Goal: Task Accomplishment & Management: Manage account settings

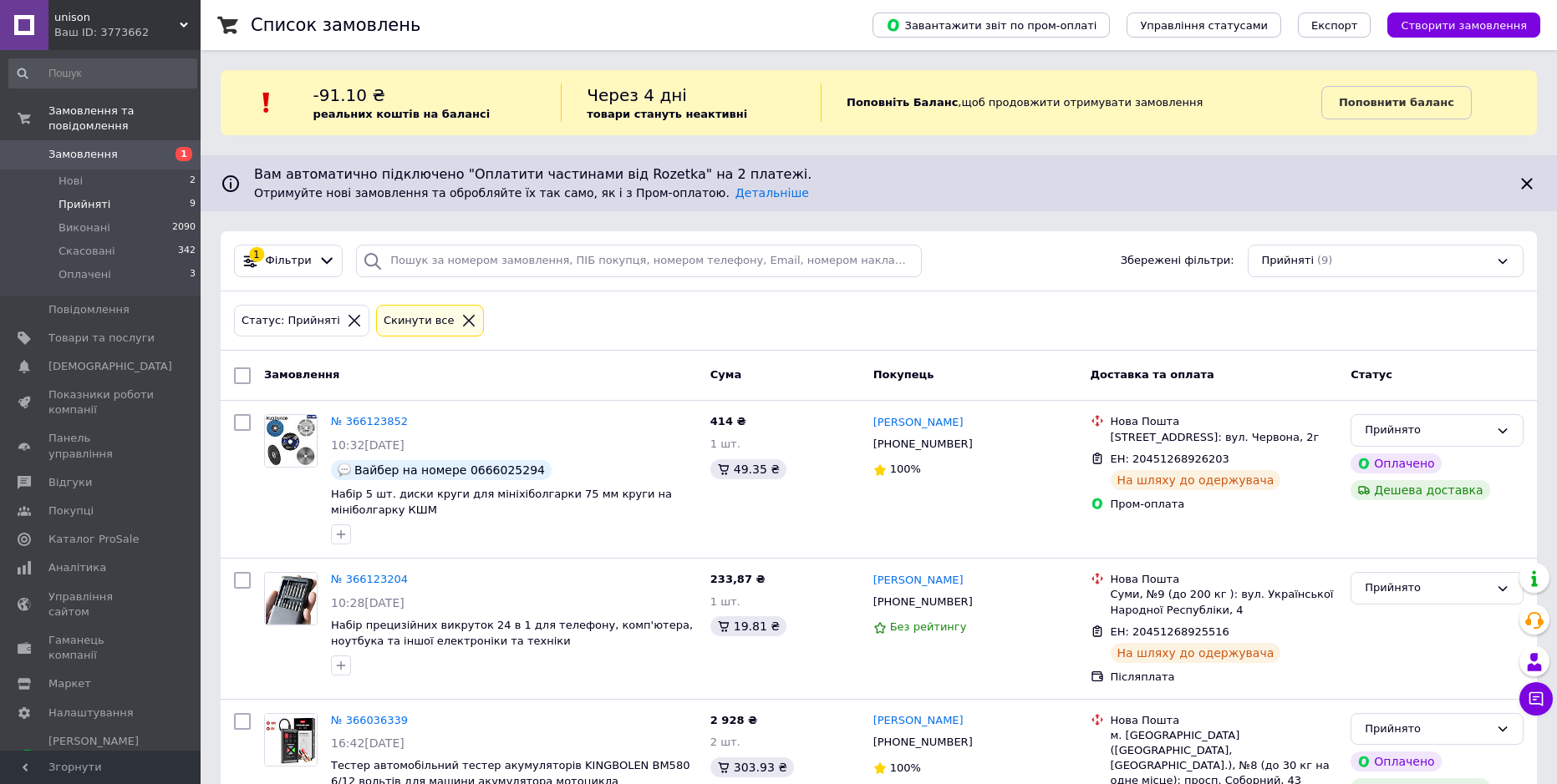
click at [170, 195] on li "Прийняті 9" at bounding box center [103, 205] width 205 height 24
click at [1321, 100] on link "Поповнити баланс" at bounding box center [1396, 103] width 150 height 34
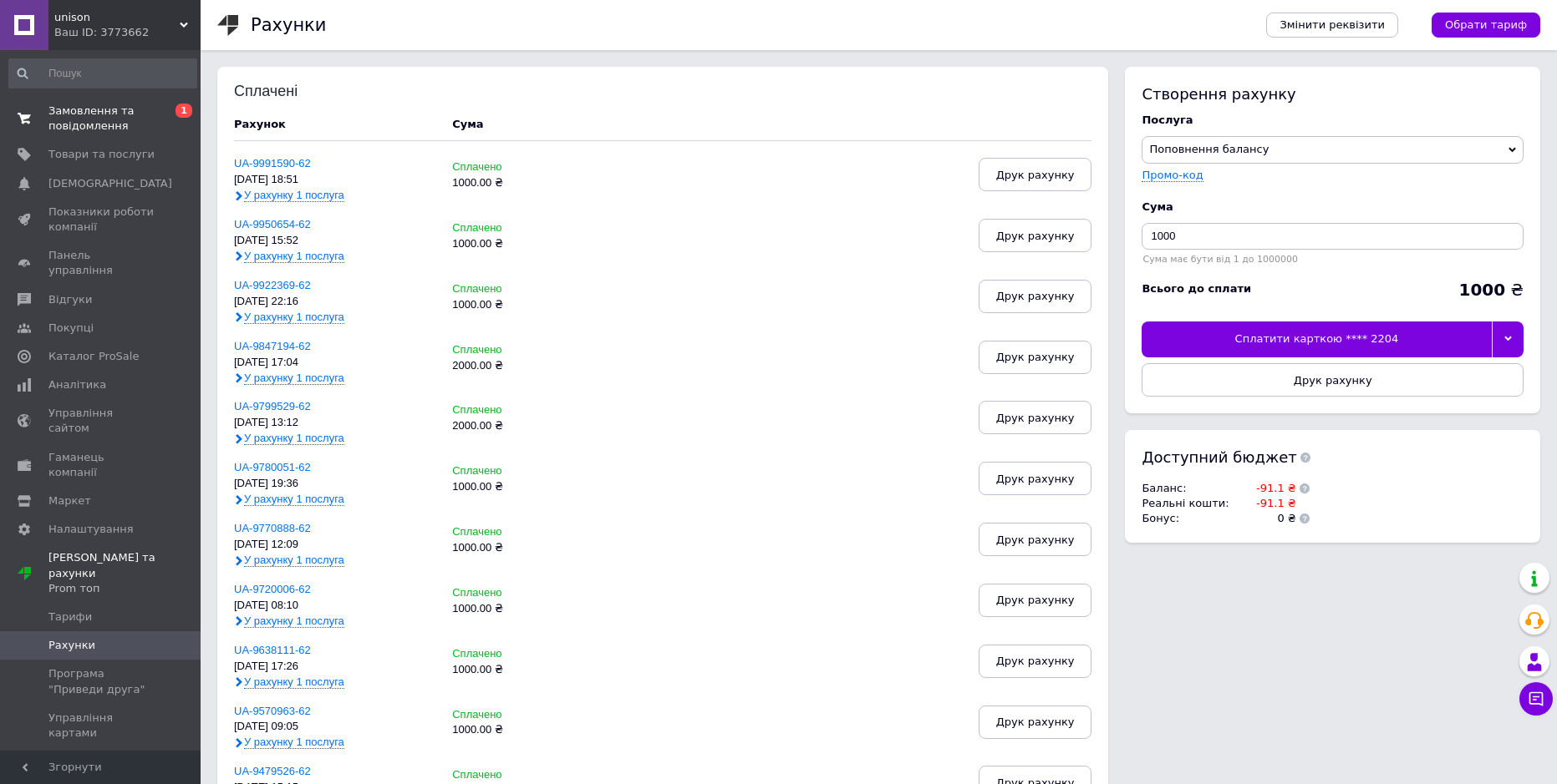
click at [59, 116] on span "Замовлення та повідомлення" at bounding box center [102, 118] width 106 height 30
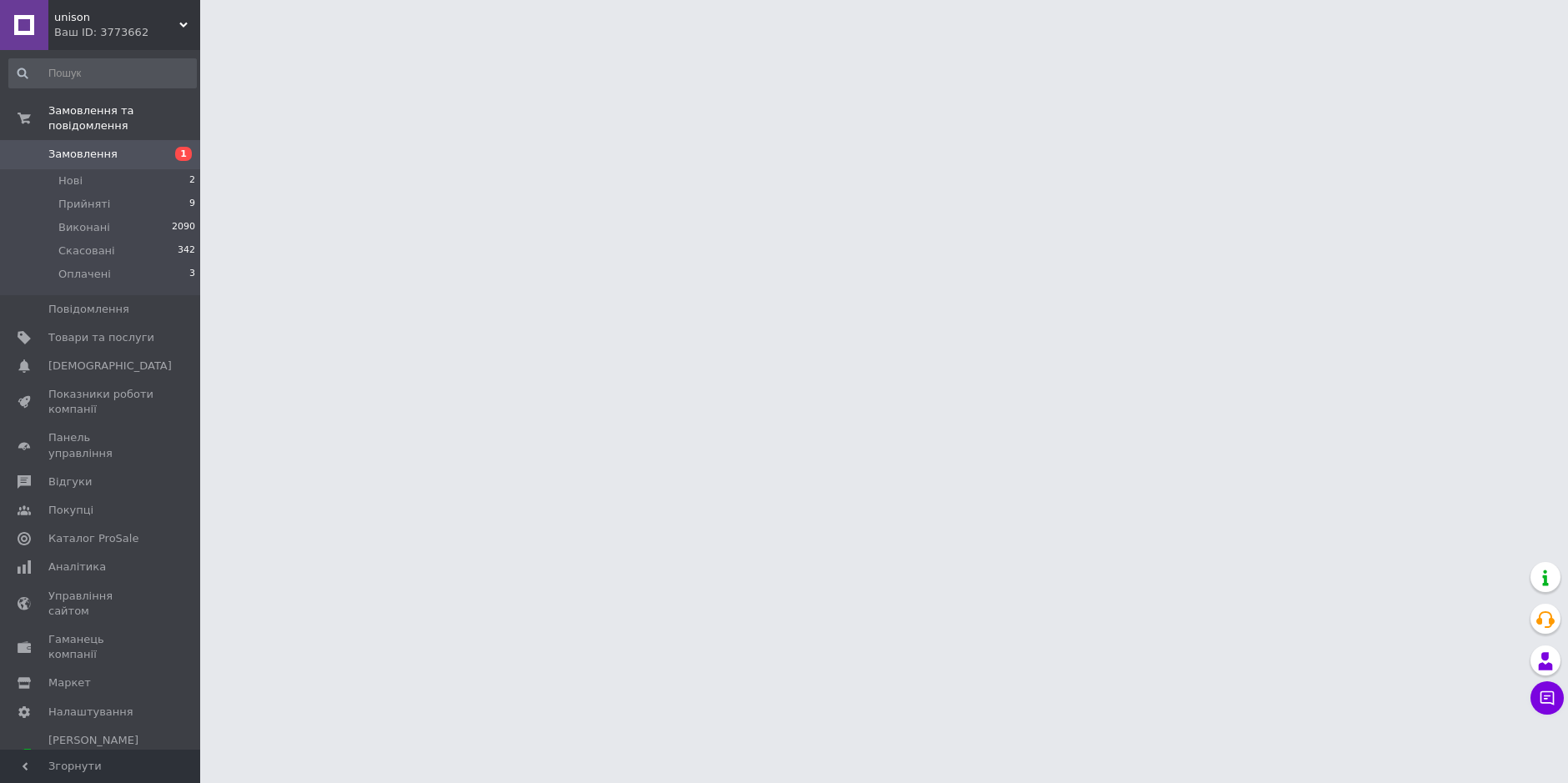
click at [414, 42] on html "unison Ваш ID: 3773662 Сайт unison Кабінет покупця Перевірити стан системи Стор…" at bounding box center [784, 21] width 1568 height 42
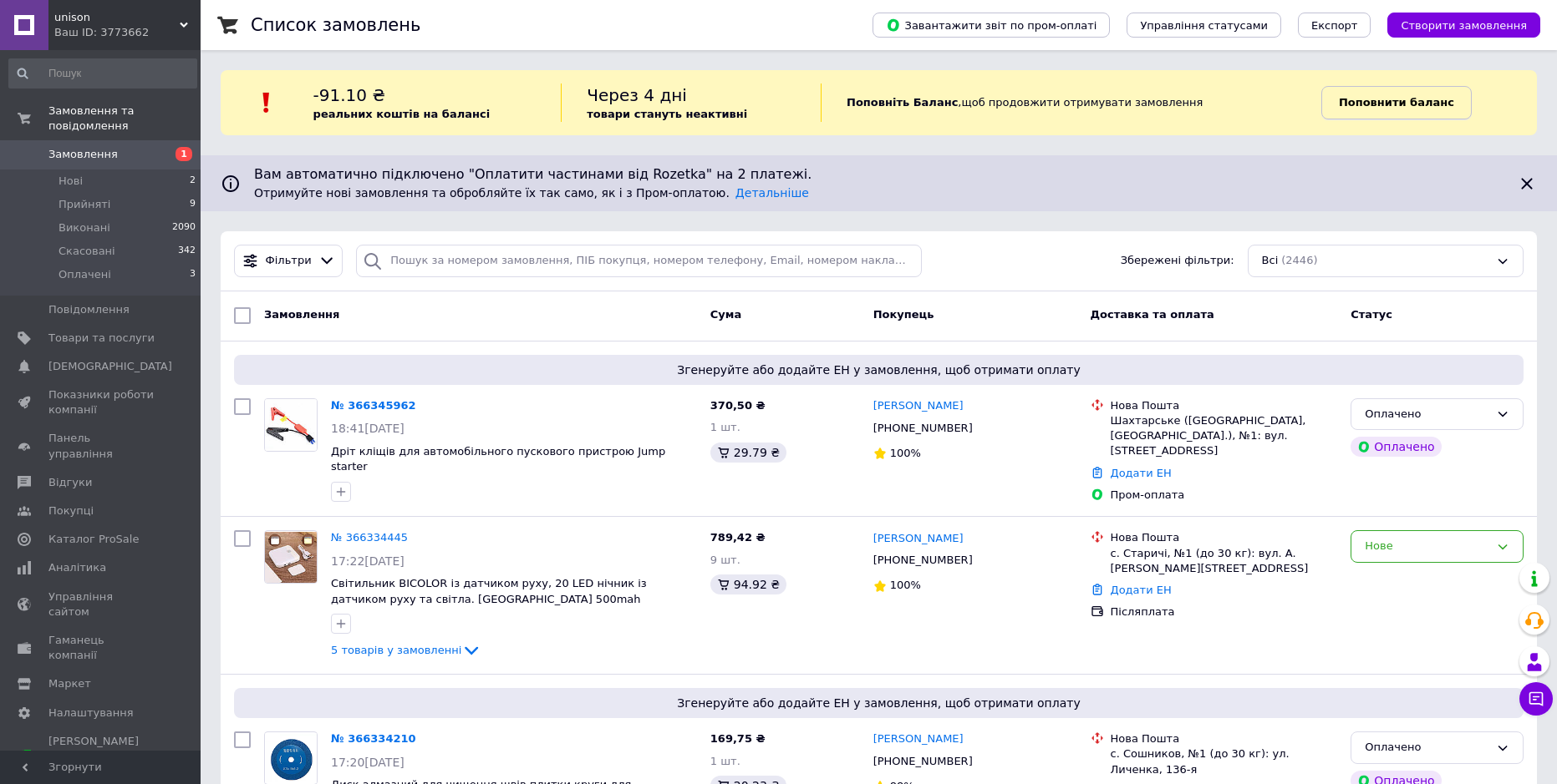
click at [1422, 97] on b "Поповнити баланс" at bounding box center [1396, 102] width 115 height 13
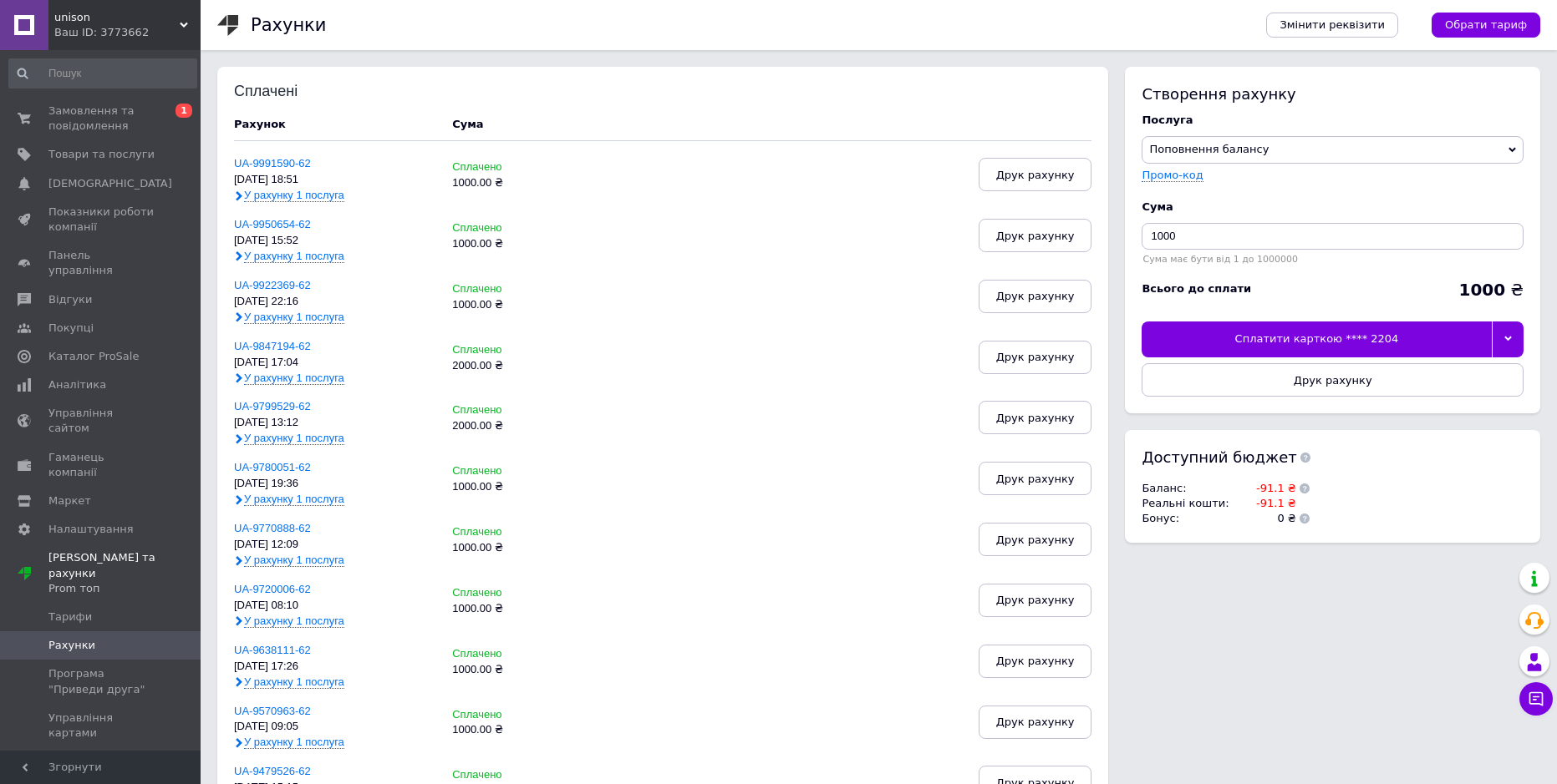
click at [1498, 334] on div at bounding box center [1507, 339] width 32 height 35
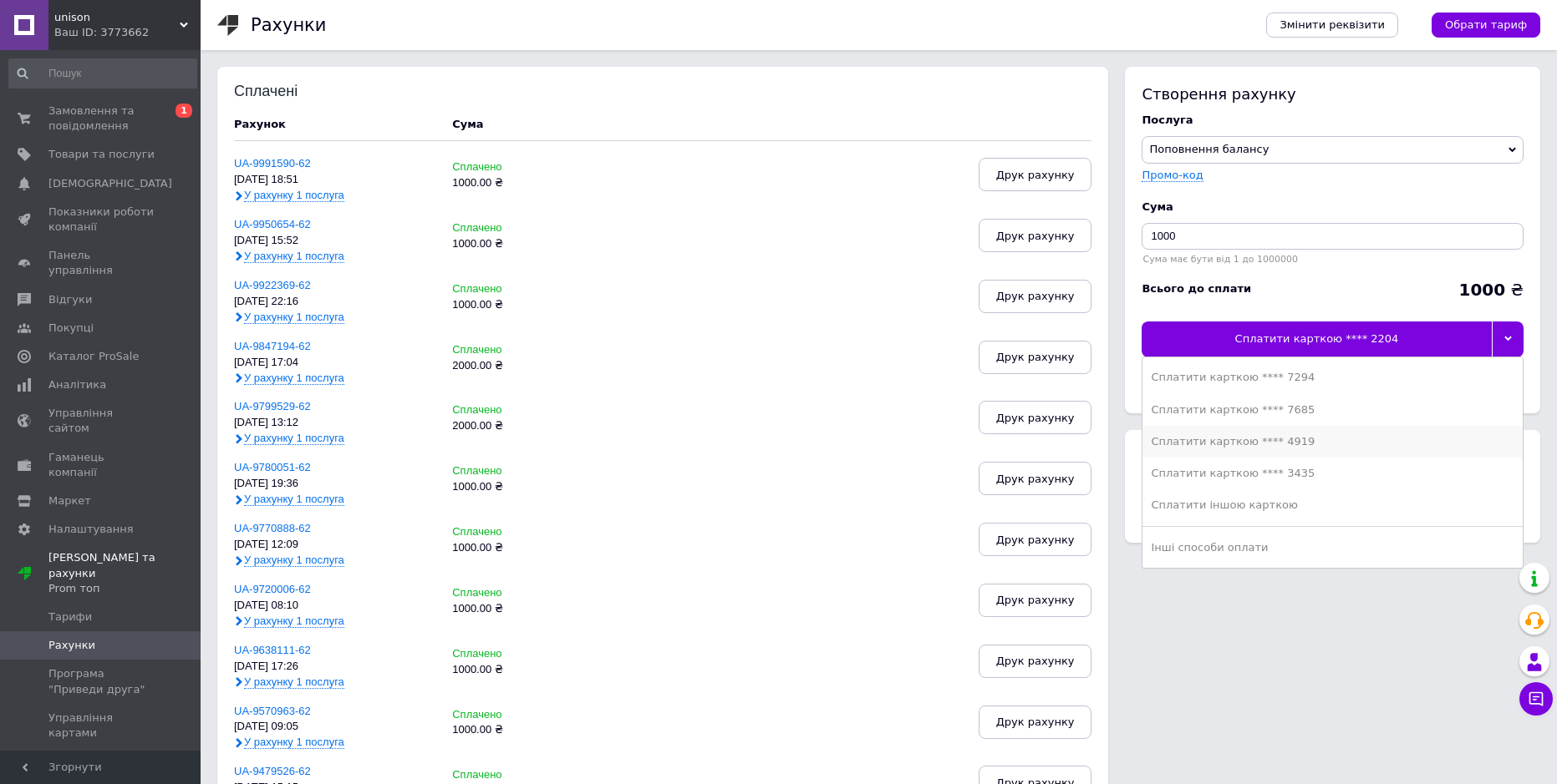
click at [1269, 441] on div "Сплатити карткою **** 4919" at bounding box center [1333, 442] width 363 height 15
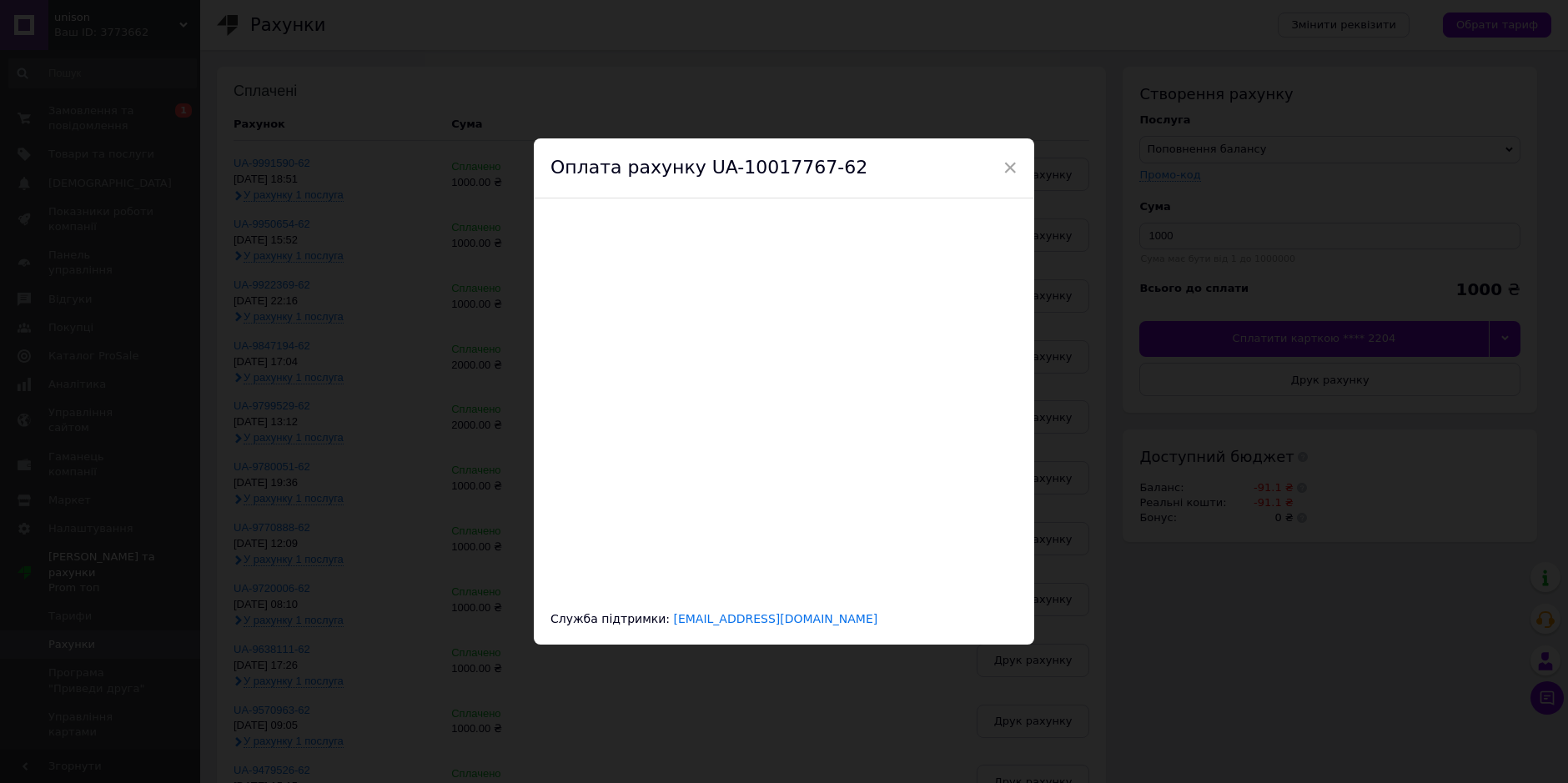
click at [219, 191] on div "× Оплата рахунку UA-10017767-62 Служба підтримки: paymentsupport@rozetkapay.com…" at bounding box center [784, 391] width 1568 height 783
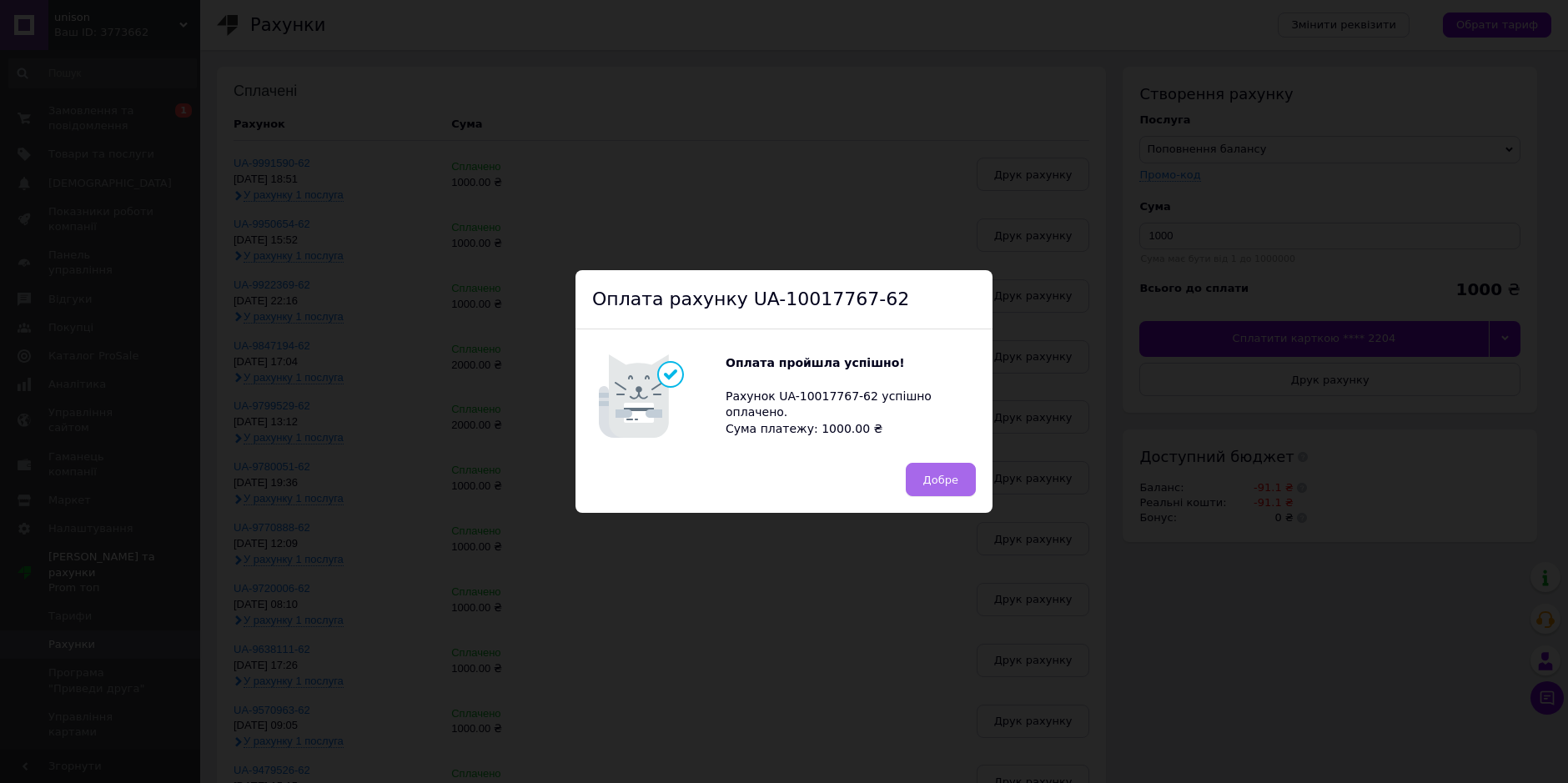
click at [948, 483] on span "Добре" at bounding box center [940, 480] width 35 height 13
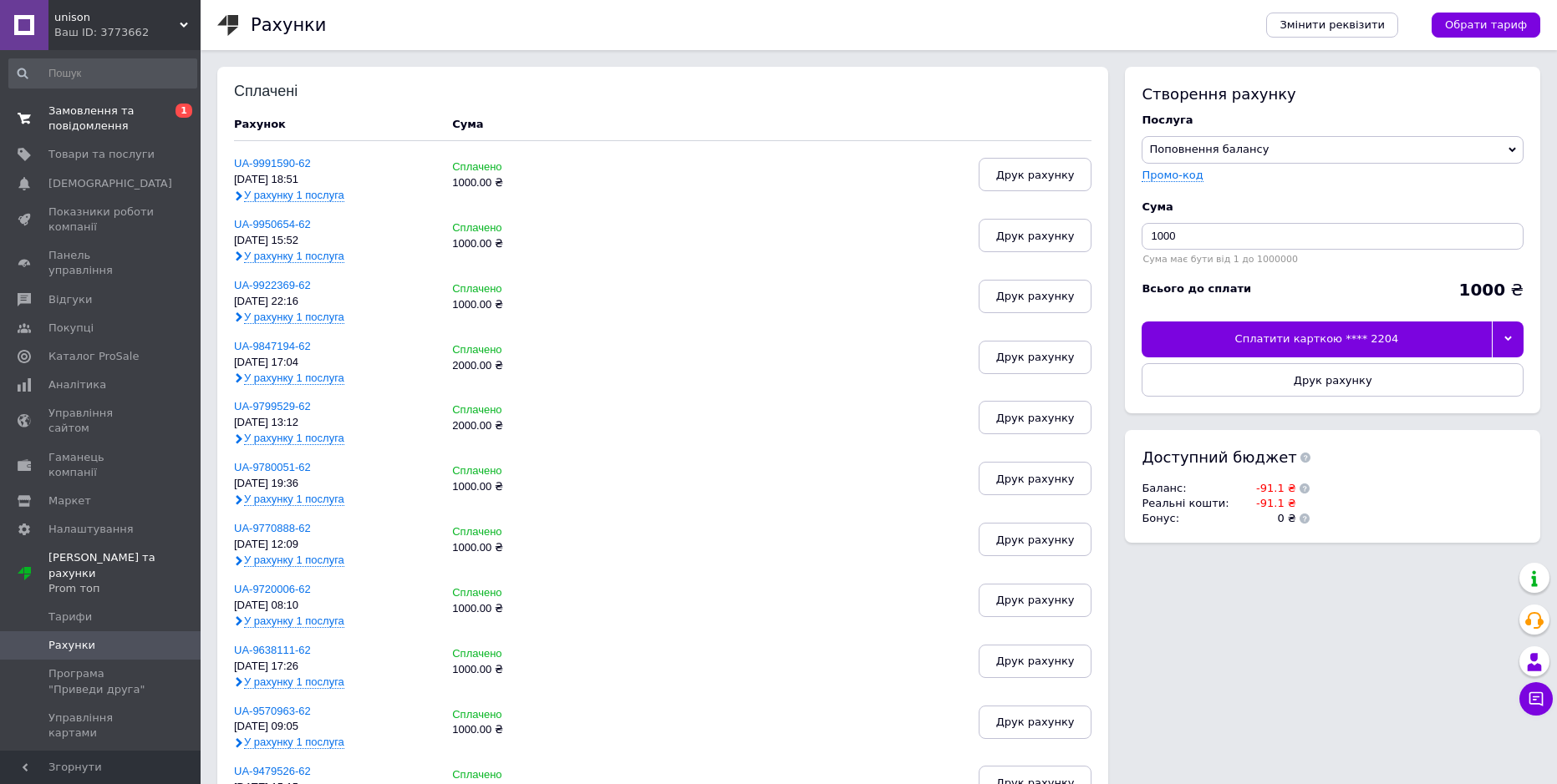
click at [150, 127] on span "Замовлення та повідомлення" at bounding box center [102, 118] width 106 height 30
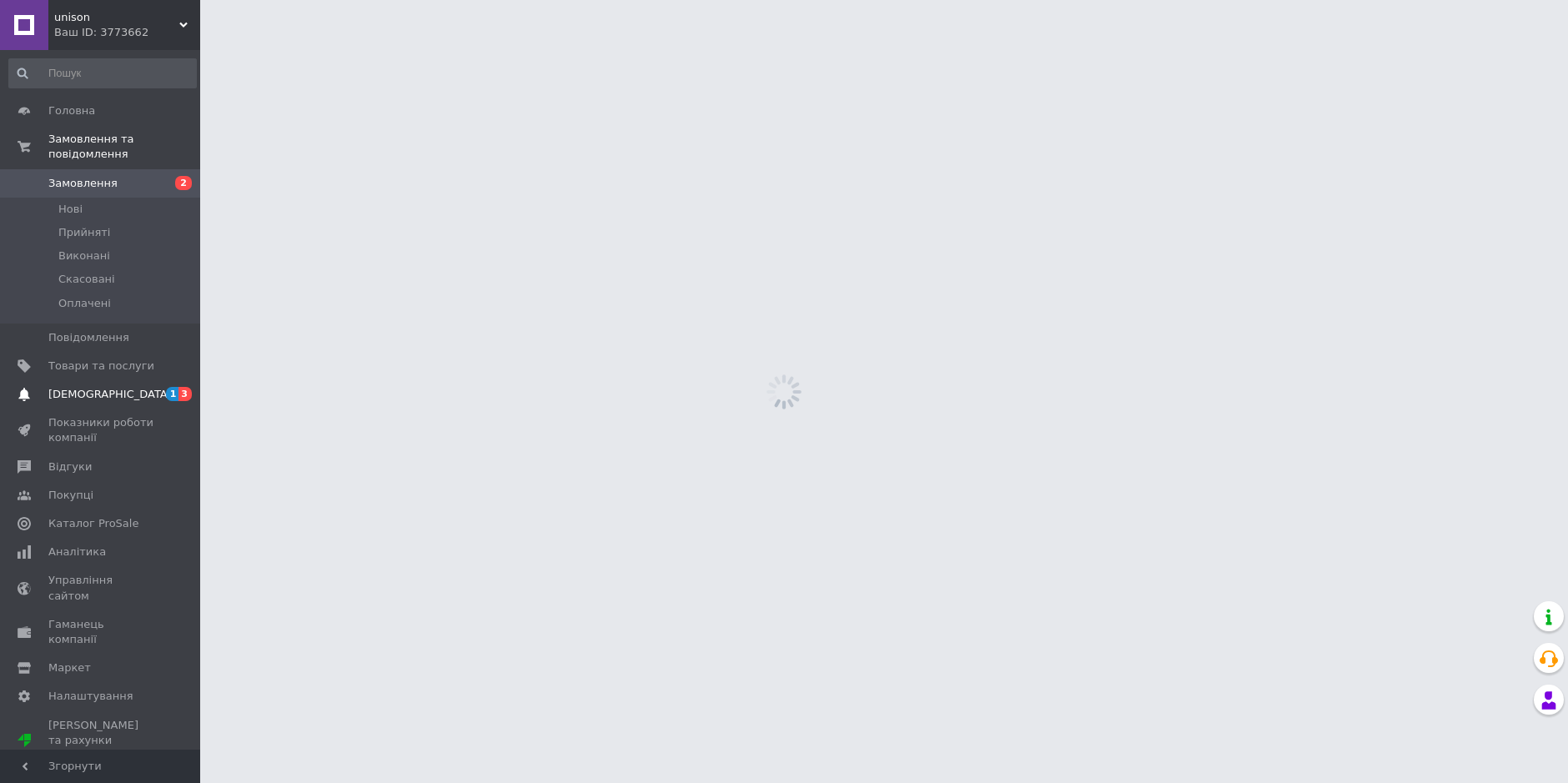
click at [134, 387] on span "[DEMOGRAPHIC_DATA]" at bounding box center [102, 394] width 106 height 15
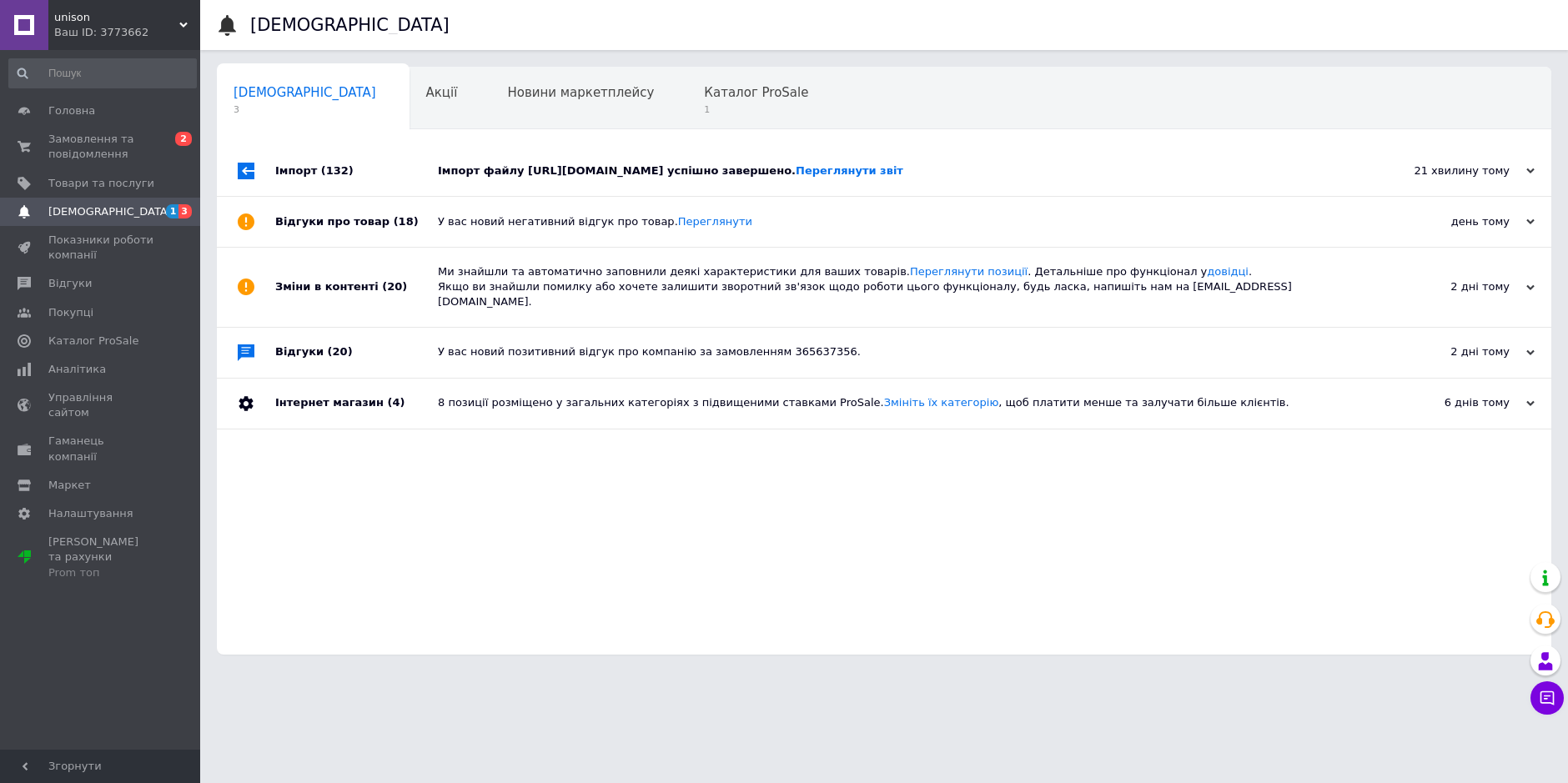
click at [881, 196] on div "Імпорт файлу https://techshop.in.ua/products_feed.xml?hash_tag=faf8d9e26552c99c…" at bounding box center [903, 171] width 930 height 50
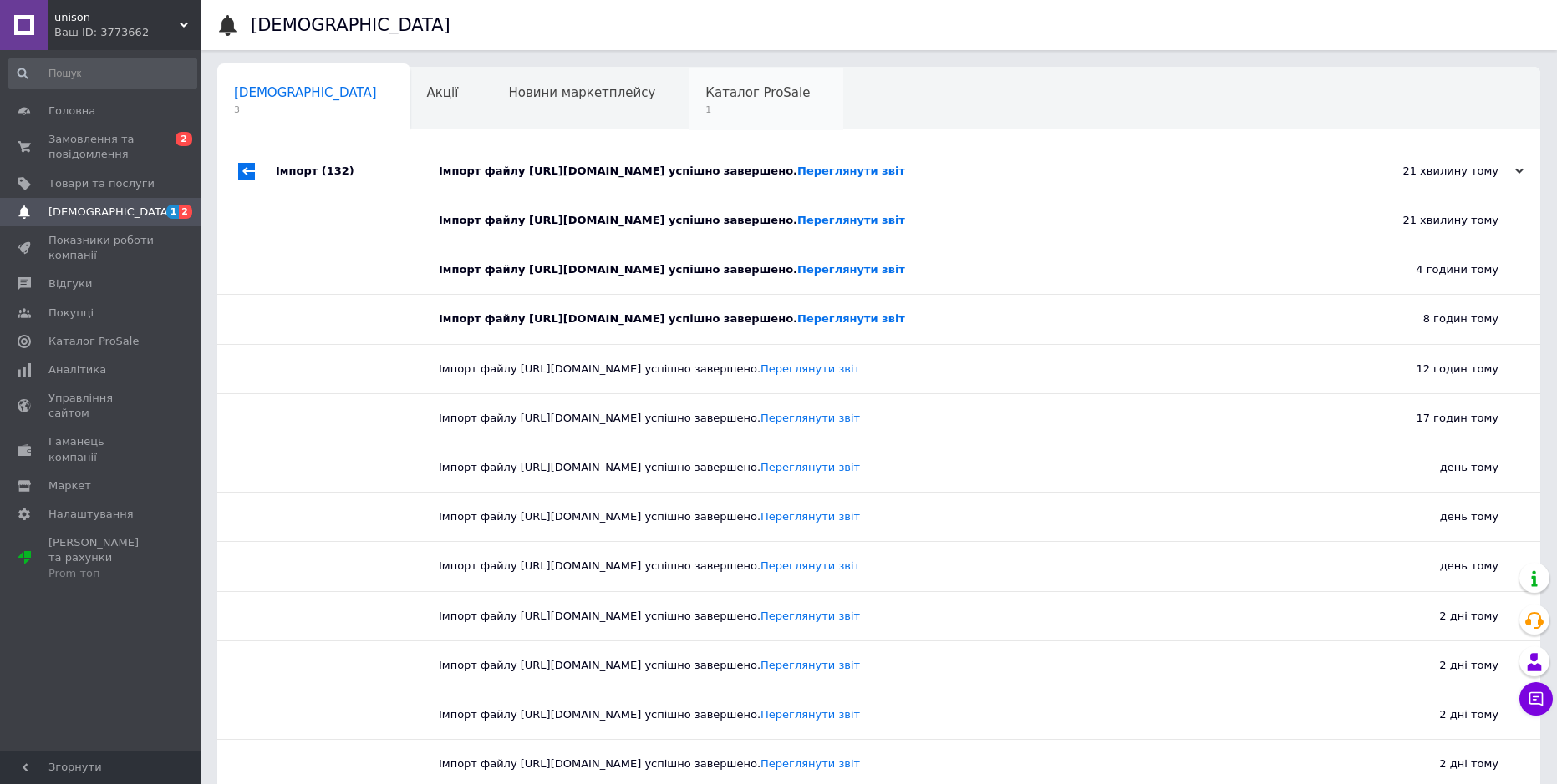
click at [705, 104] on span "1" at bounding box center [757, 109] width 104 height 13
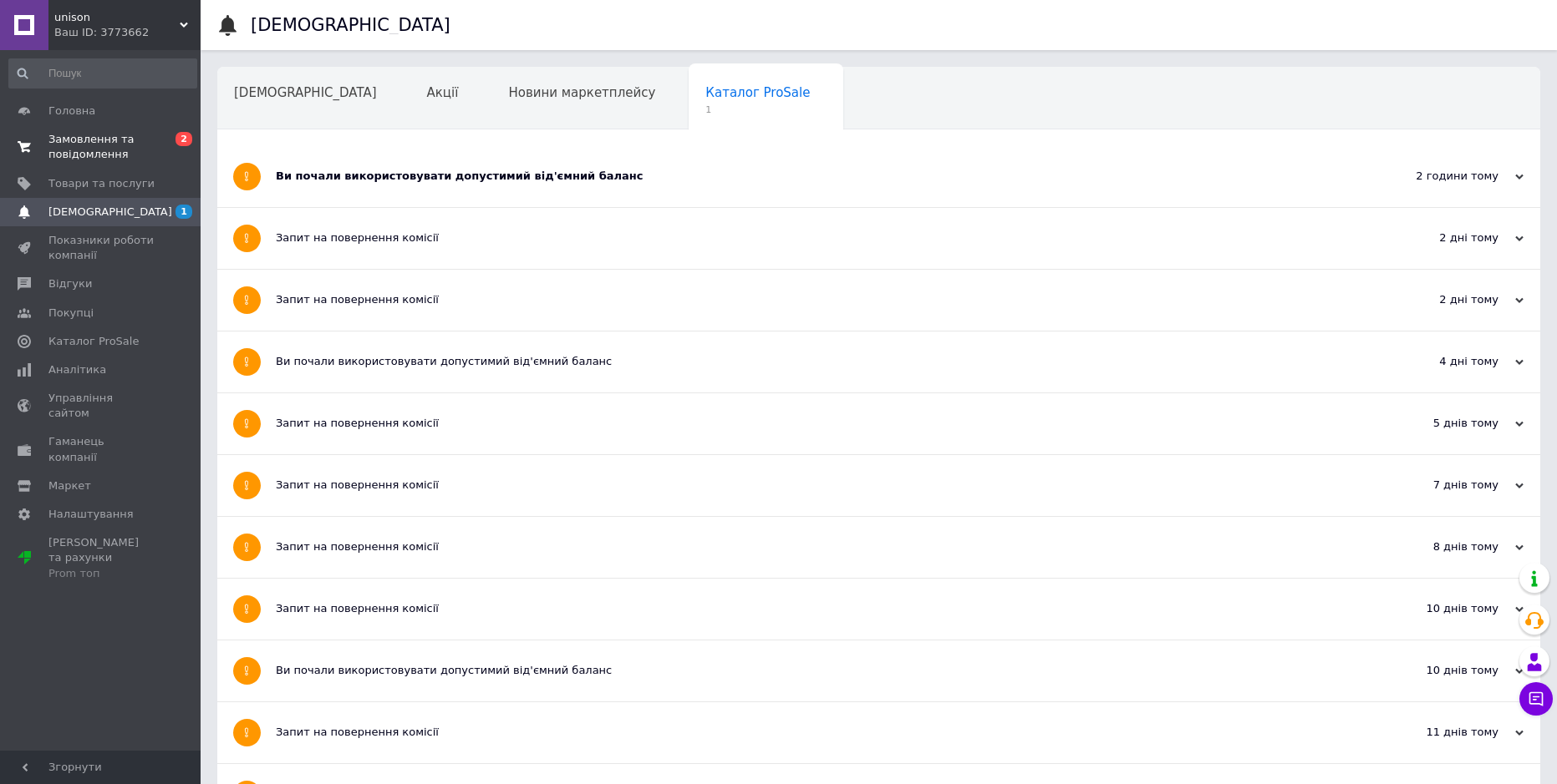
click at [60, 141] on span "Замовлення та повідомлення" at bounding box center [102, 147] width 106 height 30
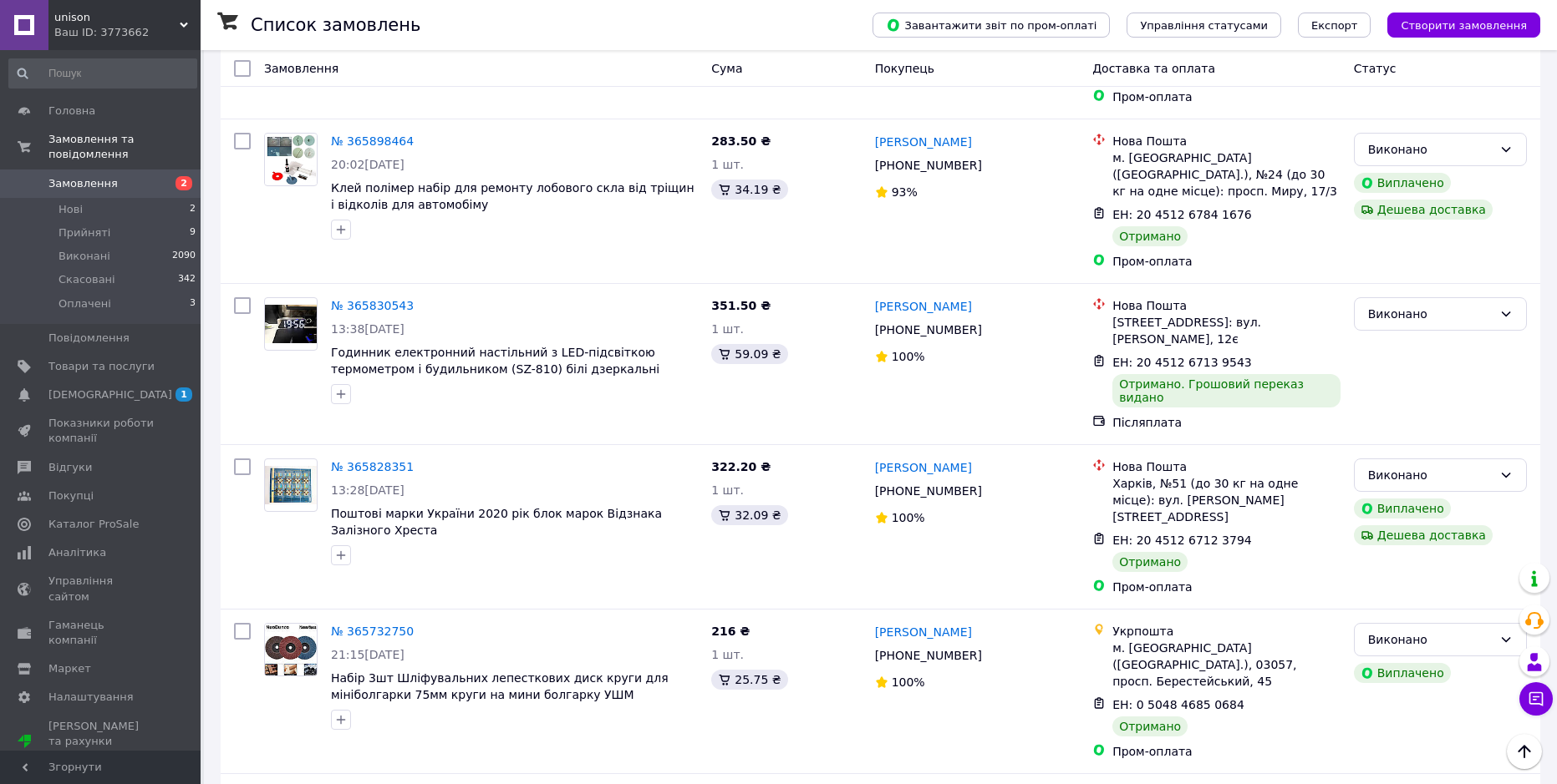
scroll to position [2597, 0]
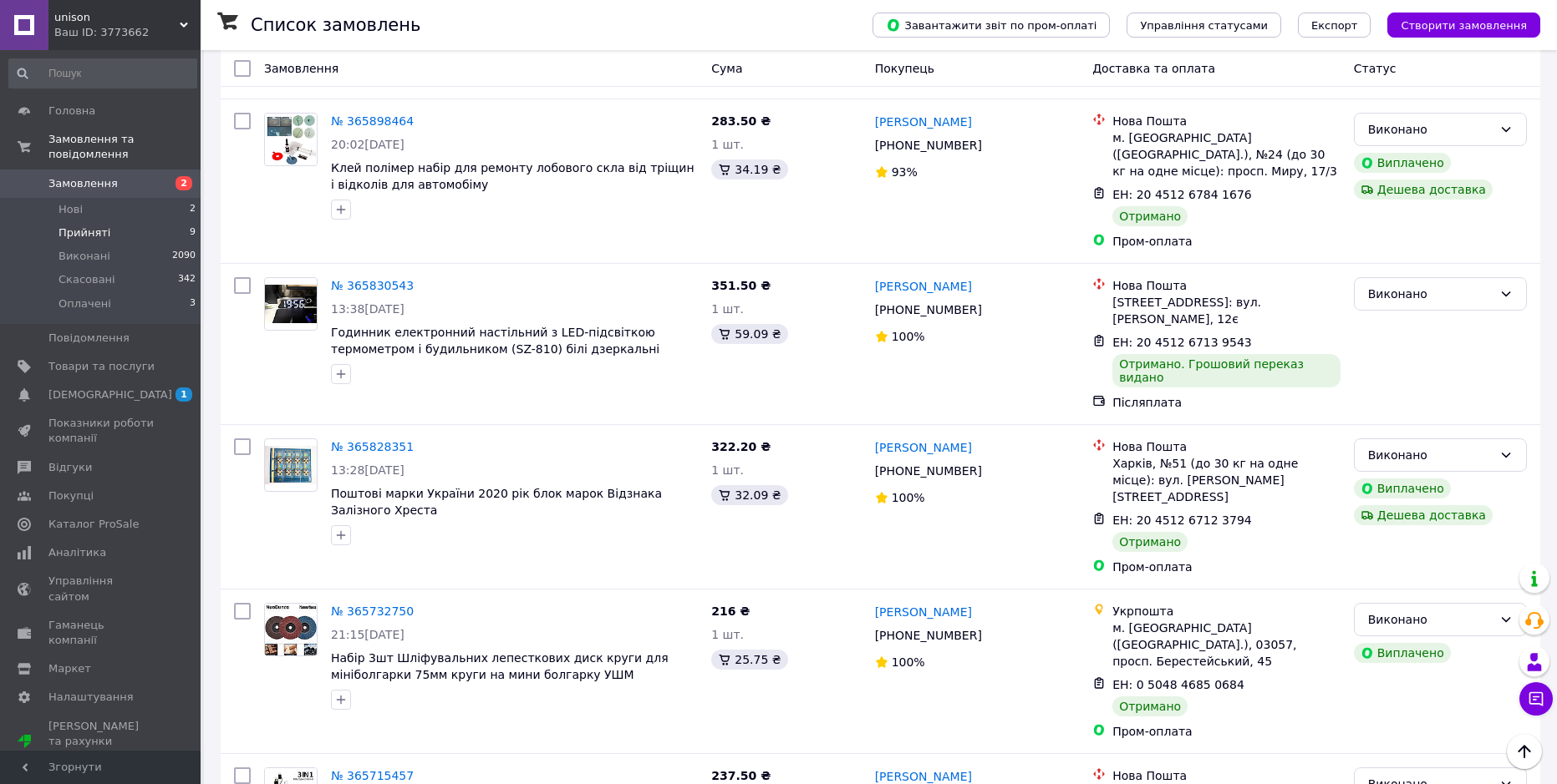
click at [98, 225] on span "Прийняті" at bounding box center [85, 233] width 52 height 15
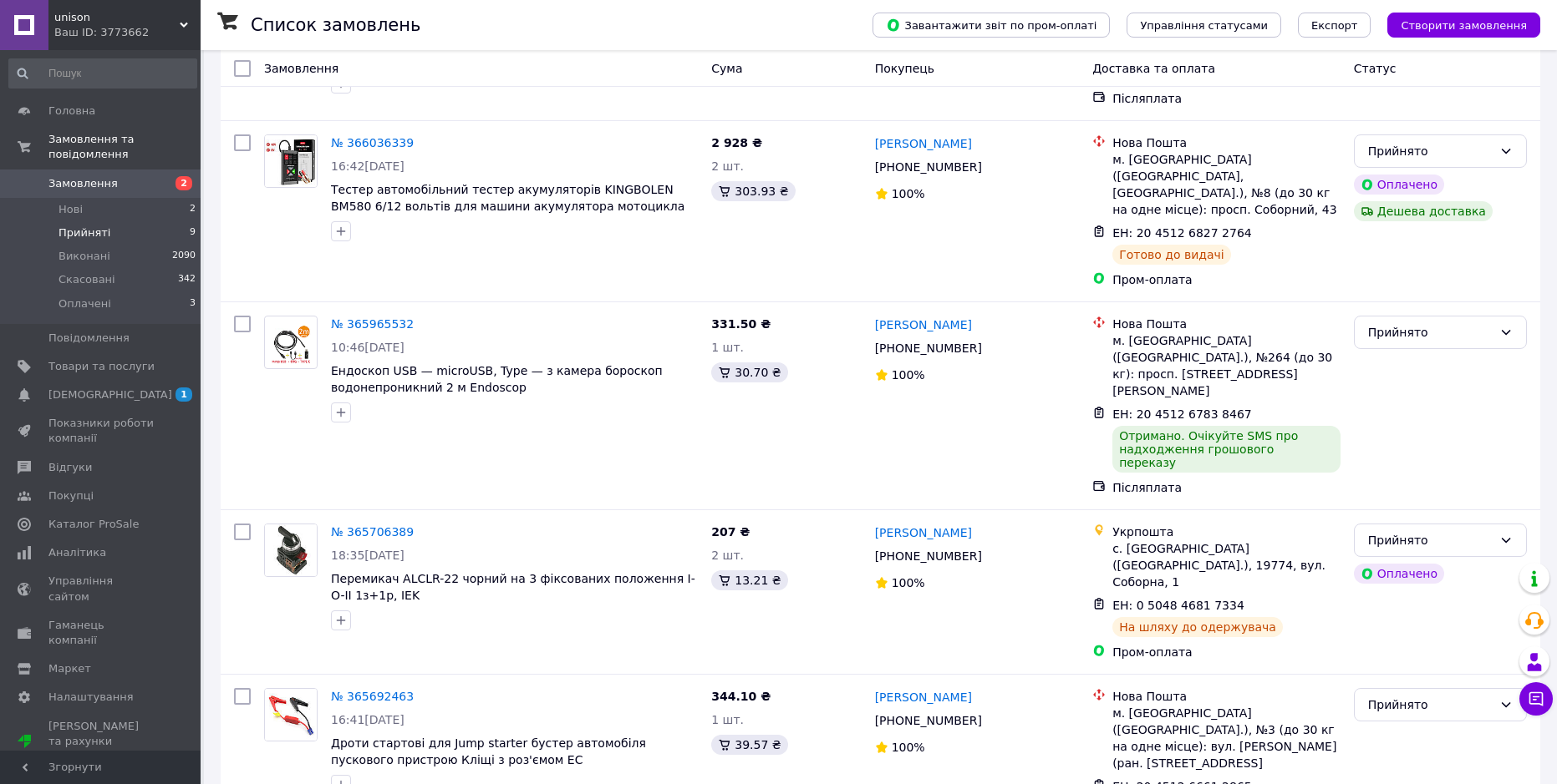
scroll to position [445, 0]
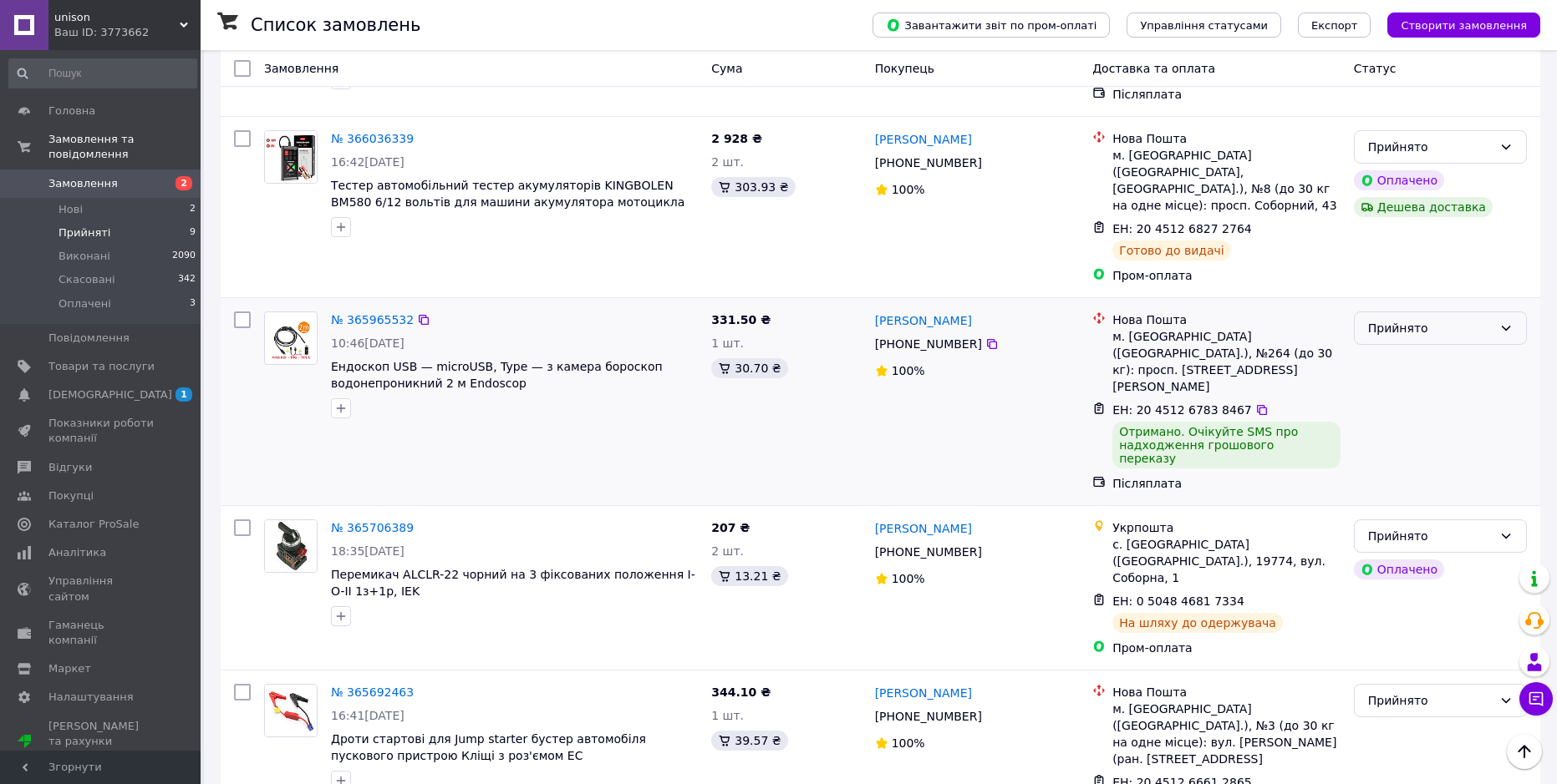
click at [1416, 319] on div "Прийнято" at bounding box center [1430, 329] width 124 height 18
click at [1411, 345] on li "Виконано" at bounding box center [1440, 349] width 172 height 30
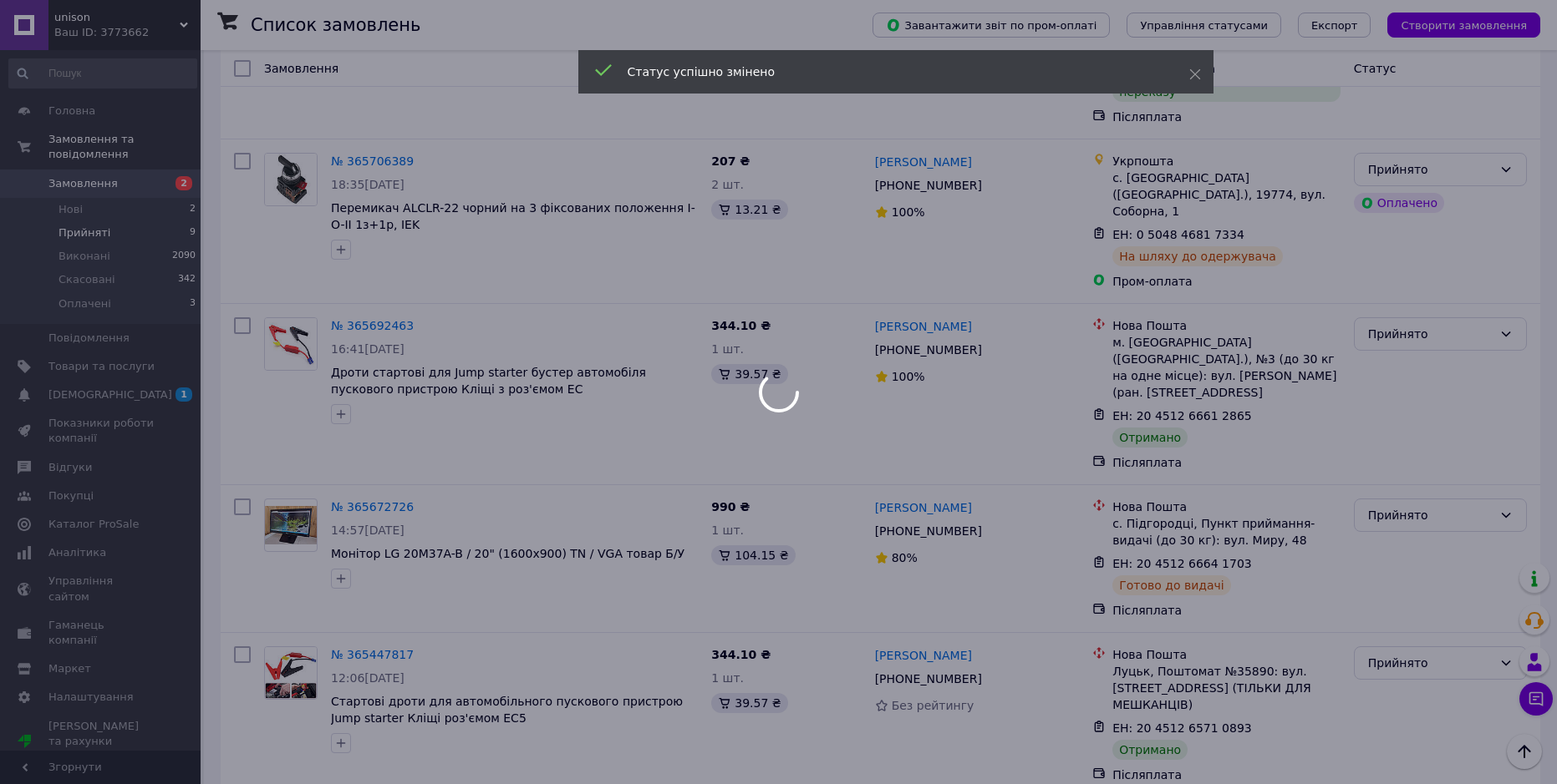
scroll to position [892, 0]
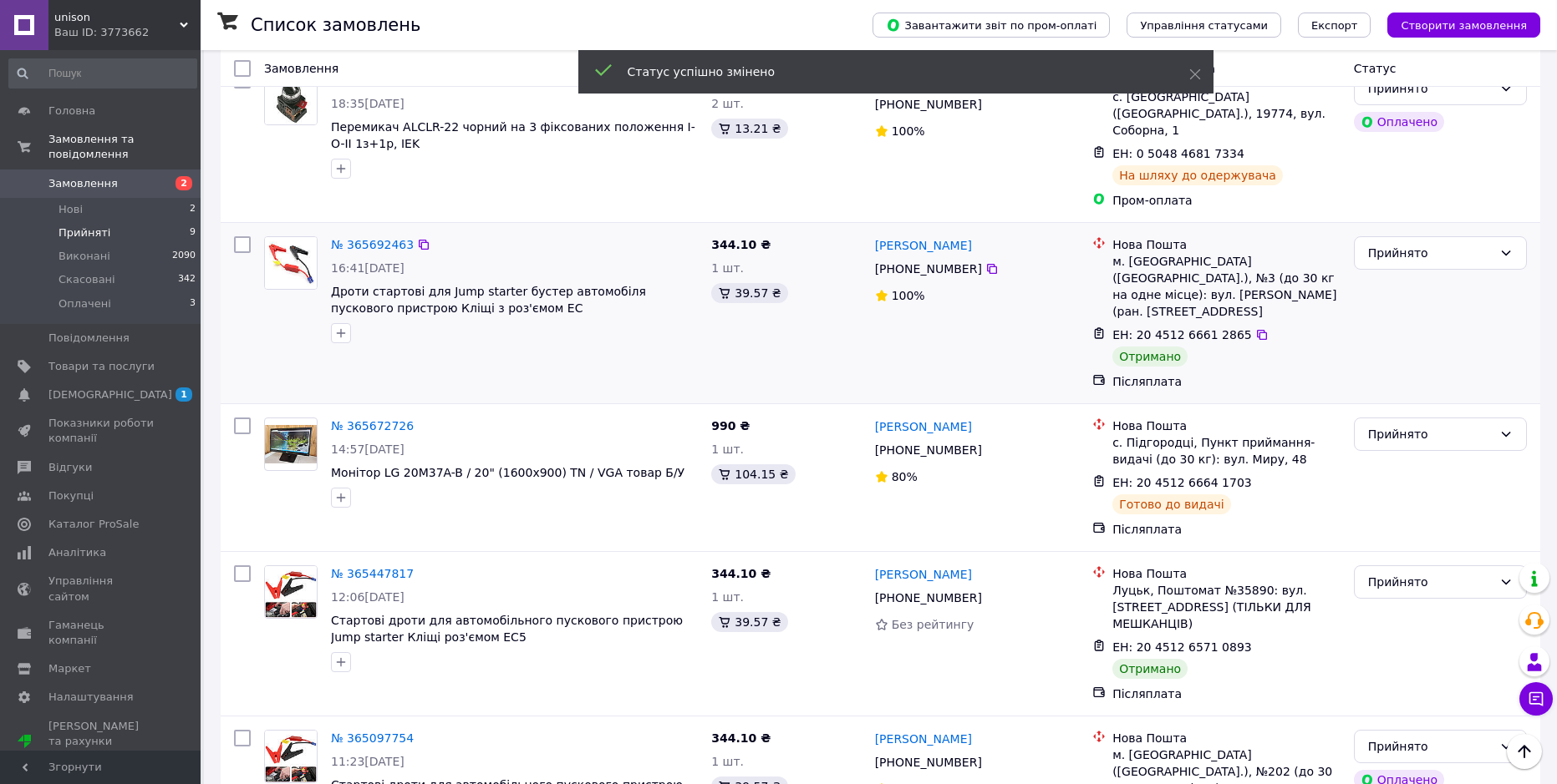
click at [1163, 325] on div "ЕН: 20 4512 6661 2865" at bounding box center [1182, 335] width 143 height 20
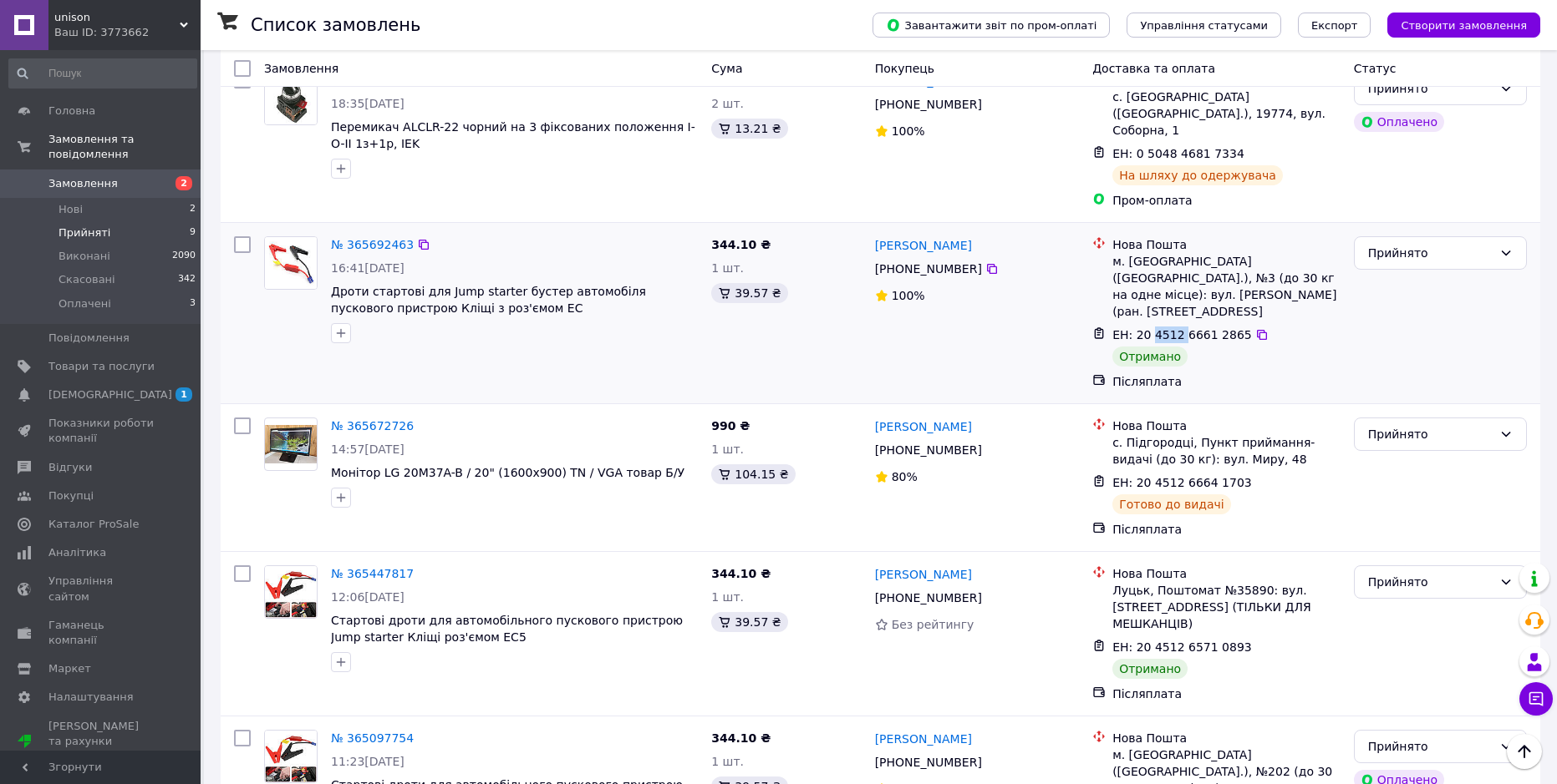
click at [1163, 325] on div "ЕН: 20 4512 6661 2865" at bounding box center [1182, 335] width 143 height 20
click at [1167, 329] on span "ЕН: 20 4512 6661 2865" at bounding box center [1182, 335] width 140 height 13
click at [1385, 244] on div "Прийнято" at bounding box center [1430, 253] width 124 height 18
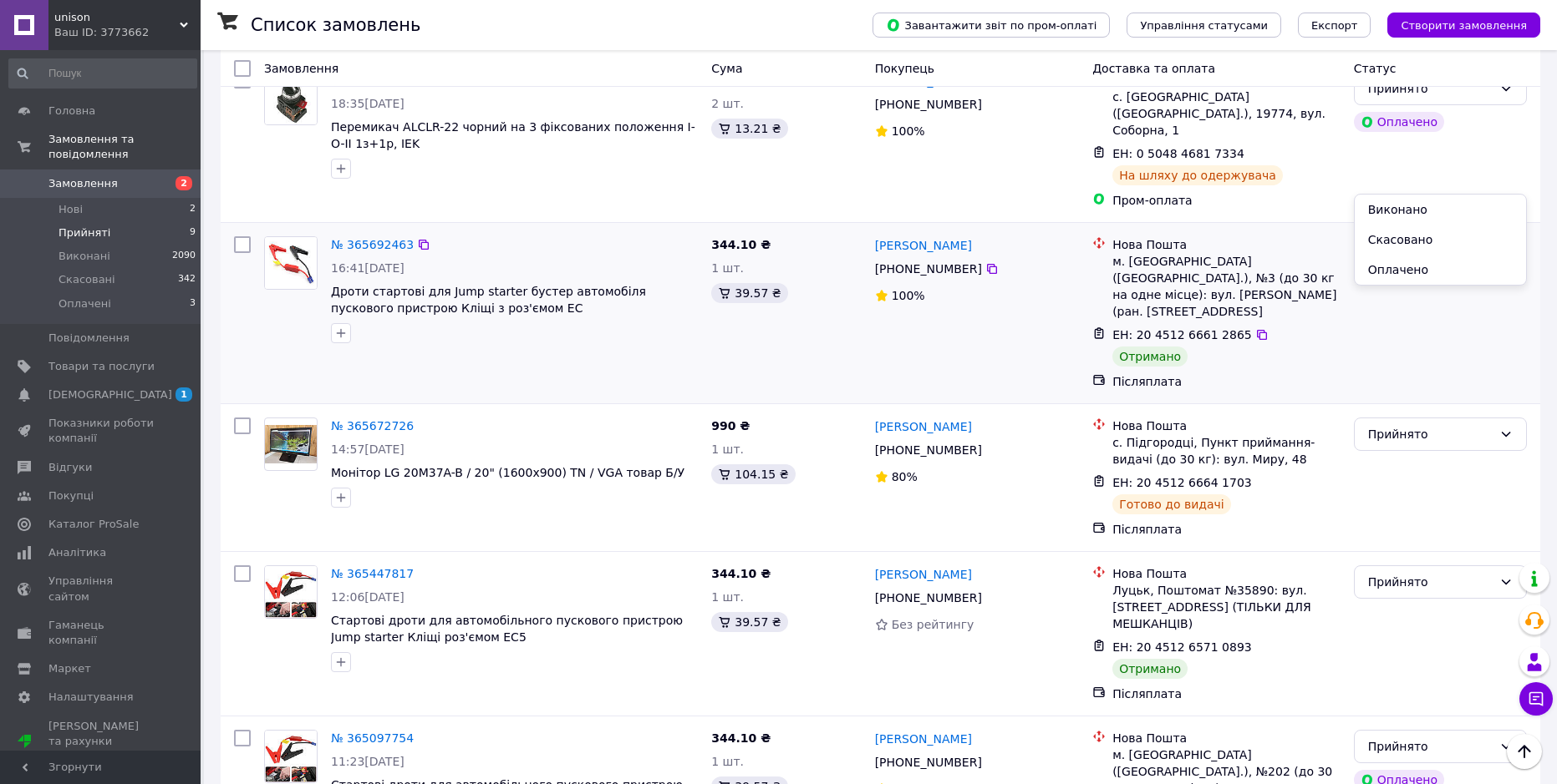
click at [1385, 203] on li "Виконано" at bounding box center [1440, 210] width 172 height 30
click at [1170, 640] on span "ЕН: 20 4512 6571 0893" at bounding box center [1182, 647] width 140 height 13
click at [1257, 642] on icon at bounding box center [1262, 647] width 10 height 10
click at [1385, 573] on div "Прийнято" at bounding box center [1430, 582] width 124 height 18
click at [1382, 524] on li "Виконано" at bounding box center [1440, 522] width 172 height 30
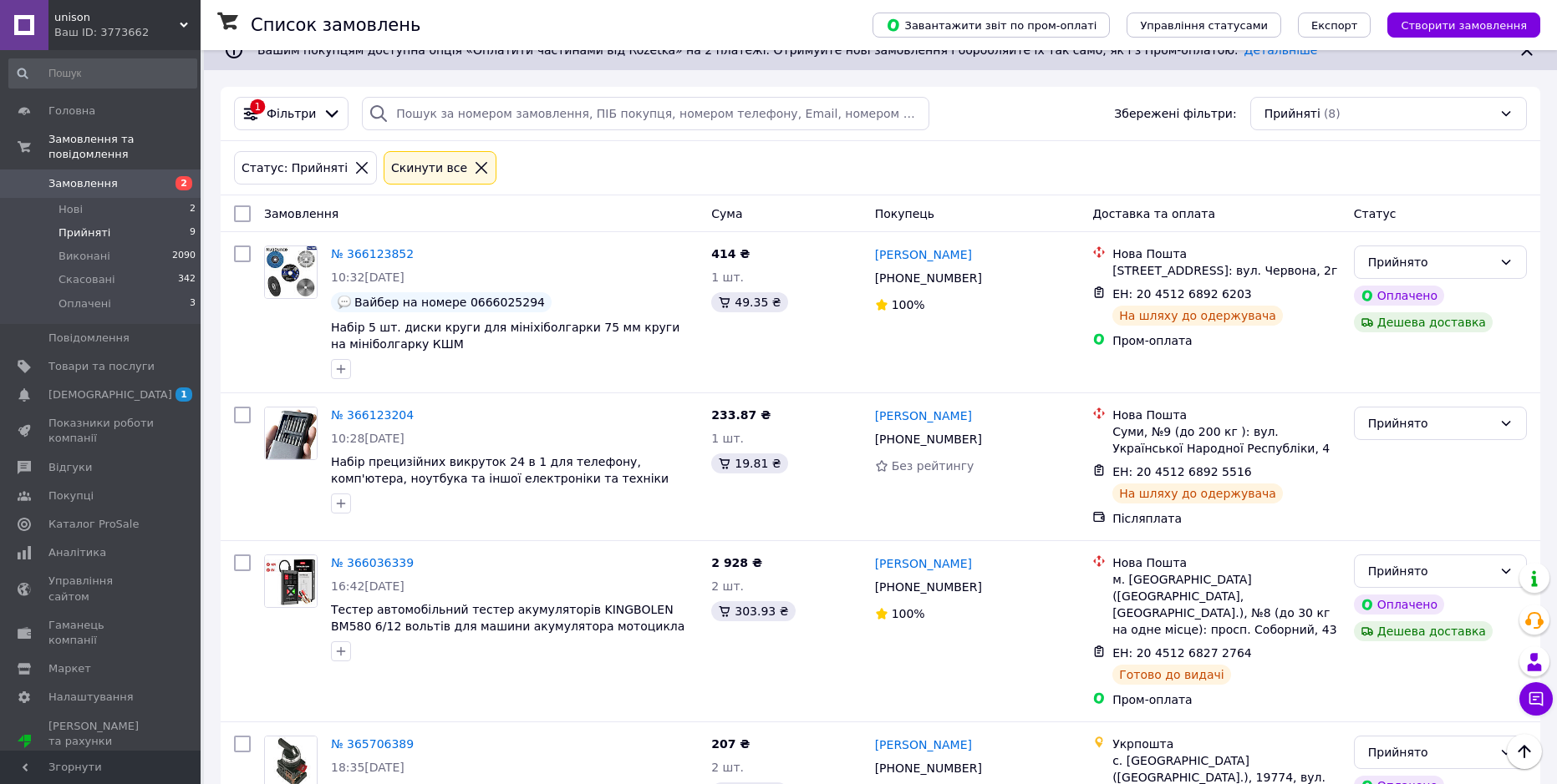
scroll to position [0, 0]
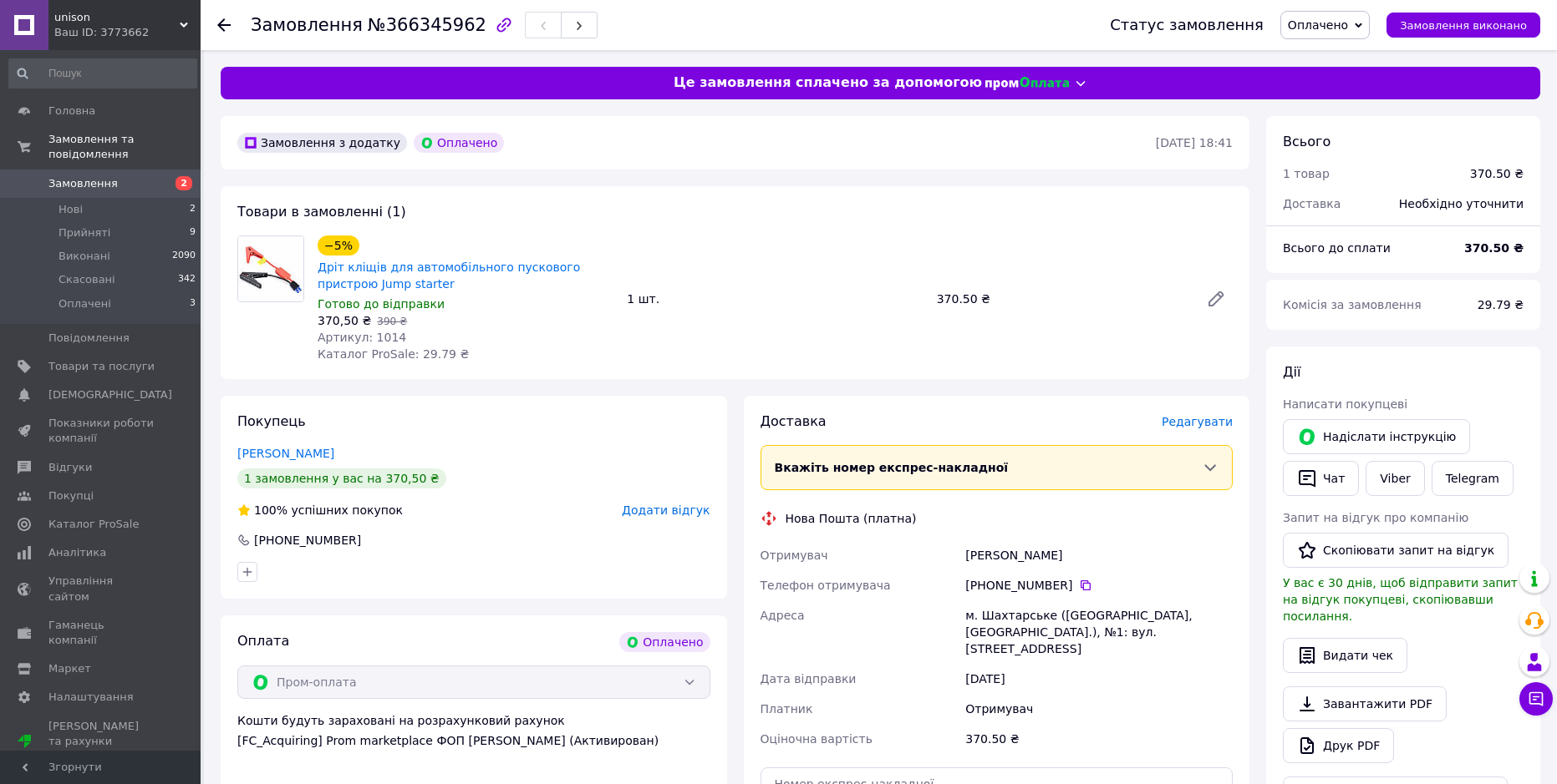
click at [1338, 35] on span "Оплачено" at bounding box center [1325, 25] width 89 height 29
click at [1338, 50] on li "Прийнято" at bounding box center [1325, 59] width 87 height 25
click at [328, 26] on span "Замовлення" at bounding box center [306, 25] width 112 height 20
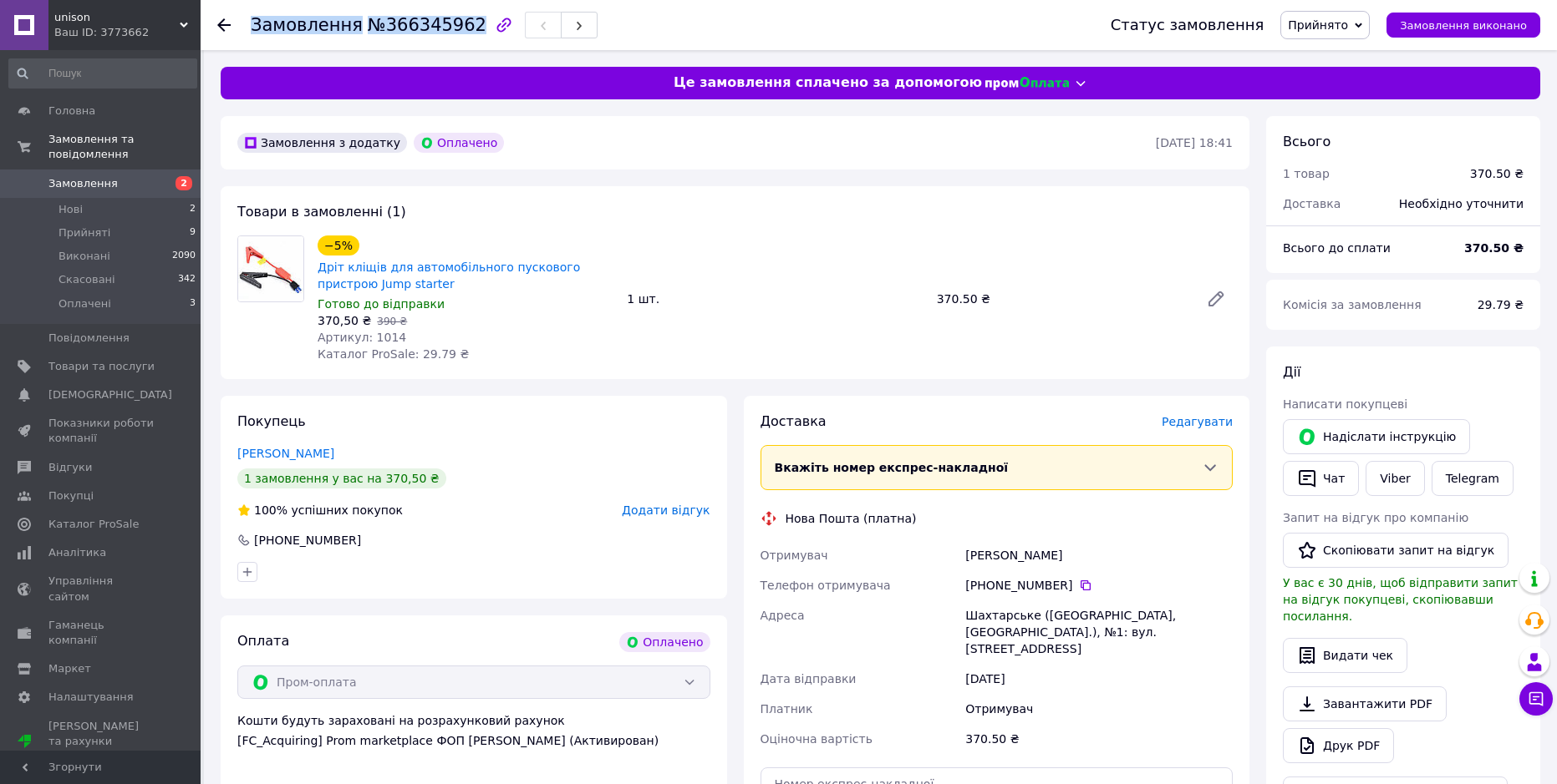
copy h1 "Замовлення №366345962"
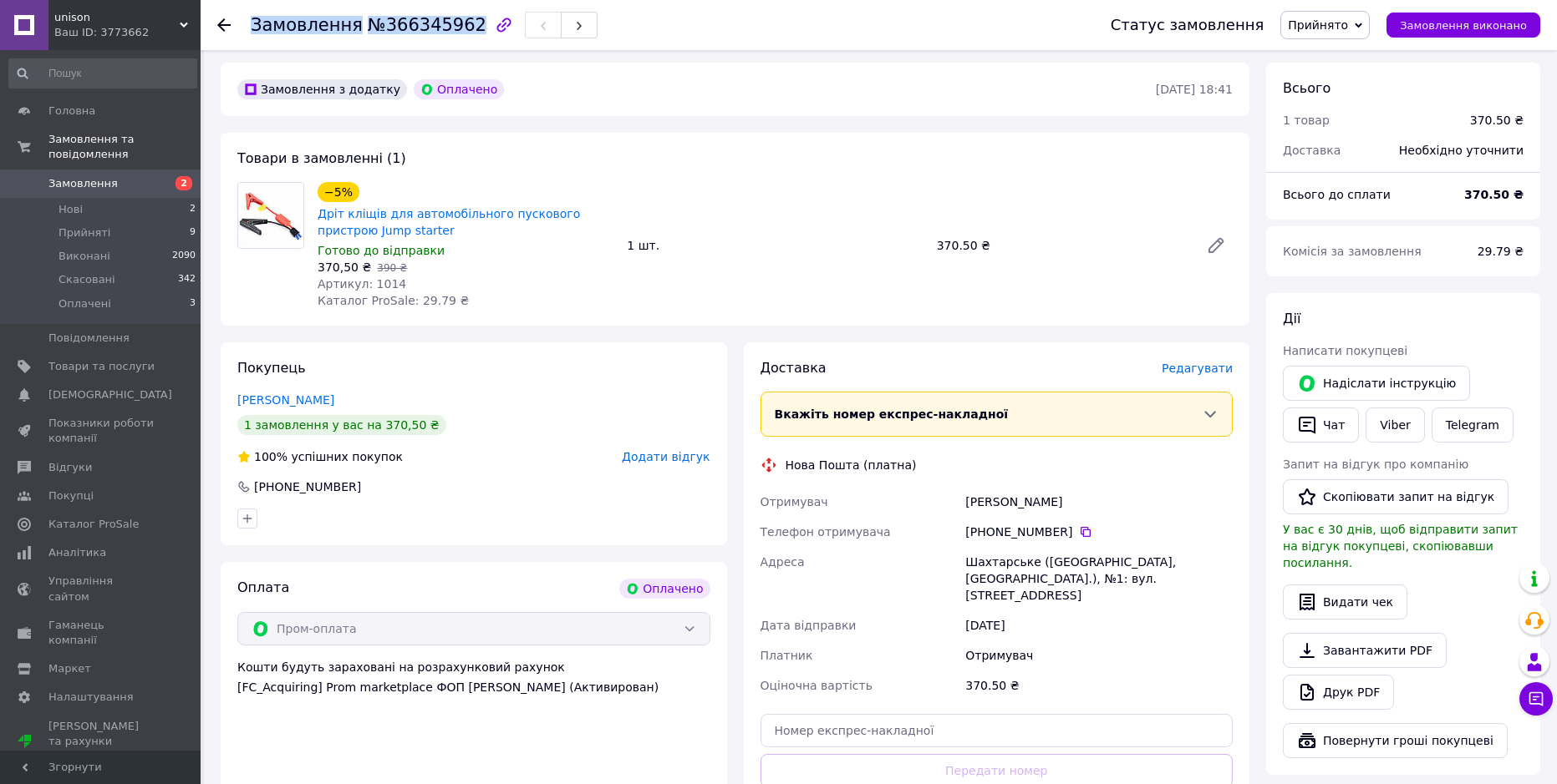
scroll to position [83, 0]
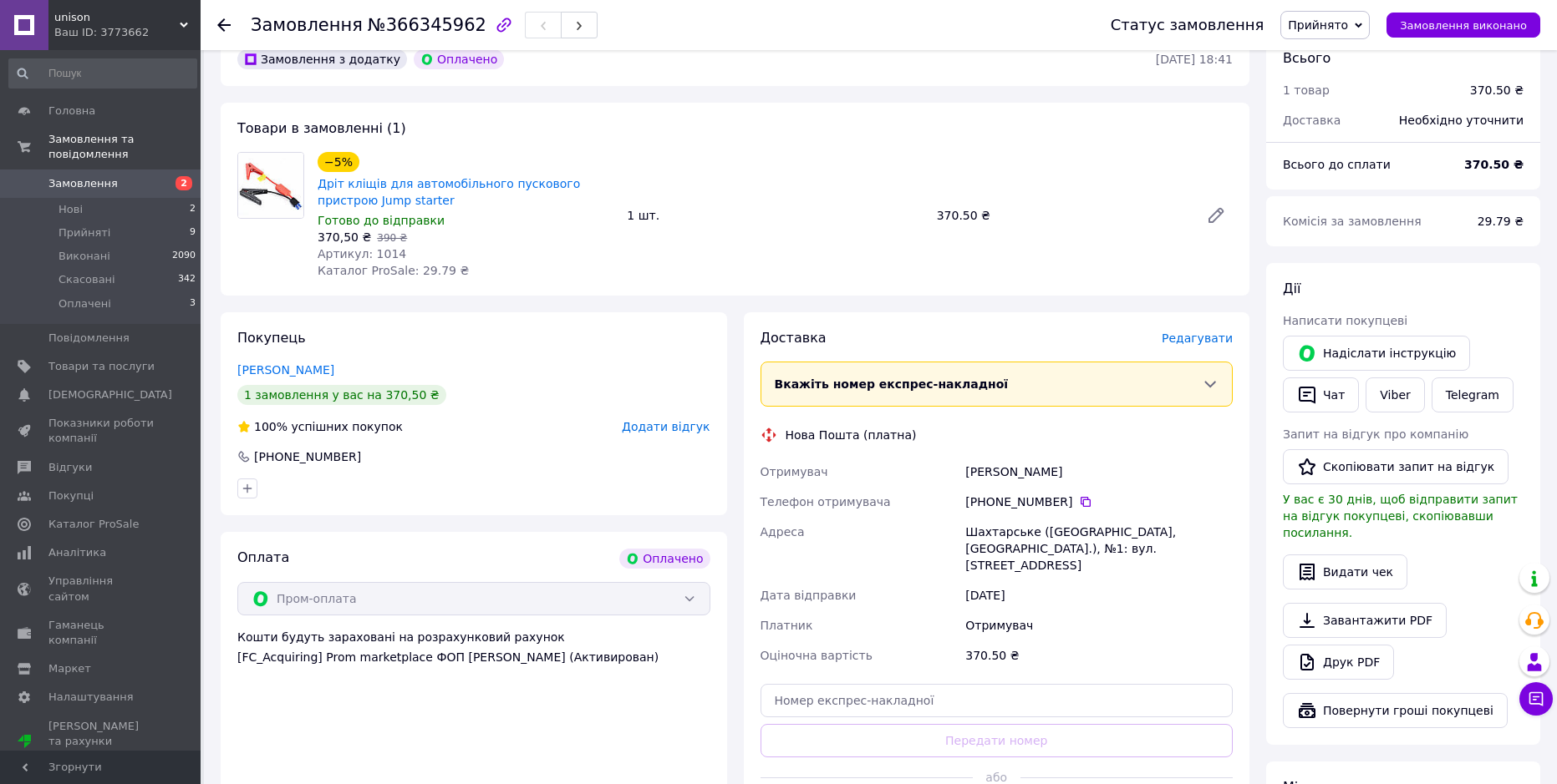
click at [1003, 525] on div "Шахтарське (Дніпропетровська обл., Синельниківський р-н.), №1: вул. Шкільна, 25…" at bounding box center [1099, 549] width 274 height 64
copy div "Шахтарське"
click at [1003, 498] on div "+380 96 114 88 96" at bounding box center [1099, 502] width 267 height 17
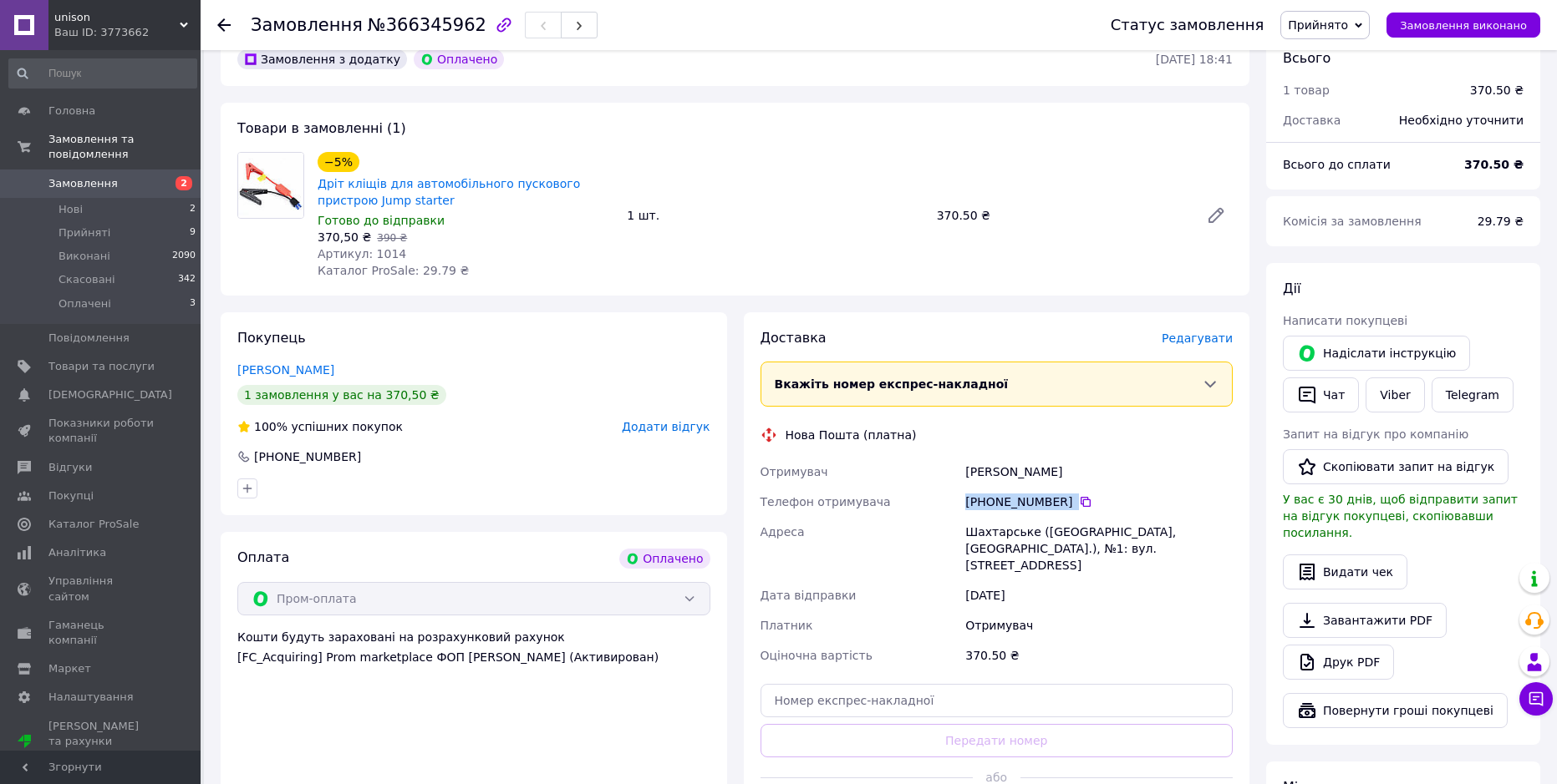
click at [1003, 498] on div "+380 96 114 88 96" at bounding box center [1099, 502] width 267 height 17
copy div "+380 96 114 88 96"
click at [1009, 472] on div "Мішаков Андрій" at bounding box center [1099, 472] width 274 height 30
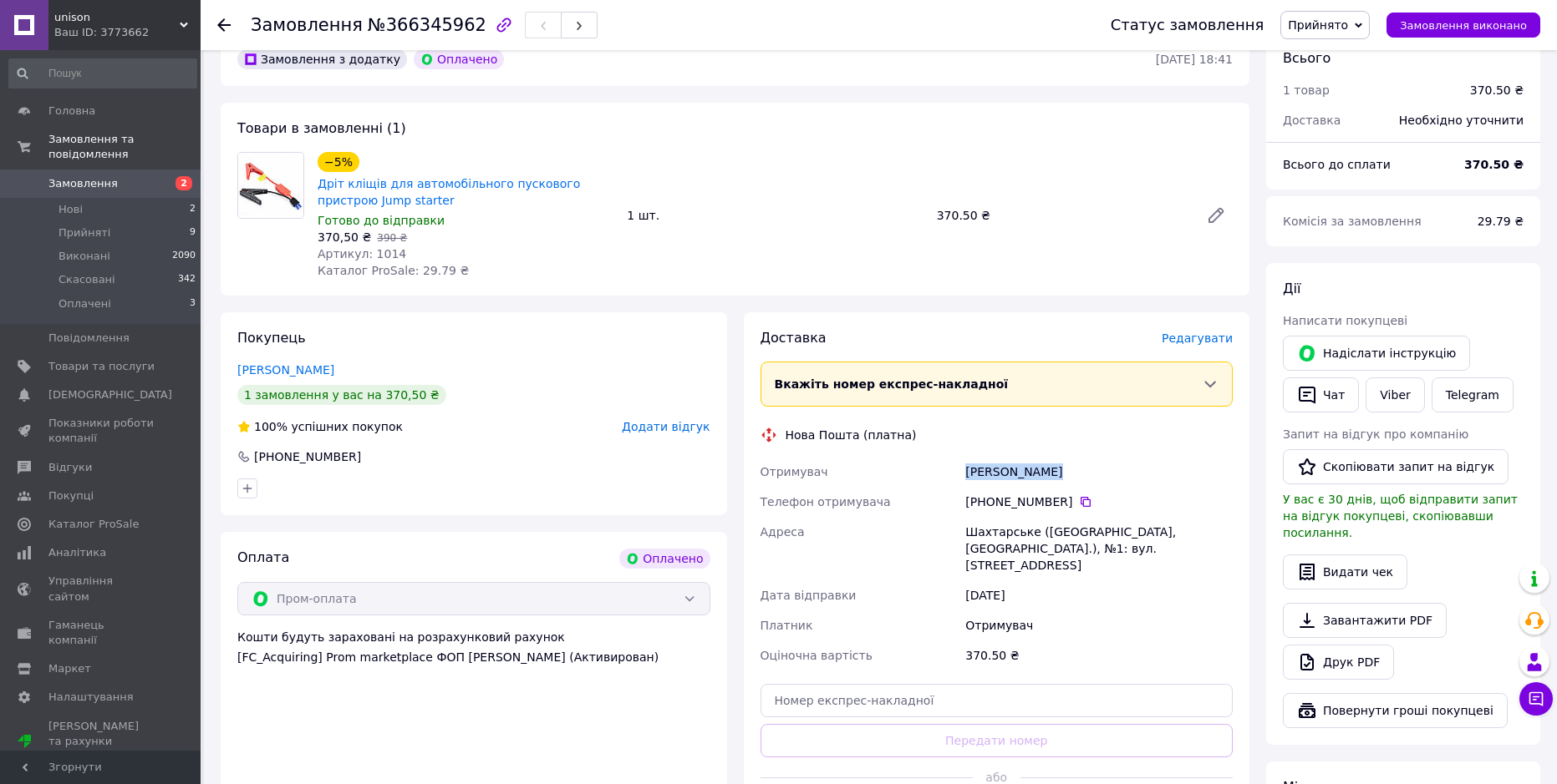
copy div "Мішаков Андрій"
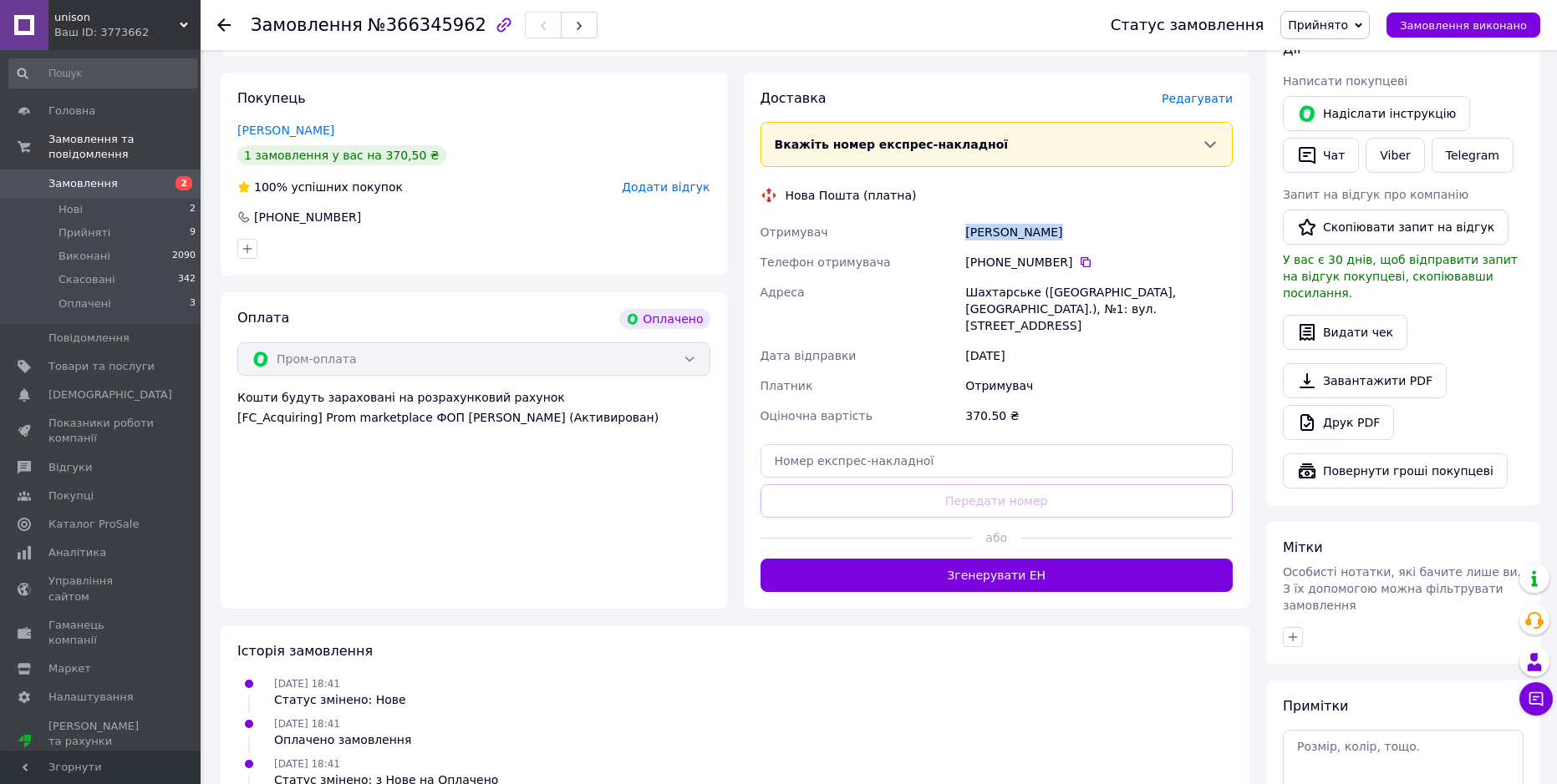
scroll to position [334, 0]
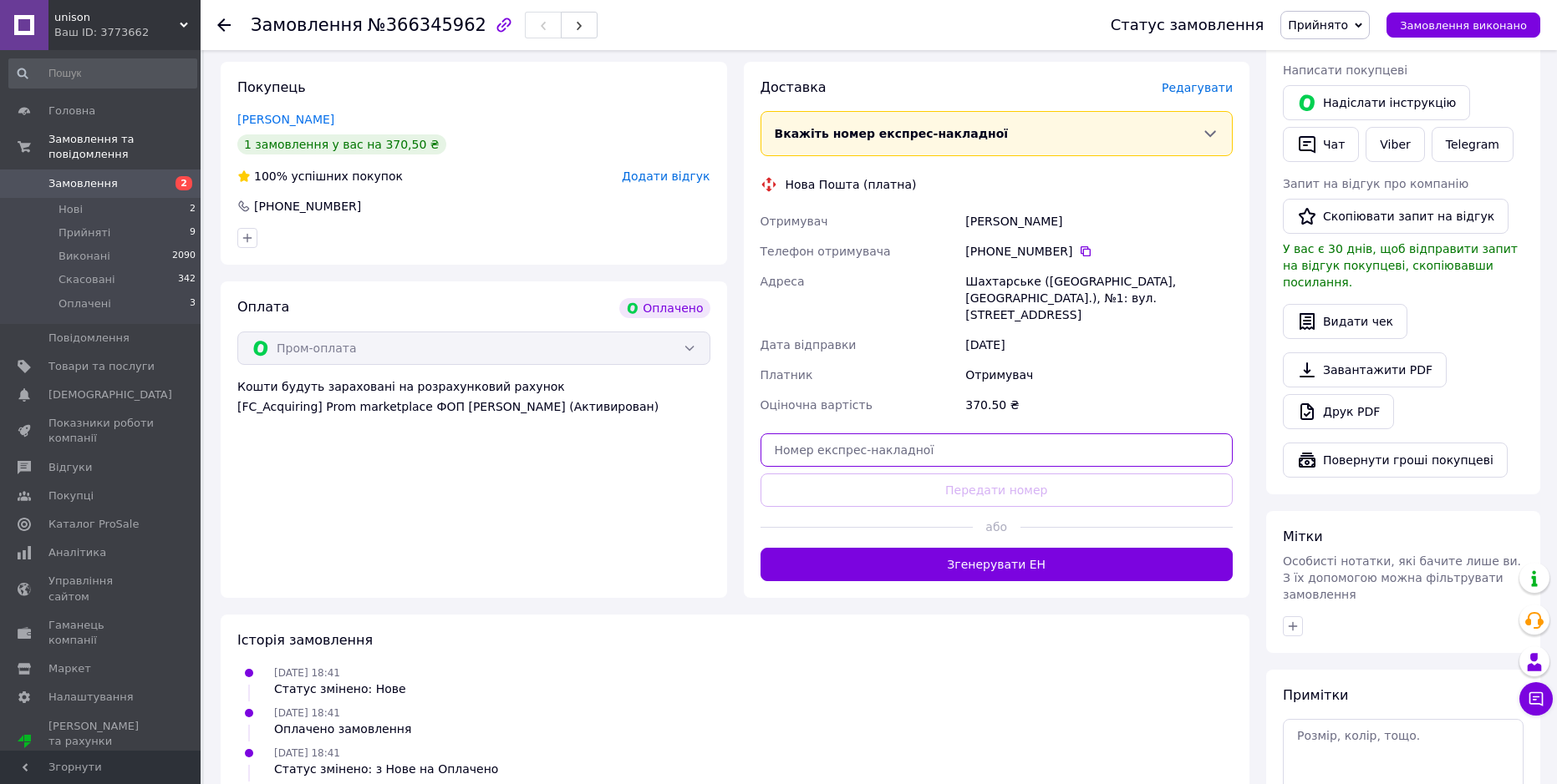
click at [976, 438] on input "text" at bounding box center [996, 450] width 473 height 34
paste input "20451269237184"
type input "20451269237184"
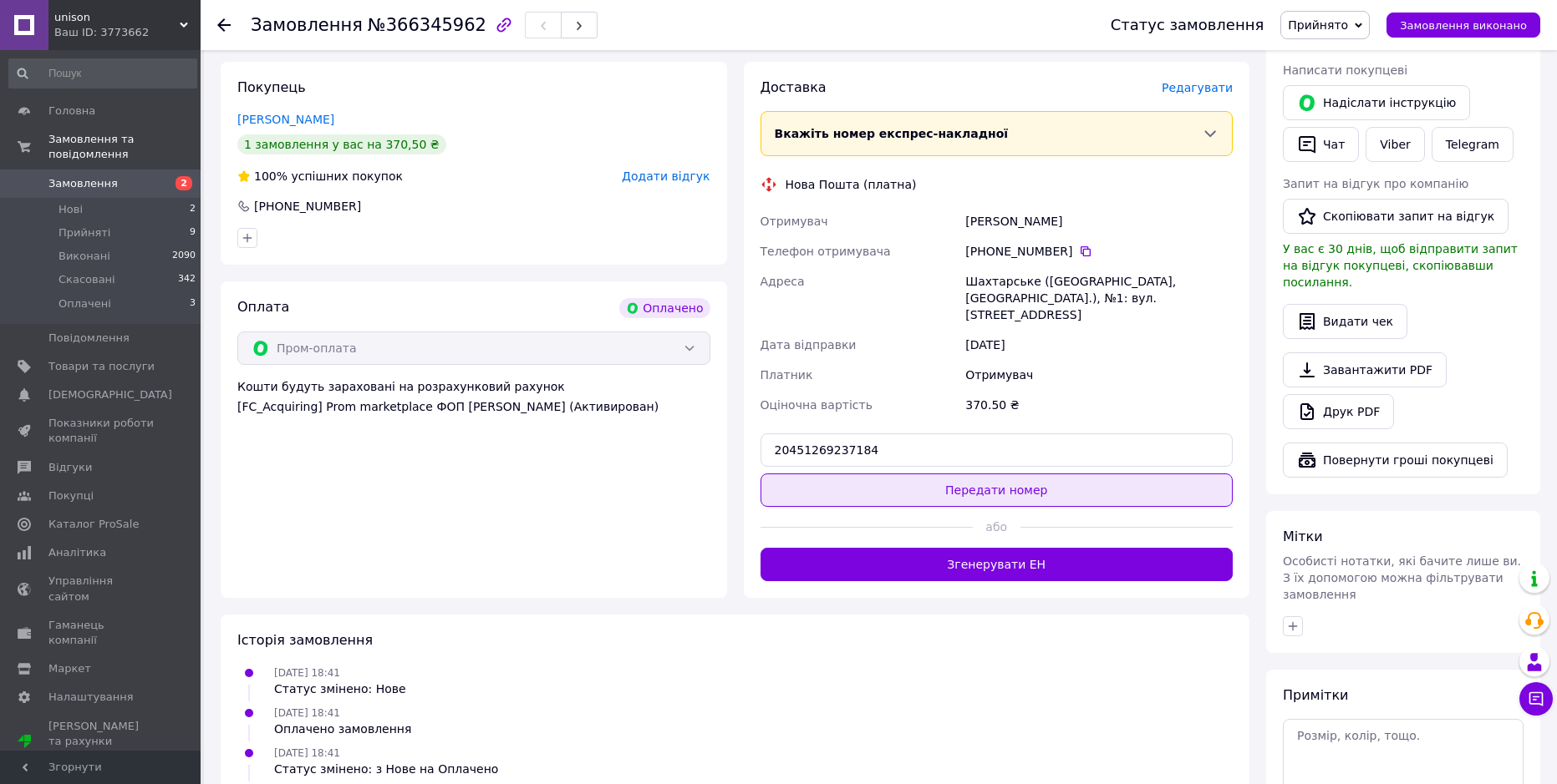
click at [987, 474] on button "Передати номер" at bounding box center [996, 491] width 473 height 34
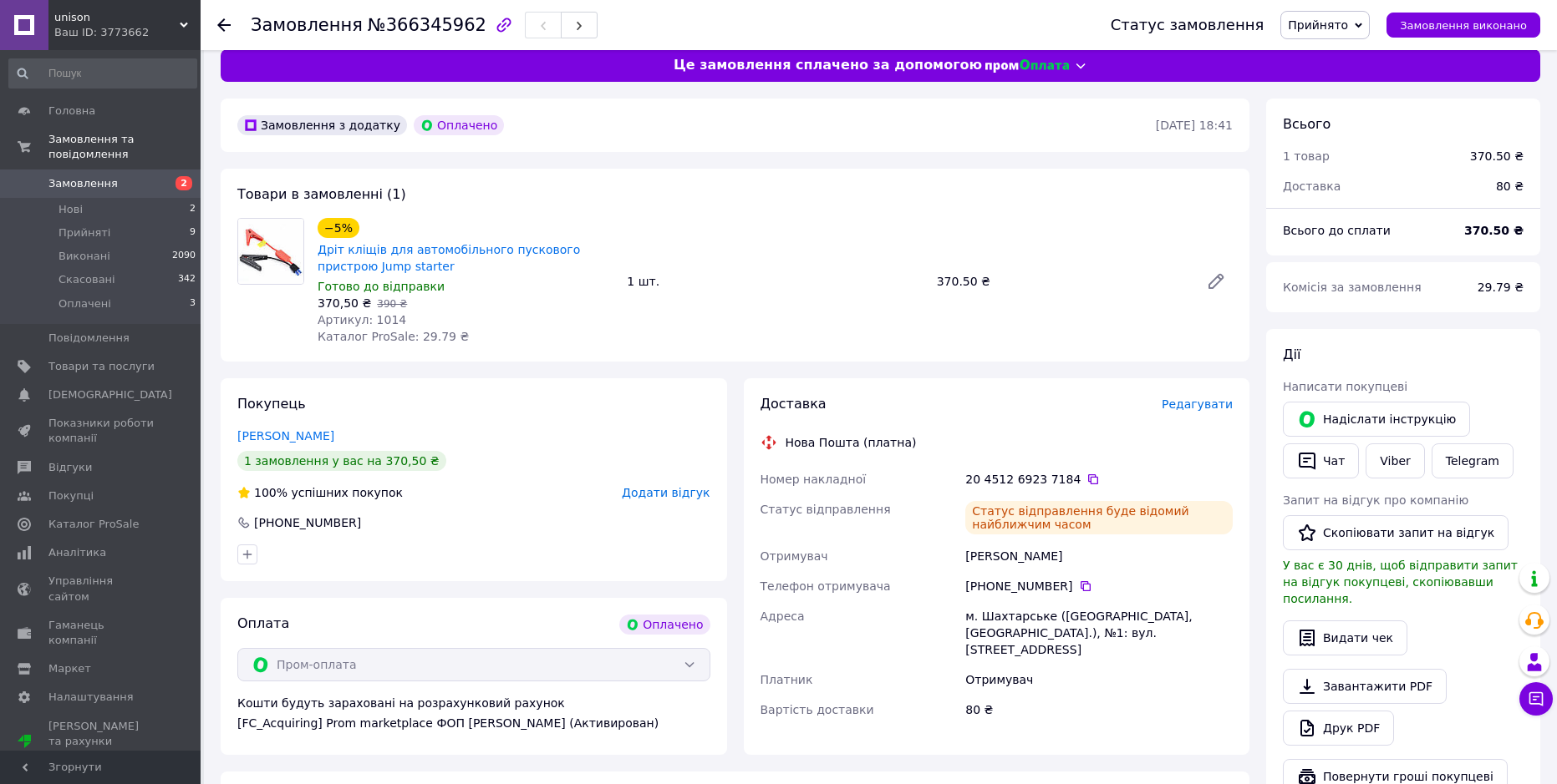
scroll to position [0, 0]
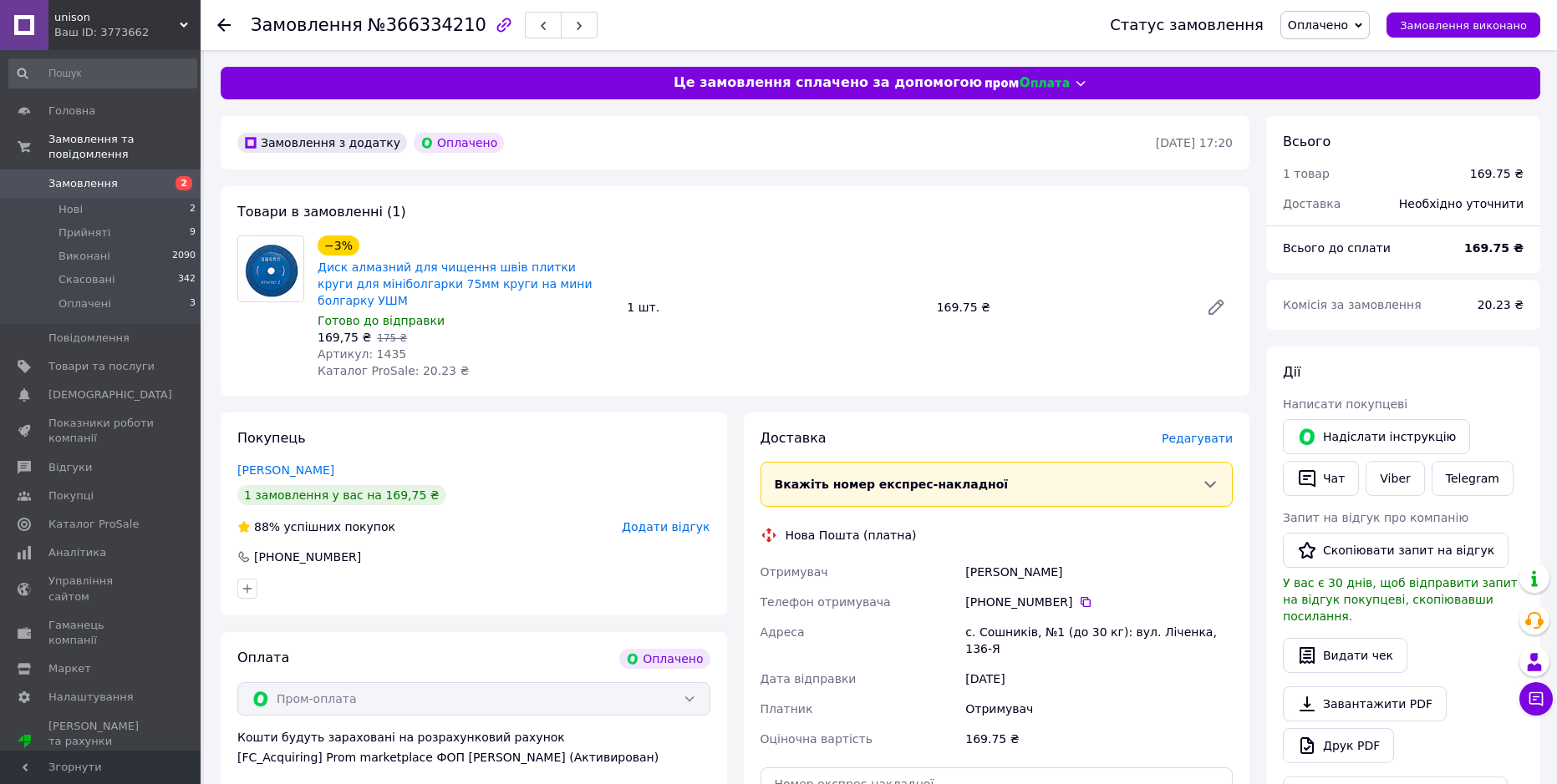
click at [1334, 19] on span "Оплачено" at bounding box center [1318, 25] width 61 height 13
click at [1333, 53] on li "Прийнято" at bounding box center [1325, 59] width 87 height 25
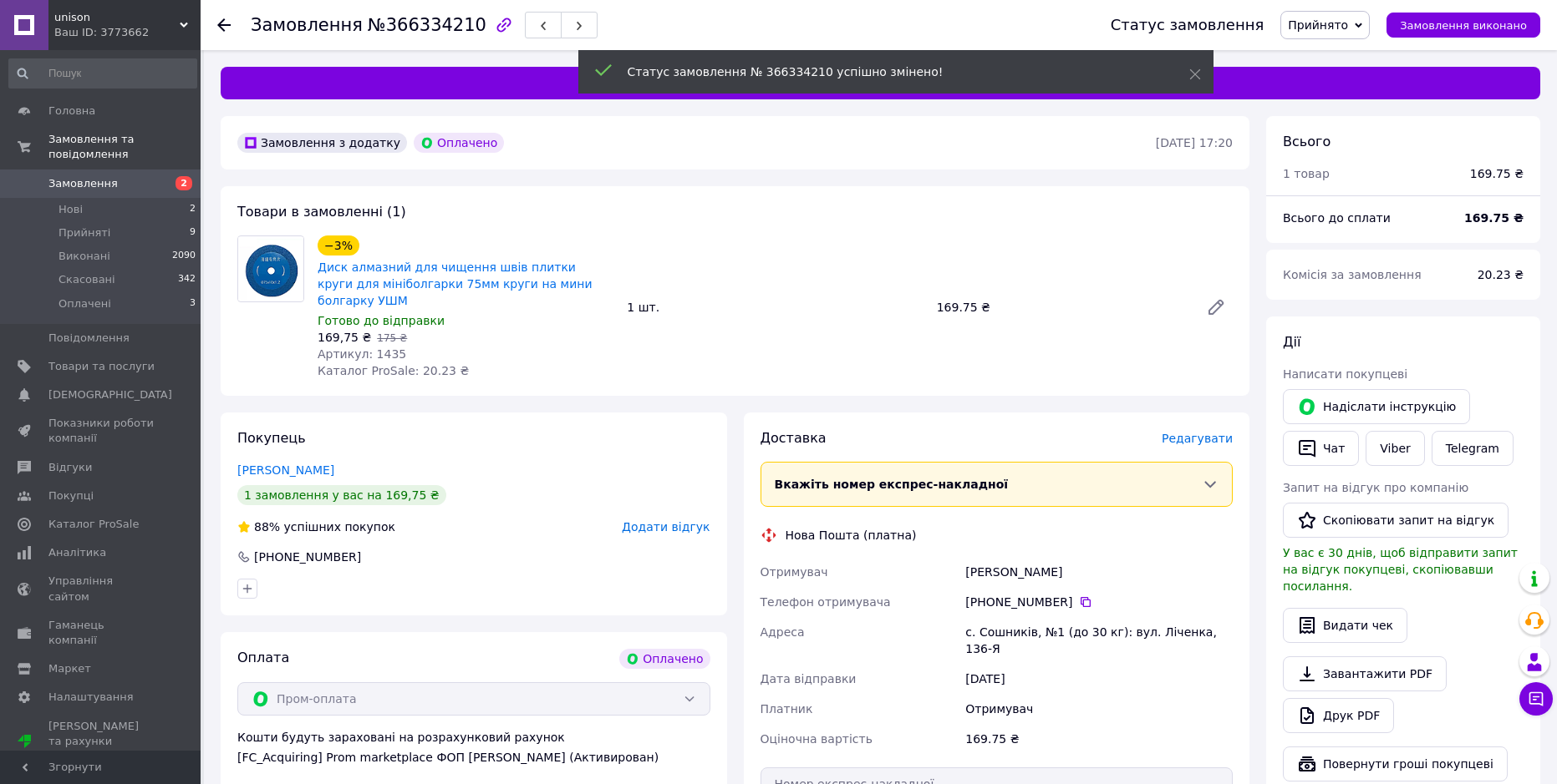
click at [1204, 432] on span "Редагувати" at bounding box center [1197, 439] width 71 height 13
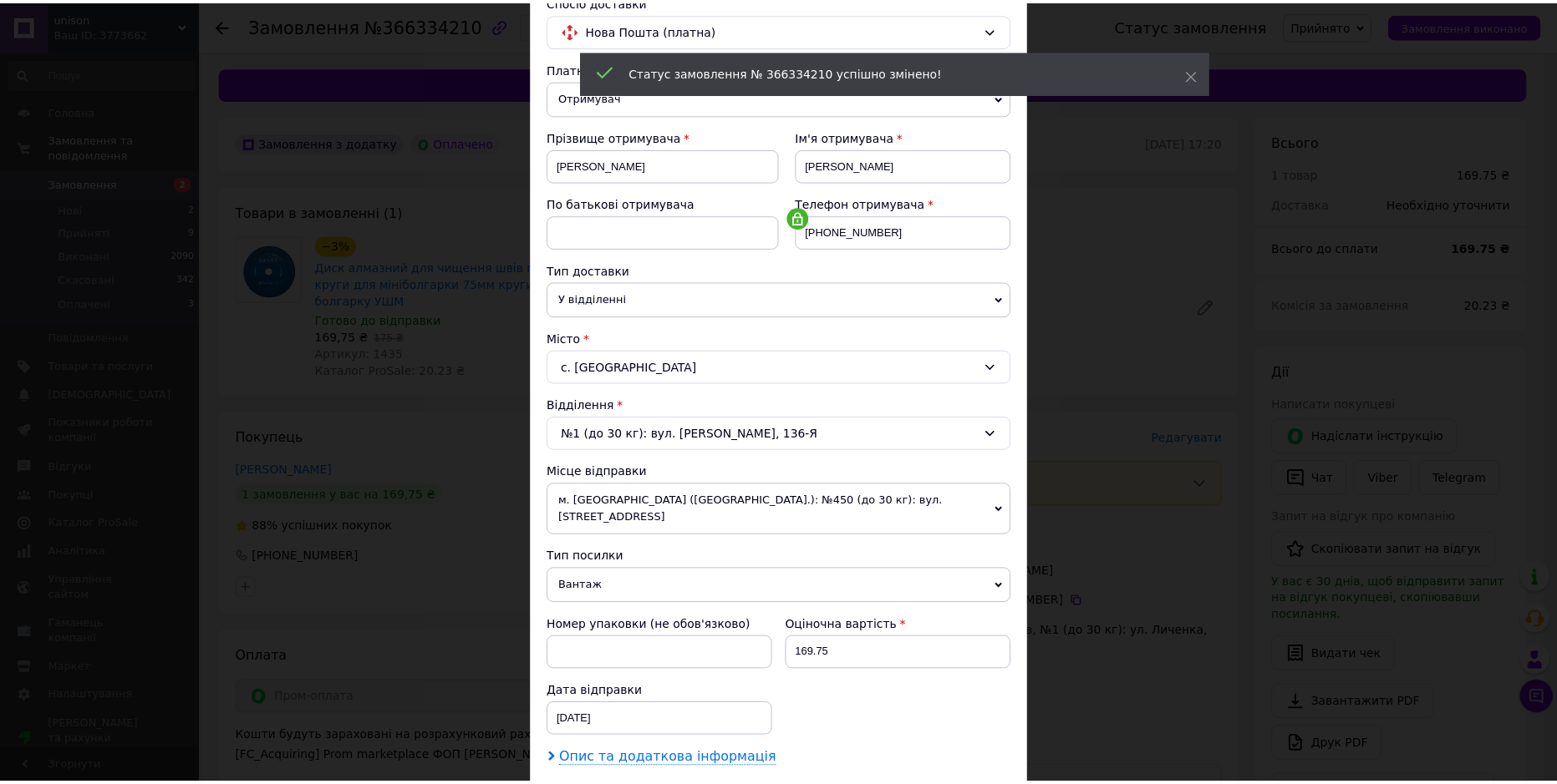
scroll to position [324, 0]
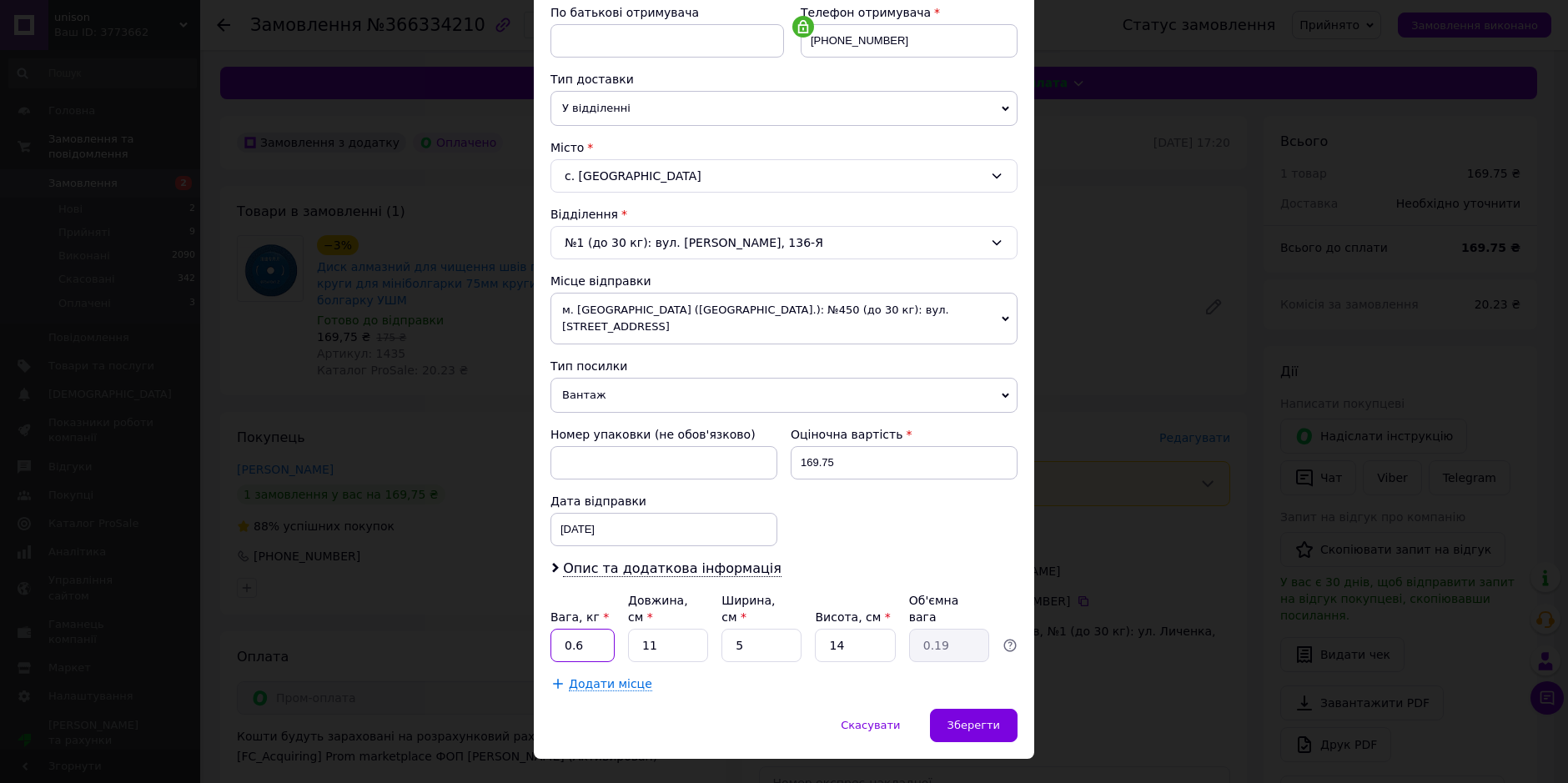
click at [566, 629] on input "0.6" at bounding box center [582, 645] width 65 height 34
click at [584, 629] on input "0.6" at bounding box center [582, 645] width 65 height 34
type input "0.5"
click at [970, 719] on span "Зберегти" at bounding box center [973, 725] width 53 height 13
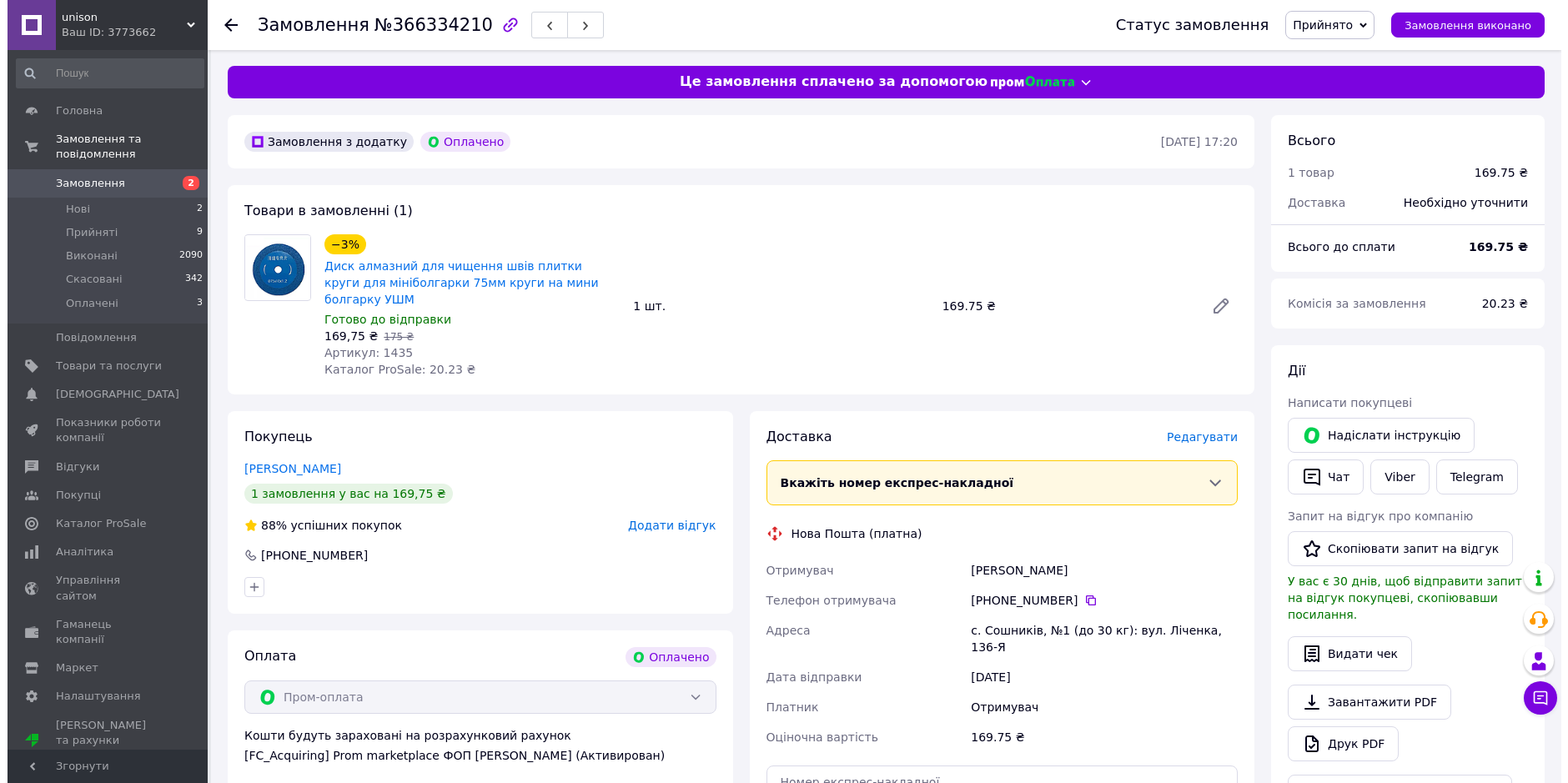
scroll to position [0, 0]
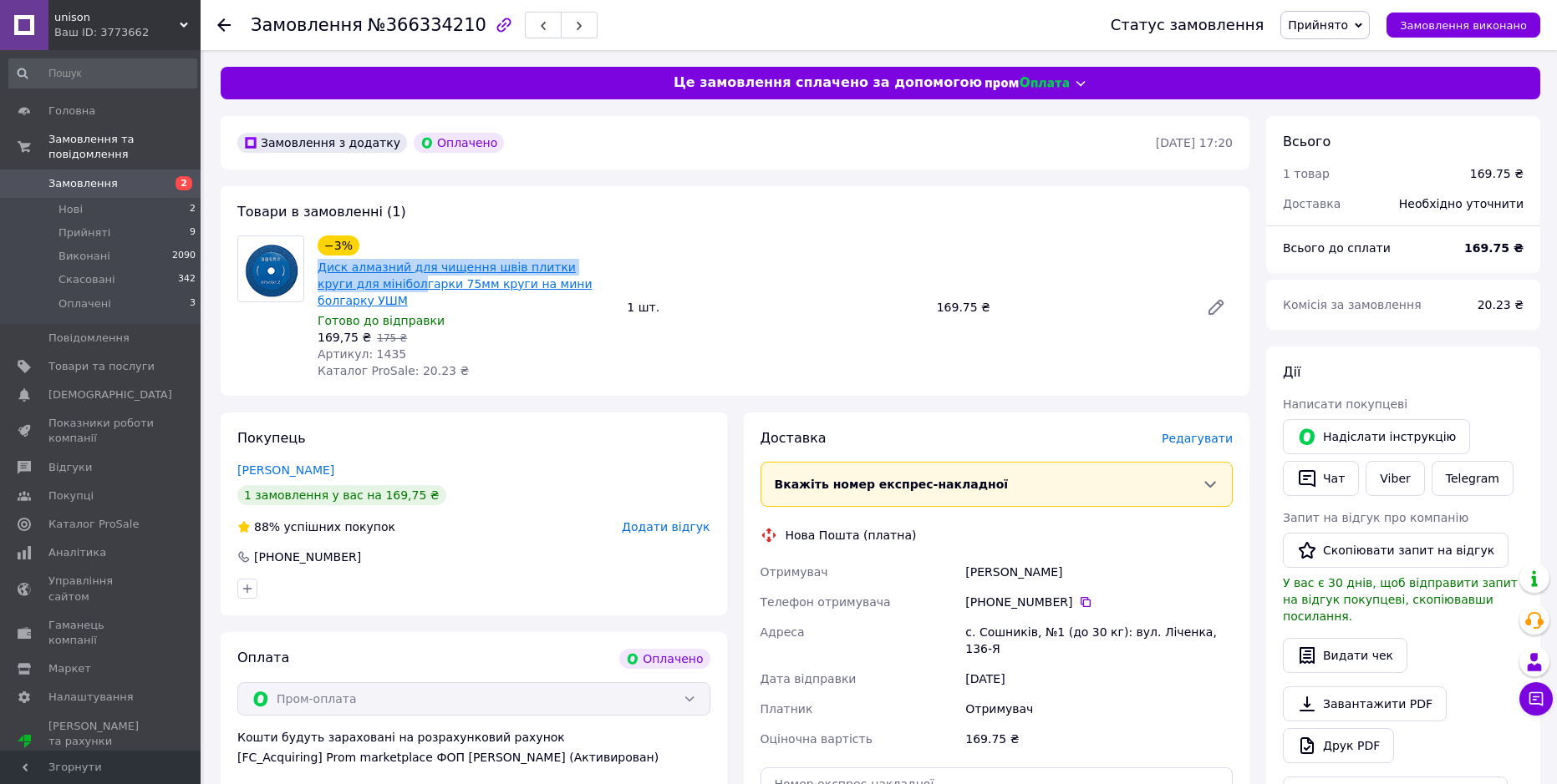
drag, startPoint x: 314, startPoint y: 264, endPoint x: 355, endPoint y: 274, distance: 42.2
click at [355, 274] on div "−3% Диск алмазний для чищення швів плитки круги для мініболгарки 75мм круги на …" at bounding box center [466, 307] width 309 height 150
click at [310, 267] on div at bounding box center [270, 307] width 80 height 144
drag, startPoint x: 328, startPoint y: 266, endPoint x: 502, endPoint y: 266, distance: 174.0
click at [502, 266] on div "−3% Диск алмазний для чищення швів плитки круги для мініболгарки 75мм круги на …" at bounding box center [466, 307] width 309 height 150
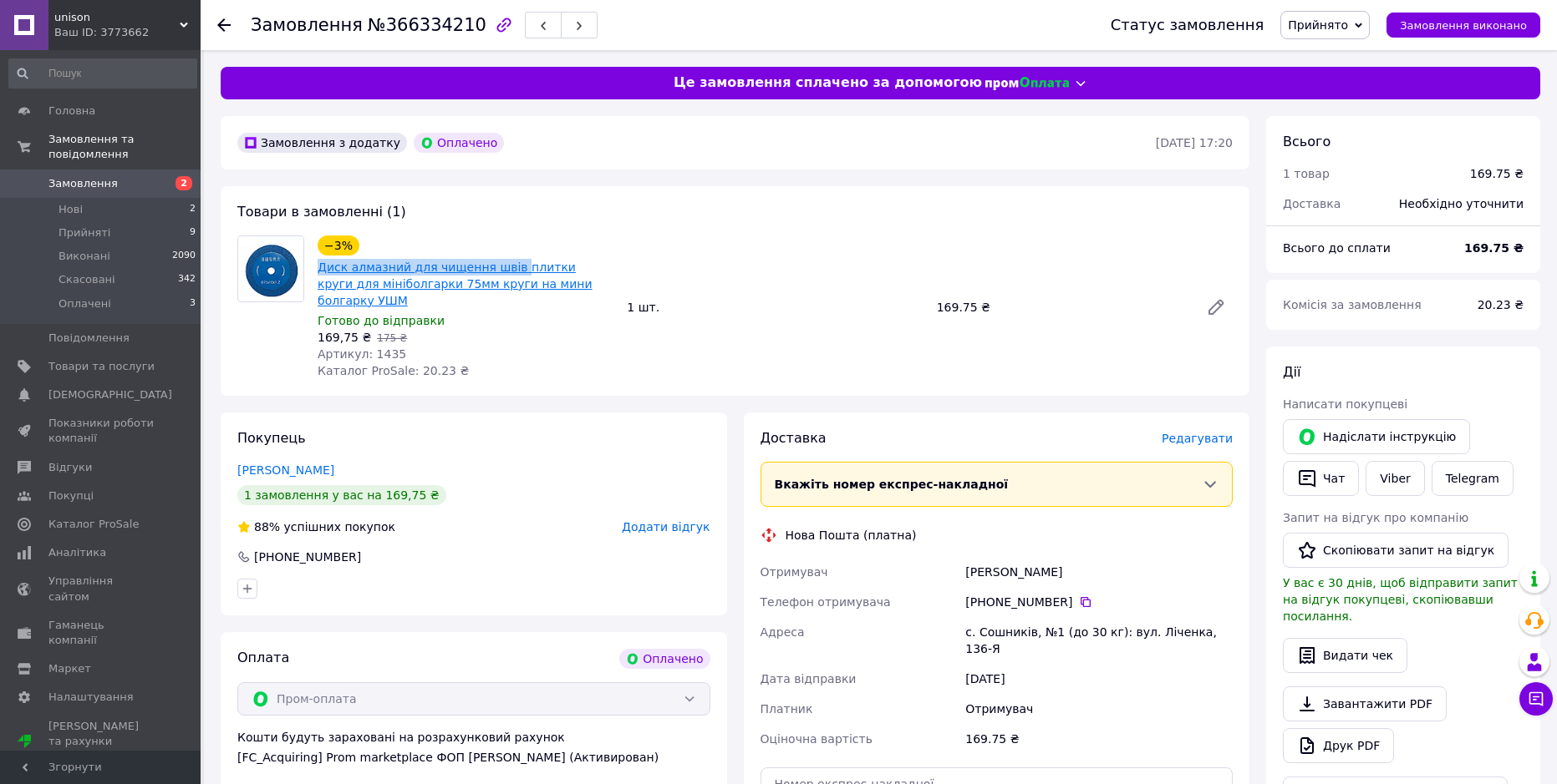
copy link "Диск алмазний для чищення швів"
click at [1180, 432] on span "Редагувати" at bounding box center [1197, 439] width 71 height 13
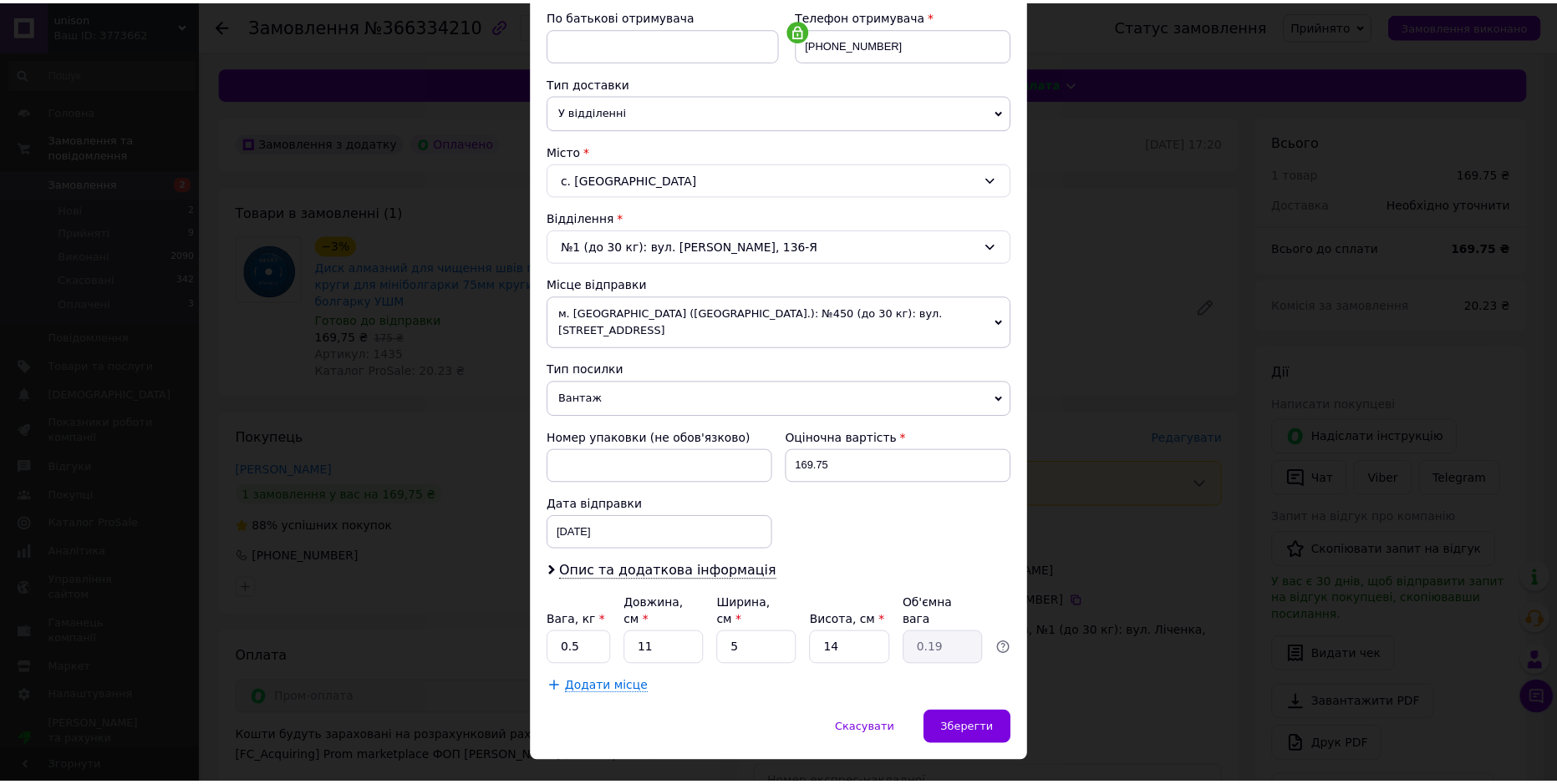
scroll to position [324, 0]
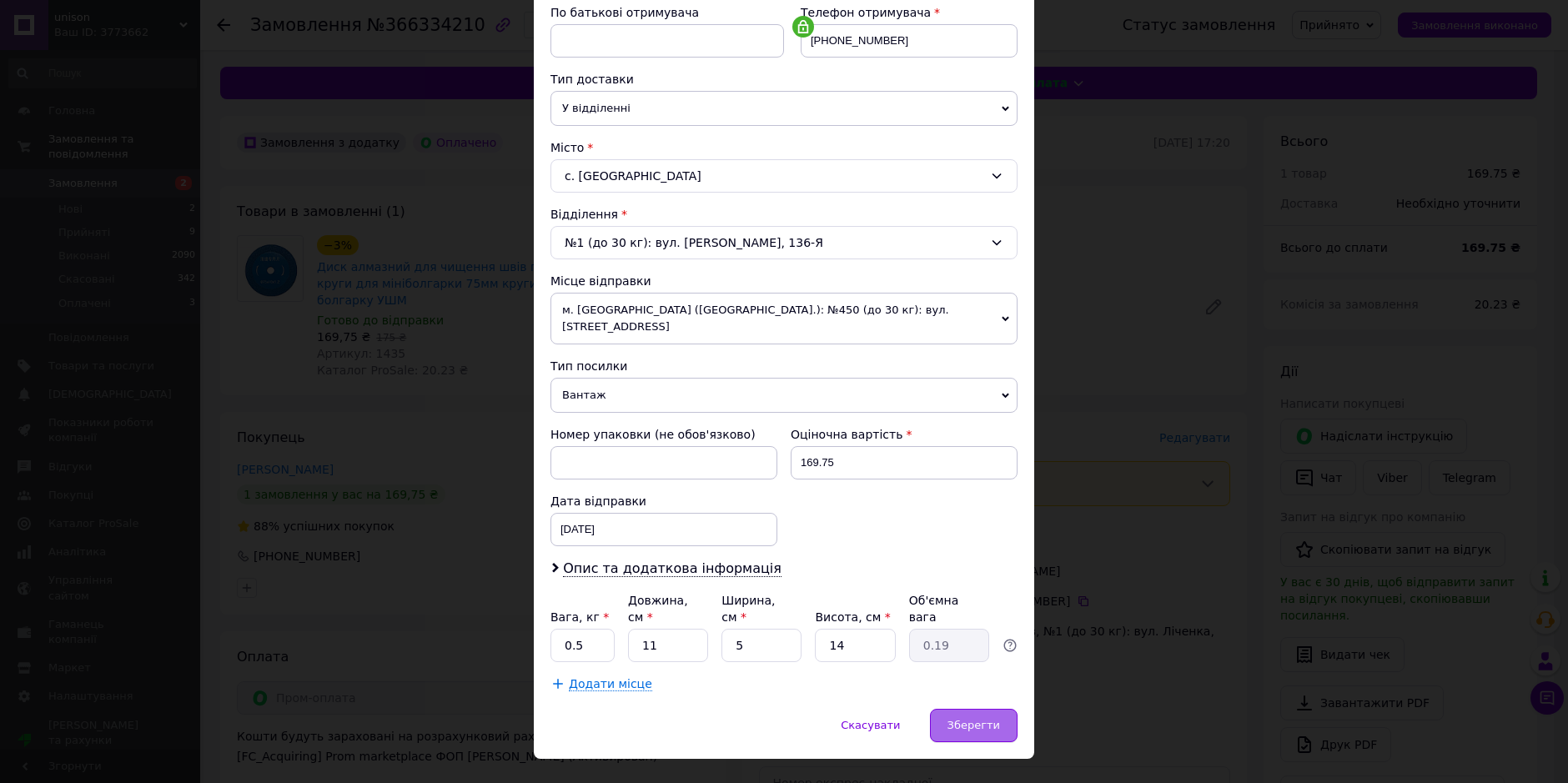
click at [952, 719] on span "Зберегти" at bounding box center [973, 725] width 53 height 13
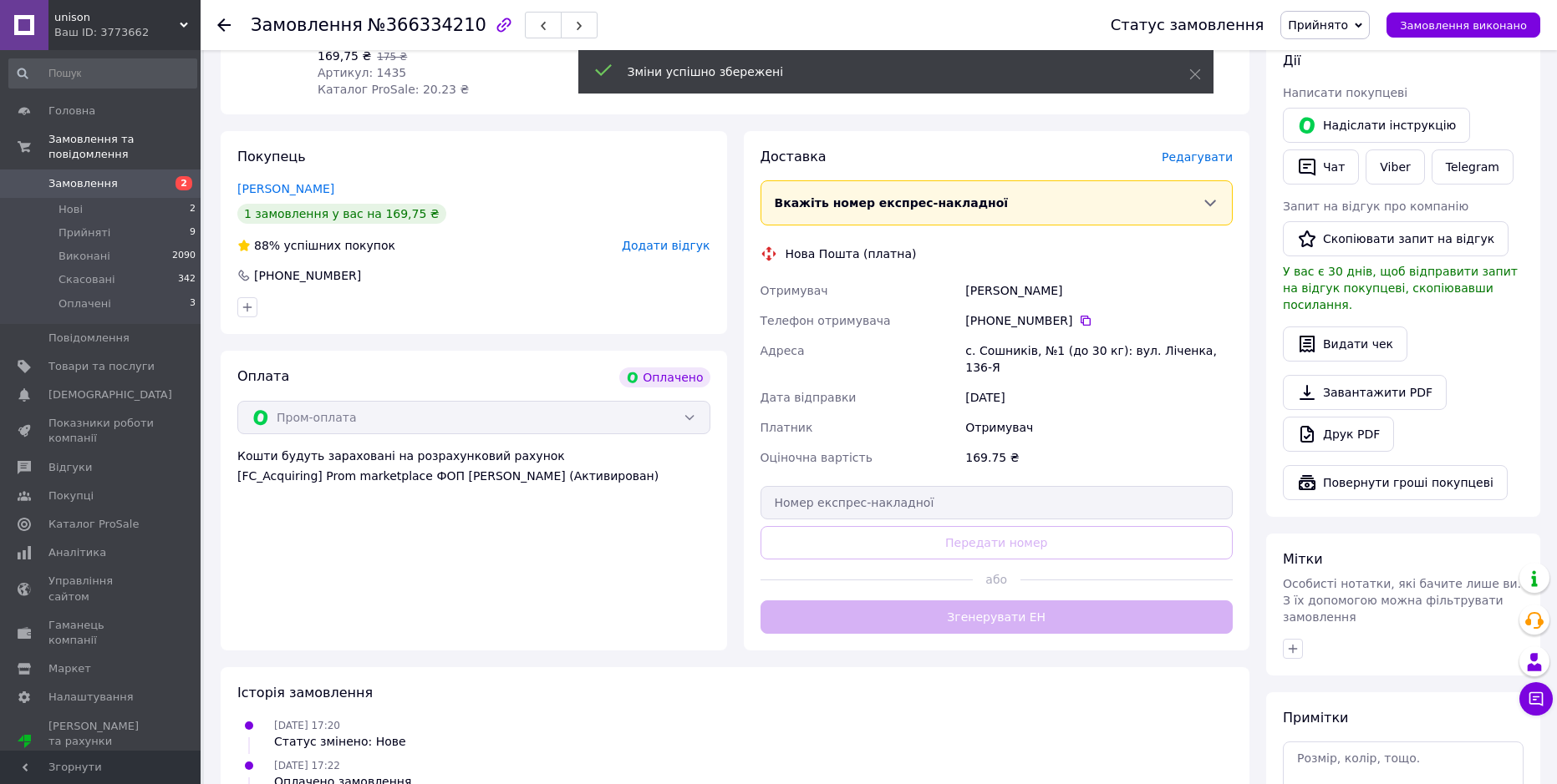
scroll to position [334, 0]
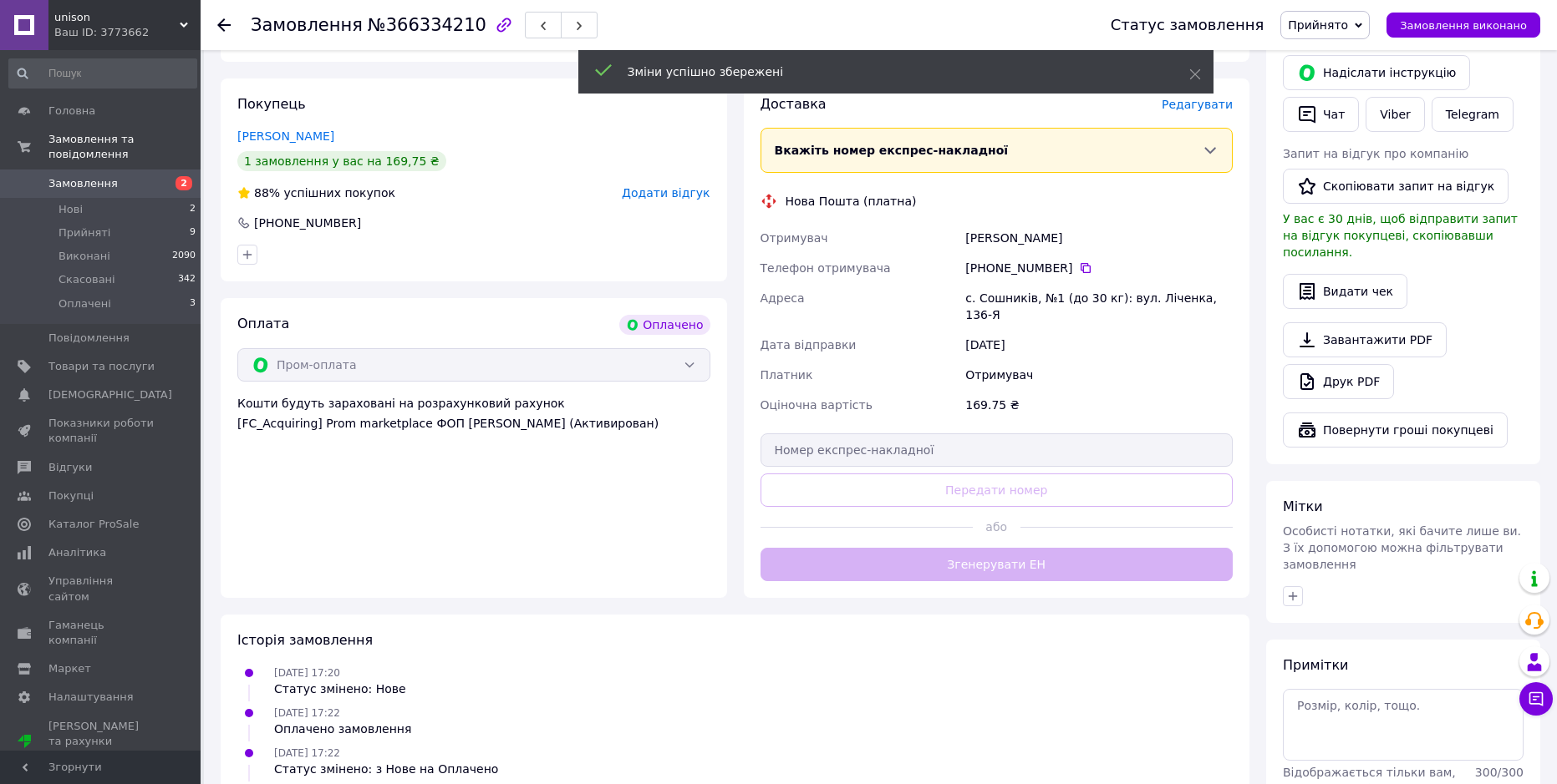
click at [1009, 548] on button "Згенерувати ЕН" at bounding box center [996, 565] width 473 height 34
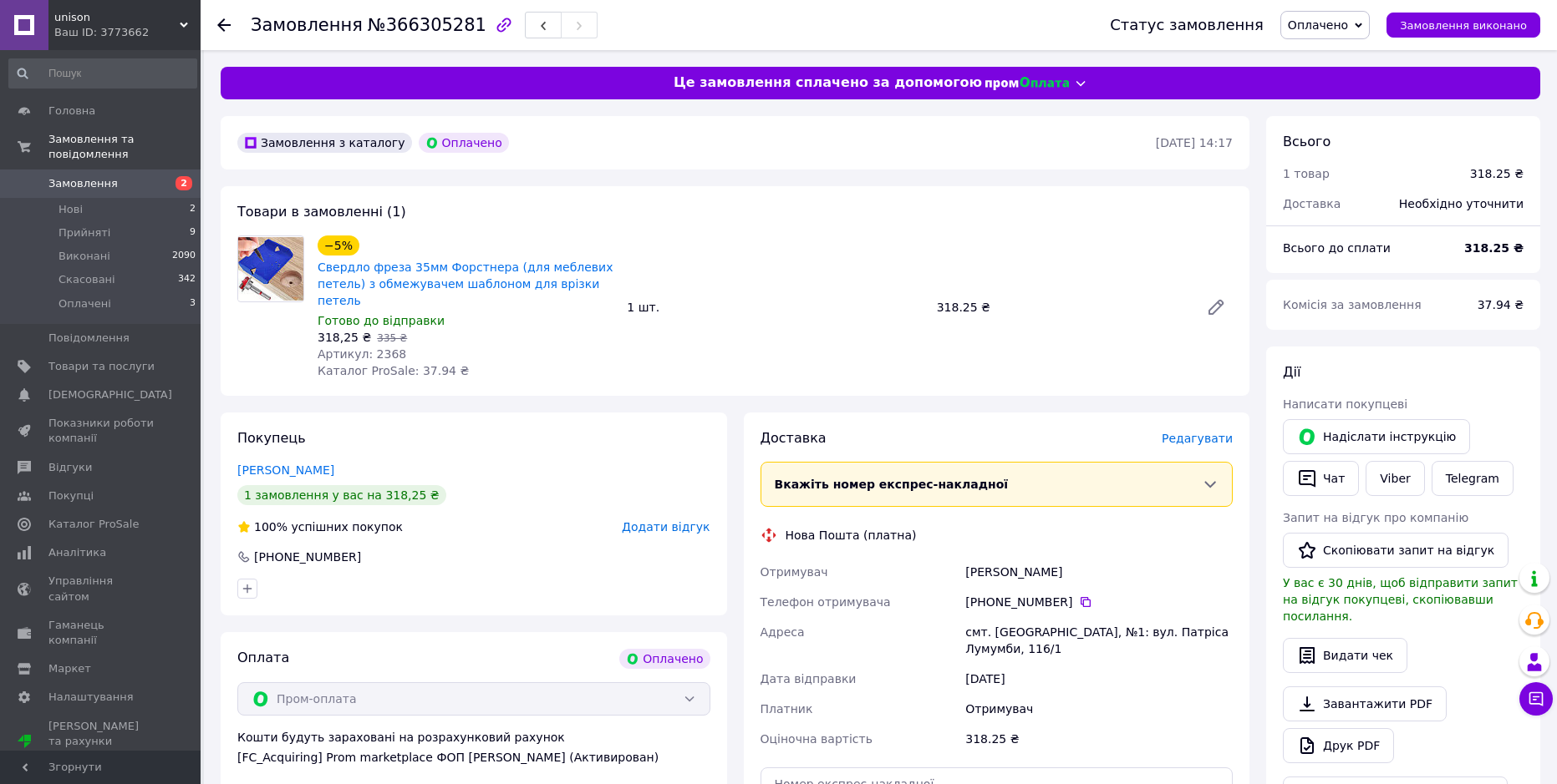
click at [1327, 24] on span "Оплачено" at bounding box center [1318, 25] width 61 height 13
click at [1327, 46] on li "Прийнято" at bounding box center [1325, 59] width 87 height 25
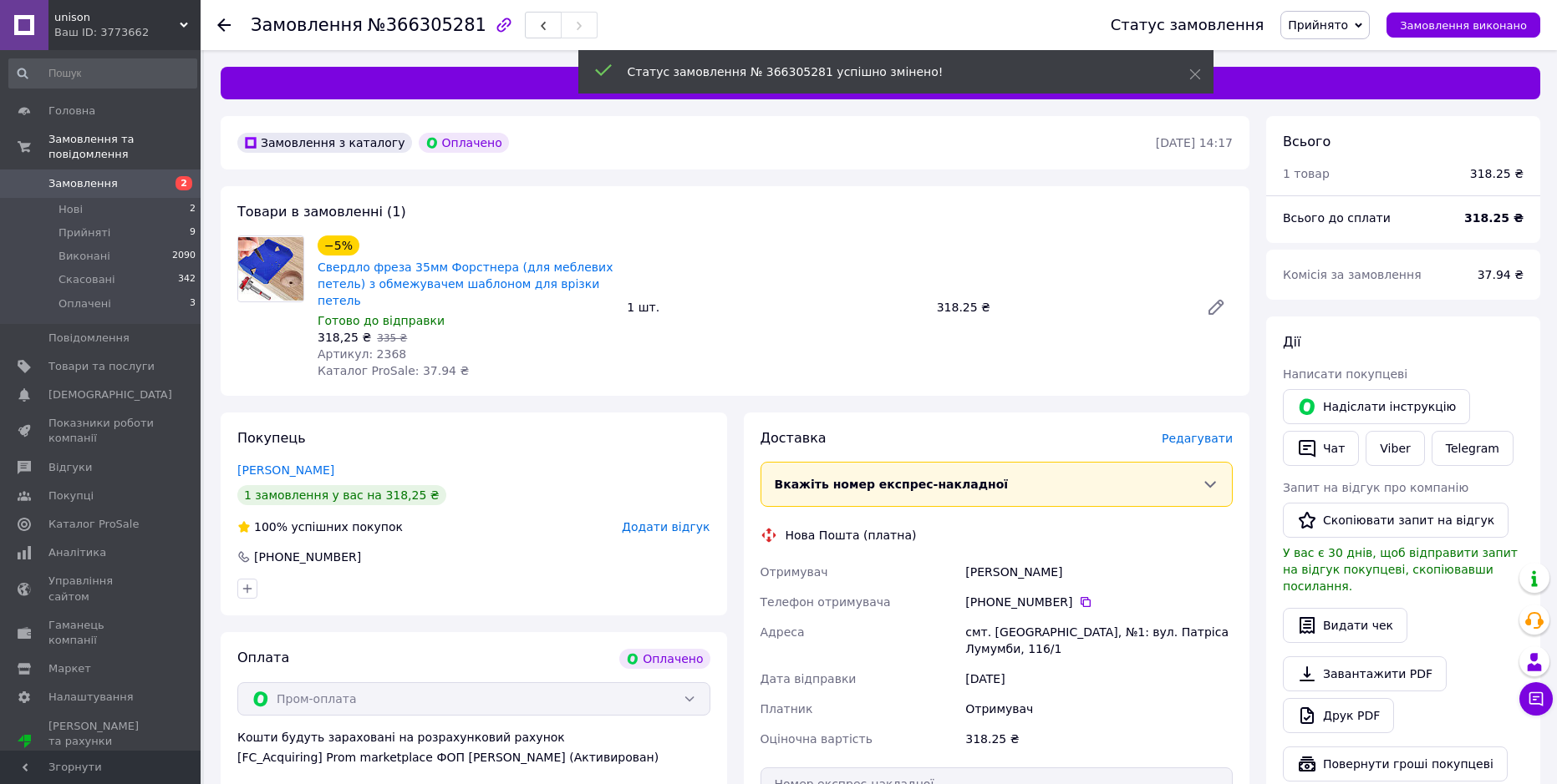
click at [1199, 432] on span "Редагувати" at bounding box center [1197, 439] width 71 height 13
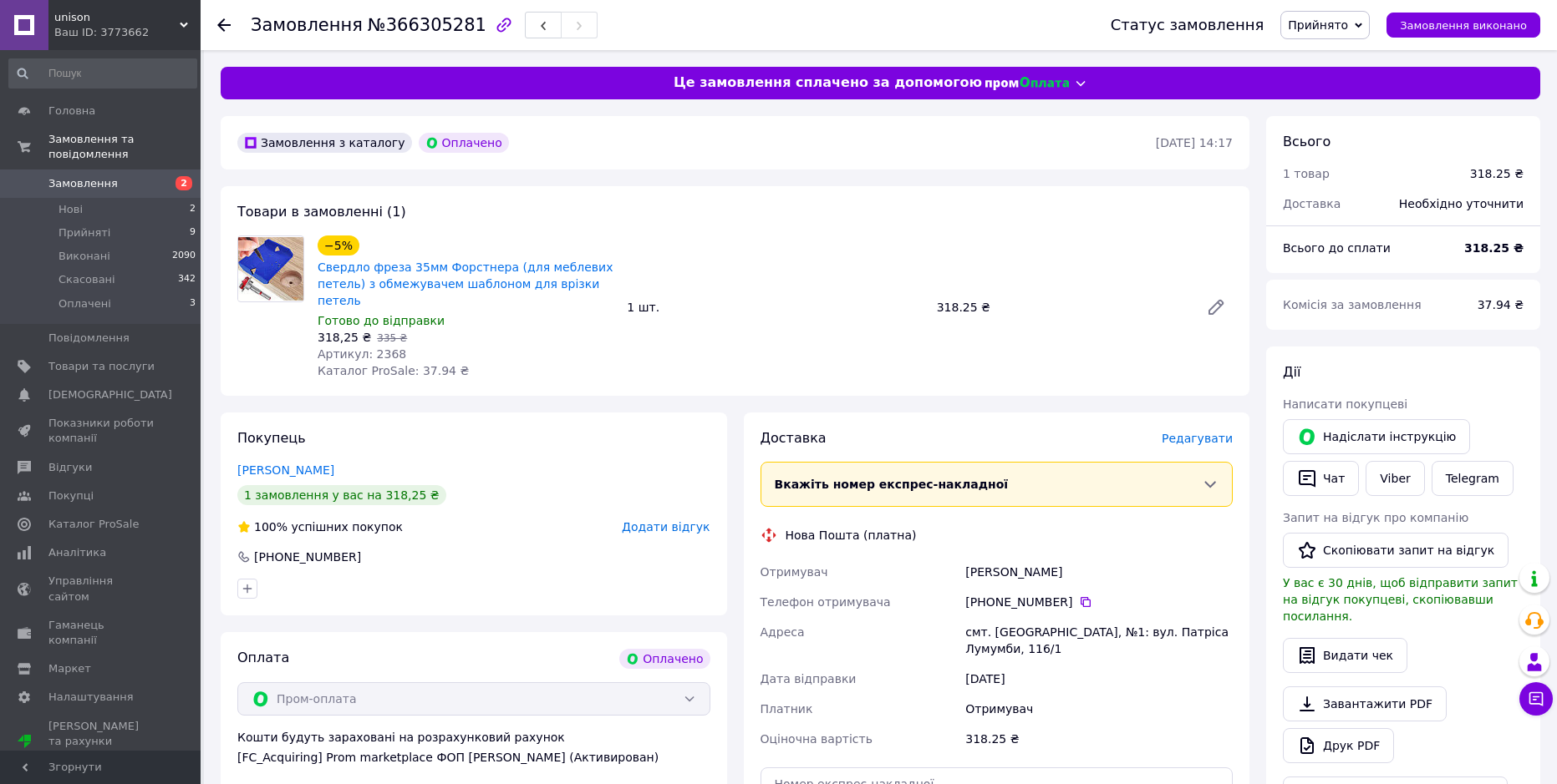
click at [1199, 432] on span "Редагувати" at bounding box center [1197, 439] width 71 height 13
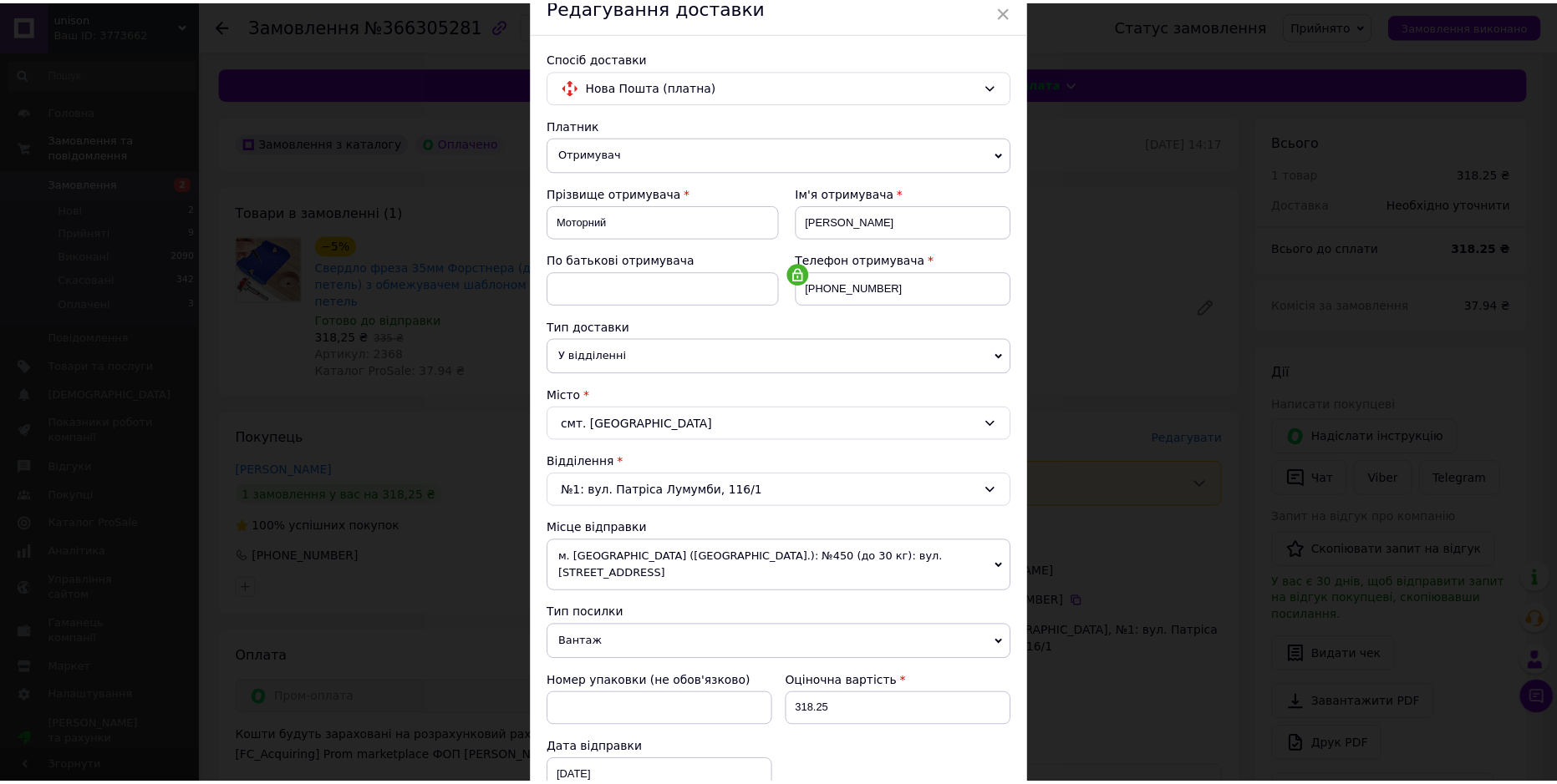
scroll to position [324, 0]
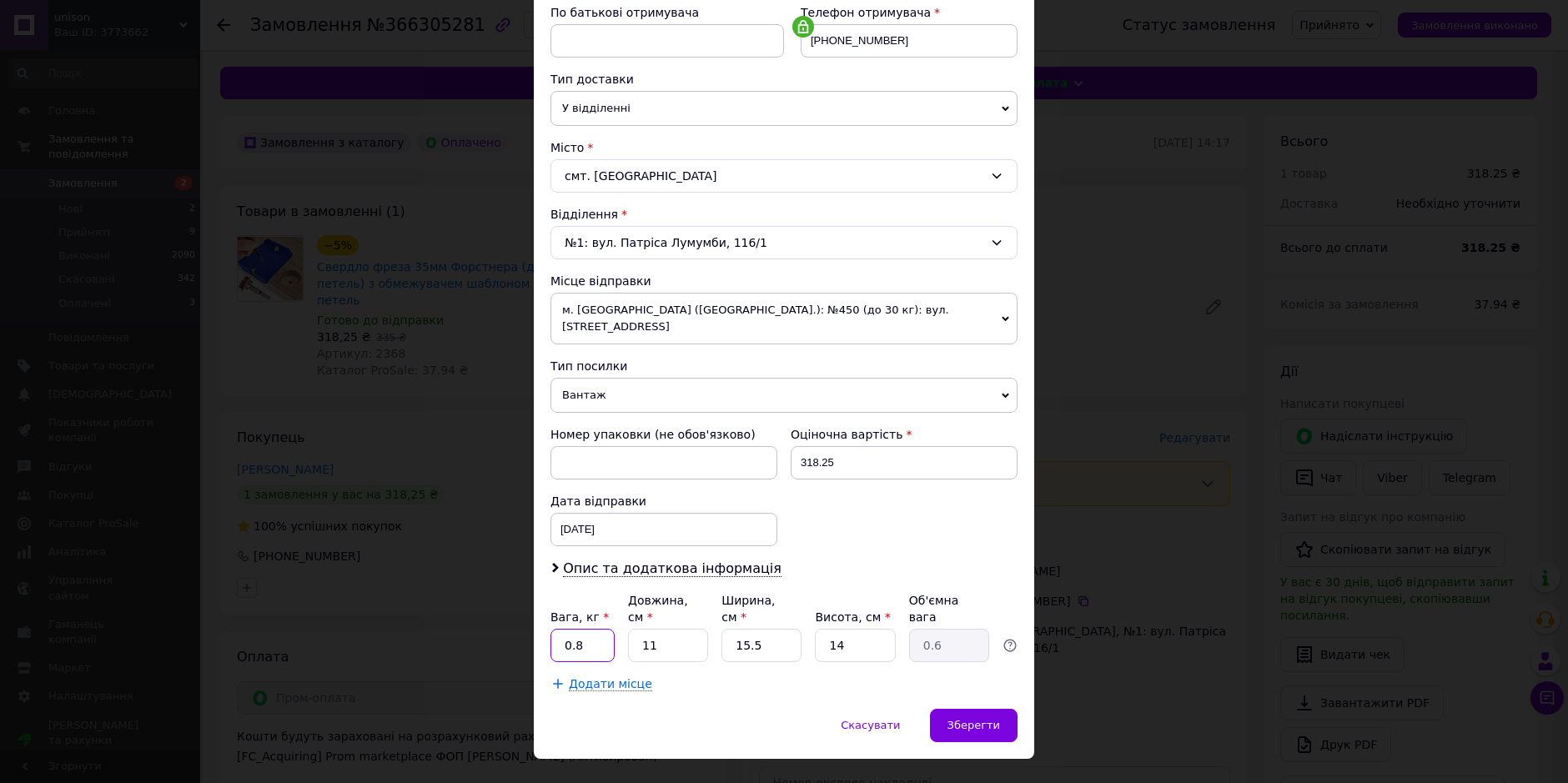
click at [599, 629] on input "0.8" at bounding box center [582, 645] width 65 height 34
type input "0.5"
click at [826, 629] on input "14" at bounding box center [854, 645] width 80 height 34
click at [762, 629] on input "15.5" at bounding box center [761, 645] width 80 height 34
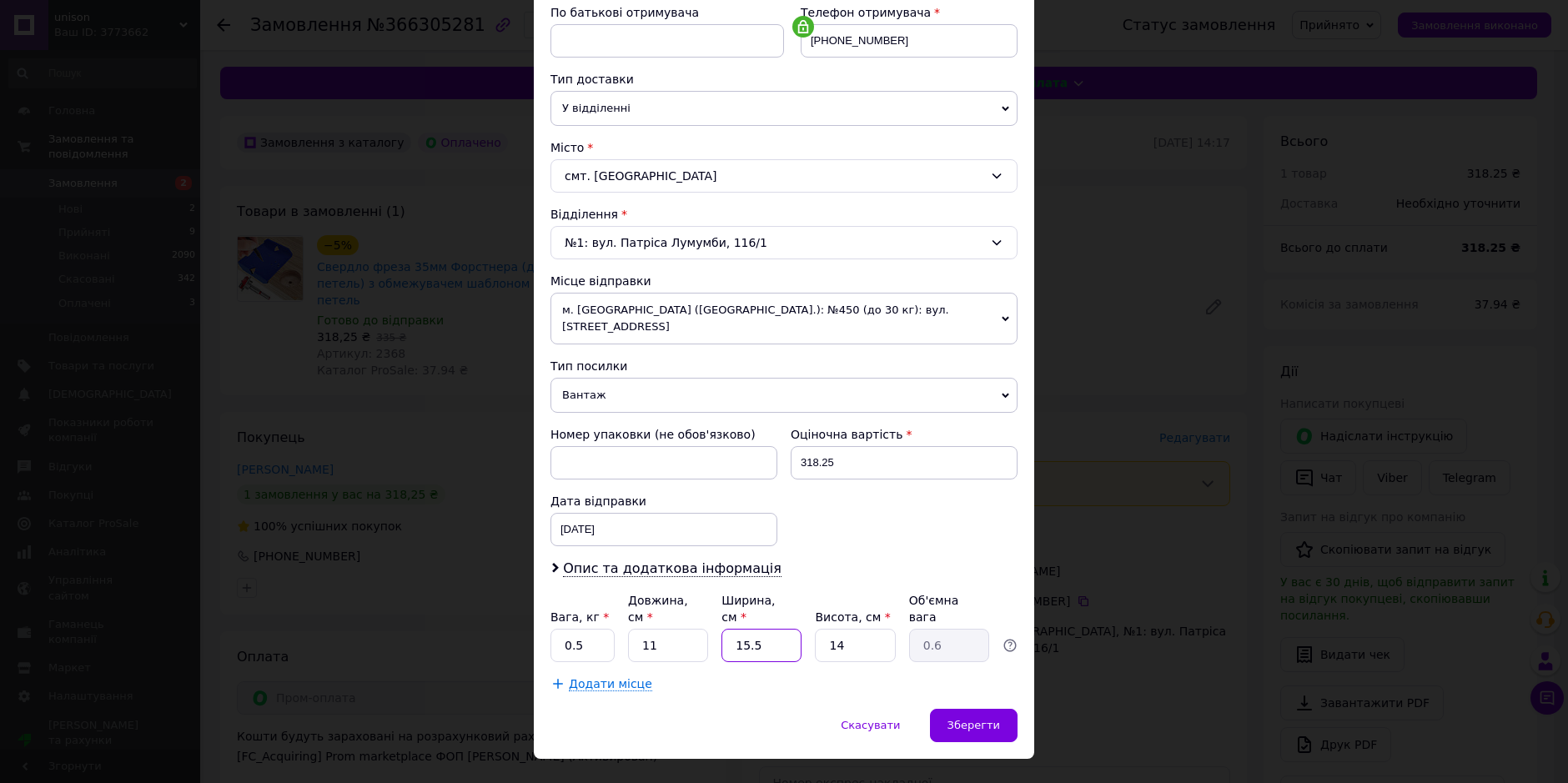
type input "5"
type input "0.19"
type input "5"
click at [977, 719] on span "Зберегти" at bounding box center [973, 725] width 53 height 13
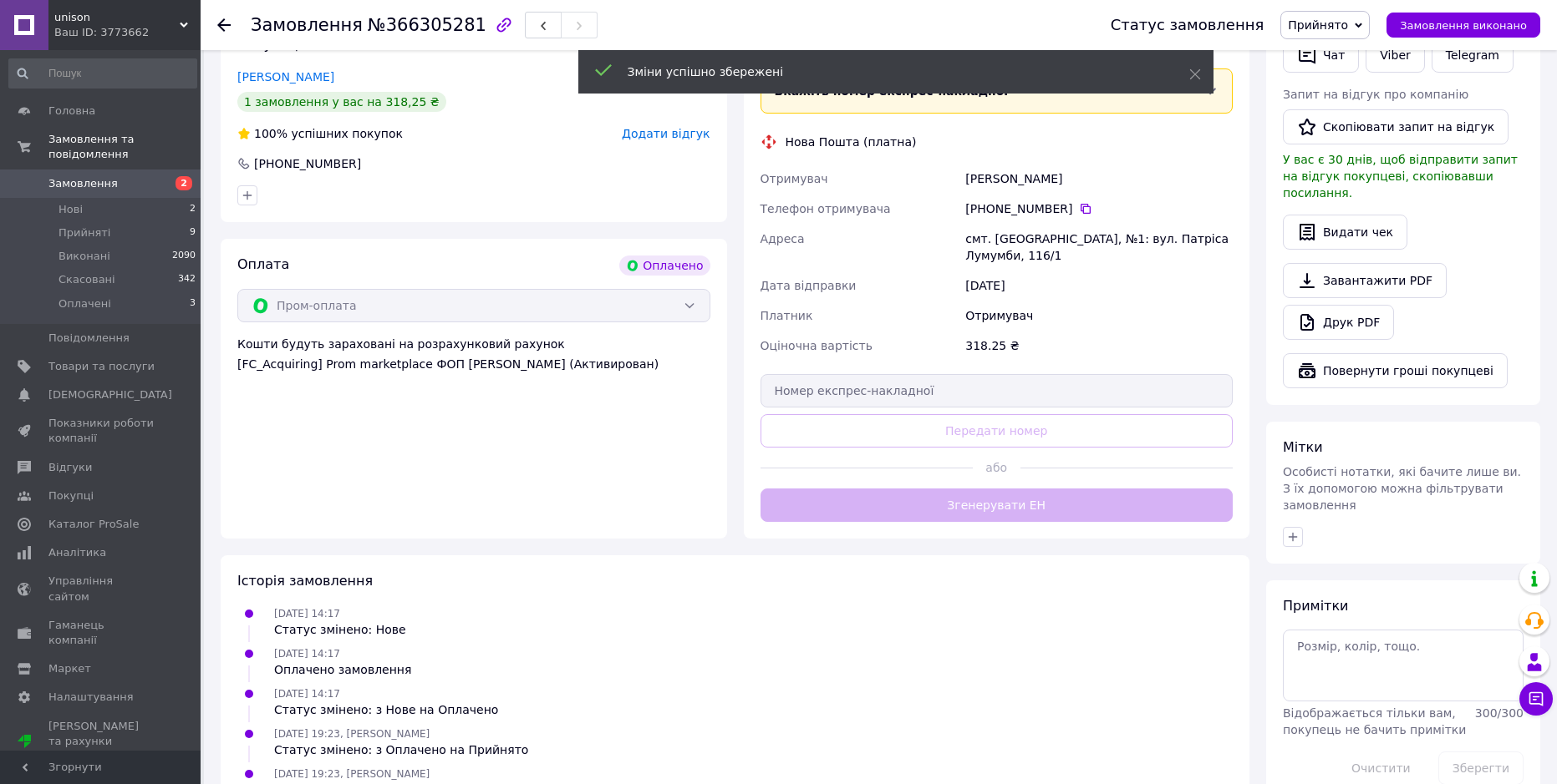
scroll to position [418, 0]
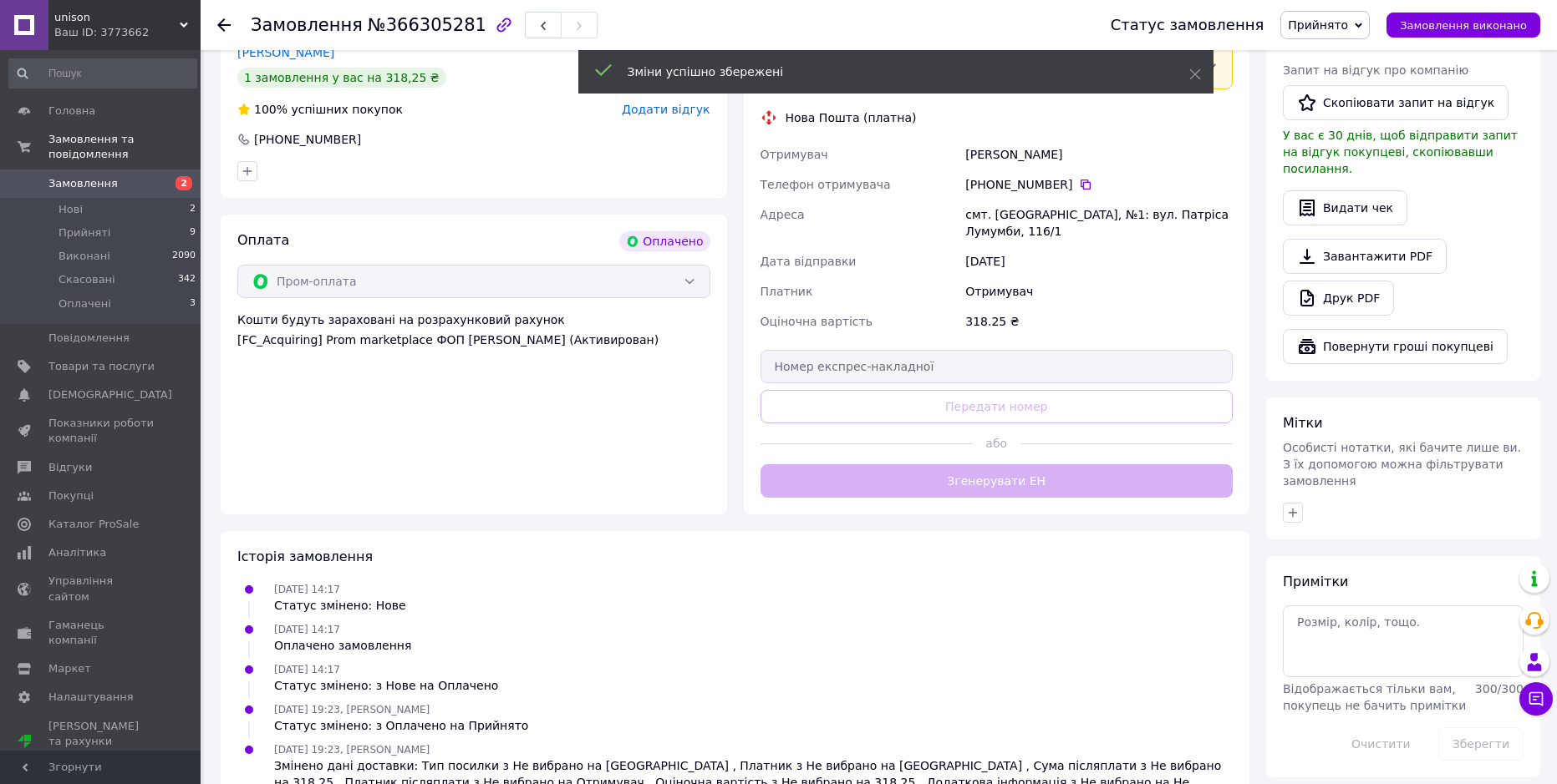
click at [976, 478] on div "Замовлення з каталогу Оплачено 12.10.2025 • 14:17 Товари в замовленні (1) −5% С…" at bounding box center [734, 270] width 1045 height 1143
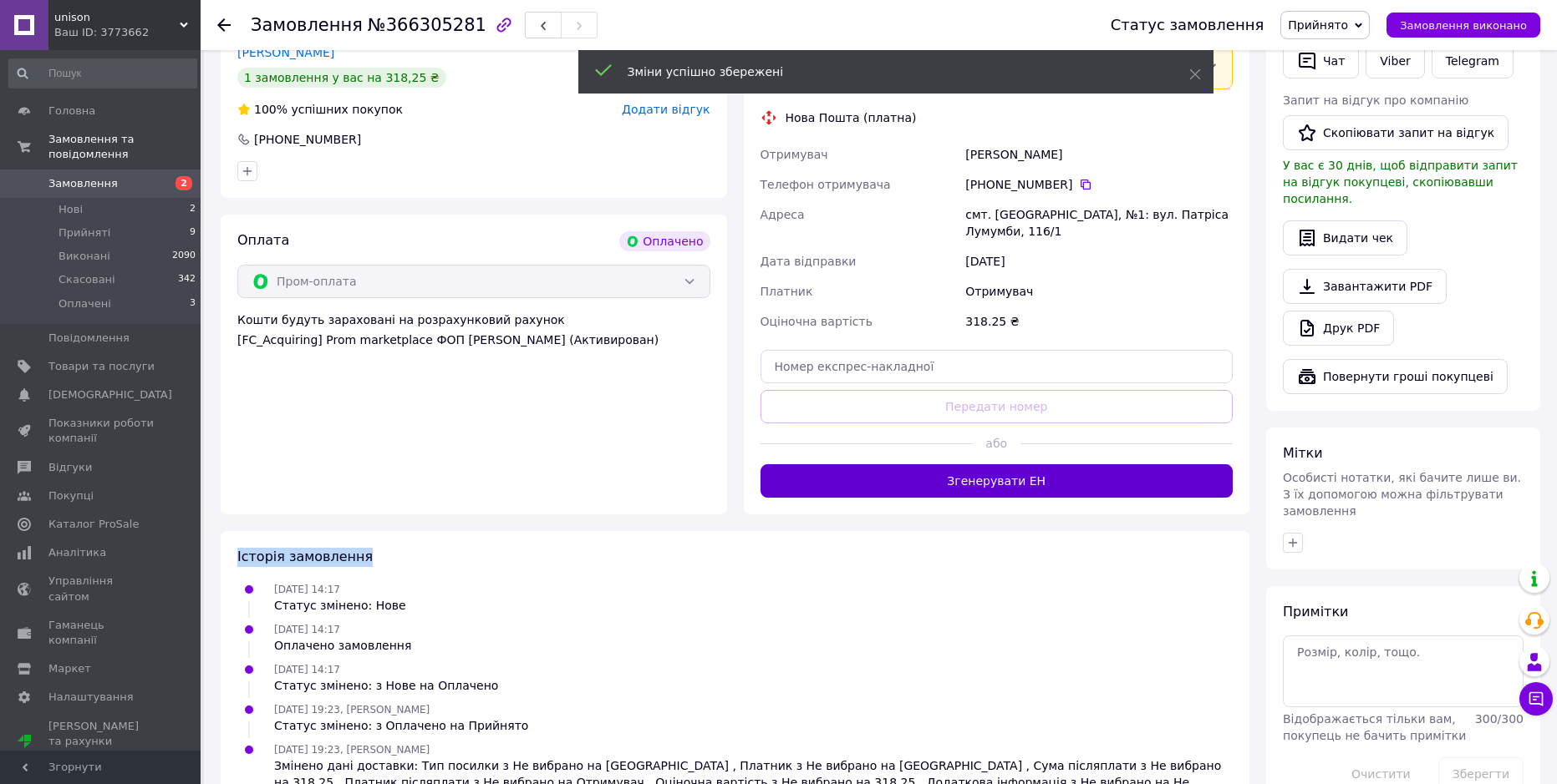
click at [978, 465] on button "Згенерувати ЕН" at bounding box center [996, 481] width 473 height 34
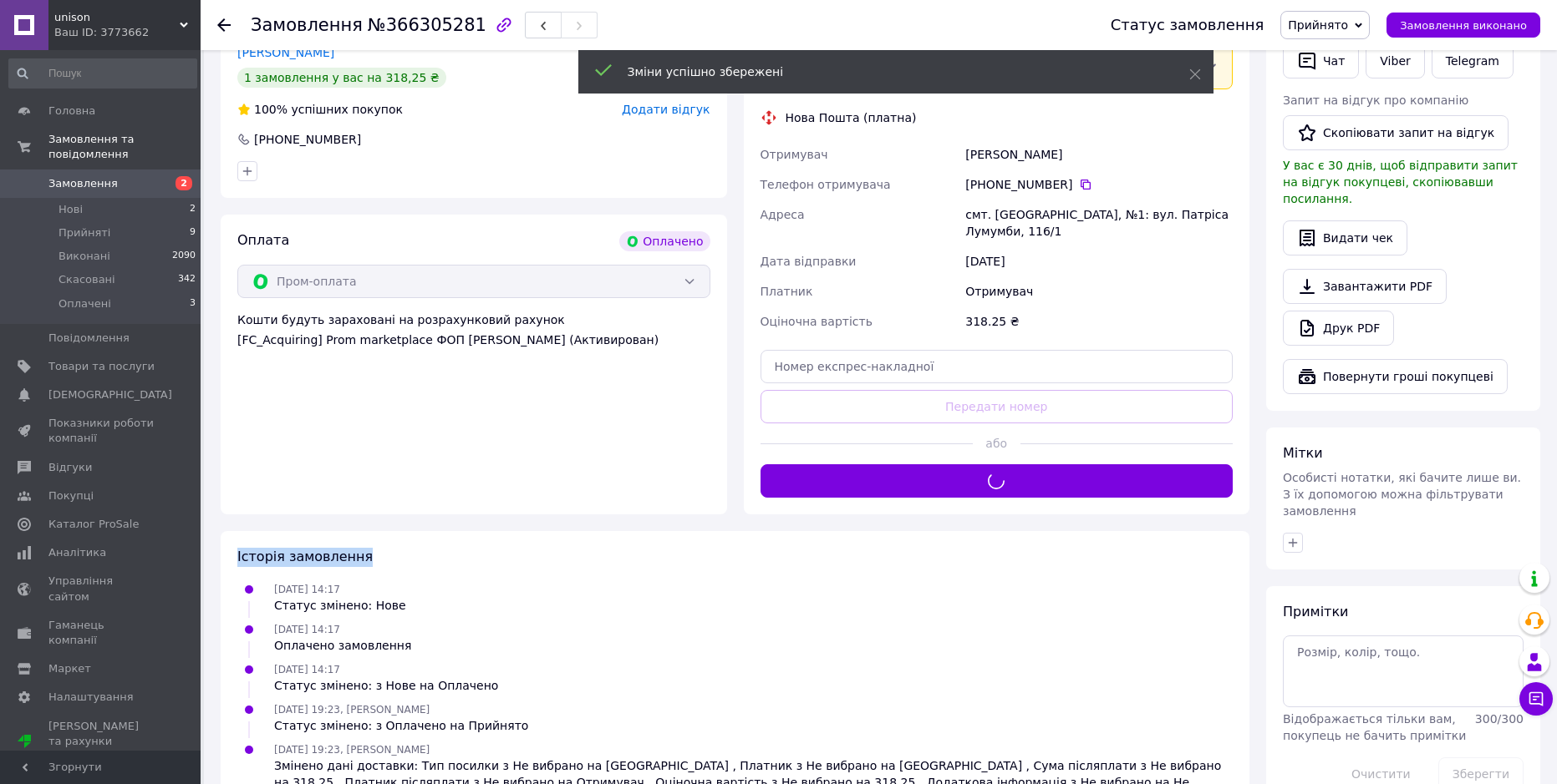
click at [983, 548] on div "Історія замовлення" at bounding box center [735, 557] width 995 height 19
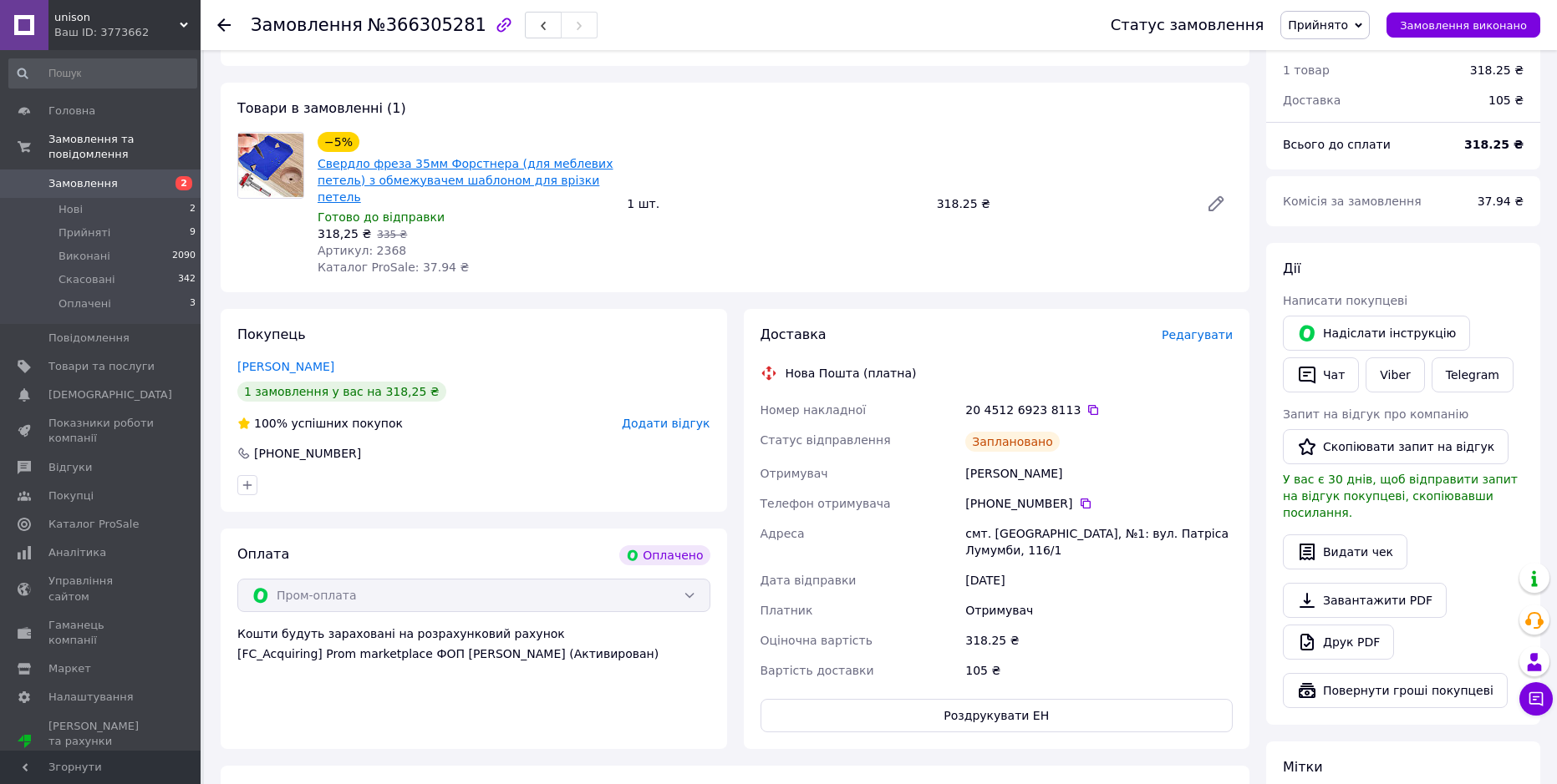
scroll to position [0, 0]
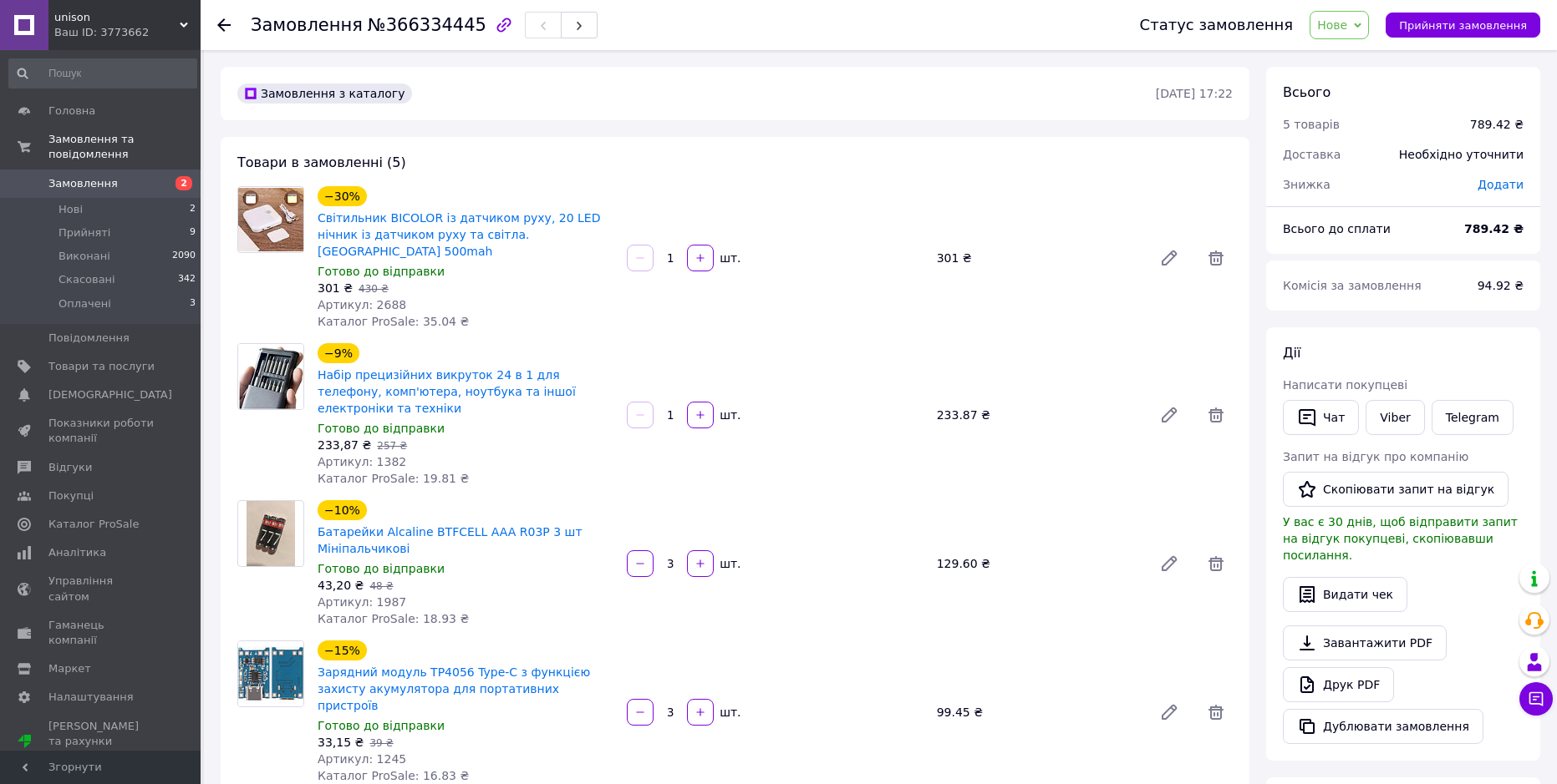
click at [1347, 22] on span "Нове" at bounding box center [1332, 25] width 30 height 13
click at [1351, 56] on li "Прийнято" at bounding box center [1348, 59] width 77 height 25
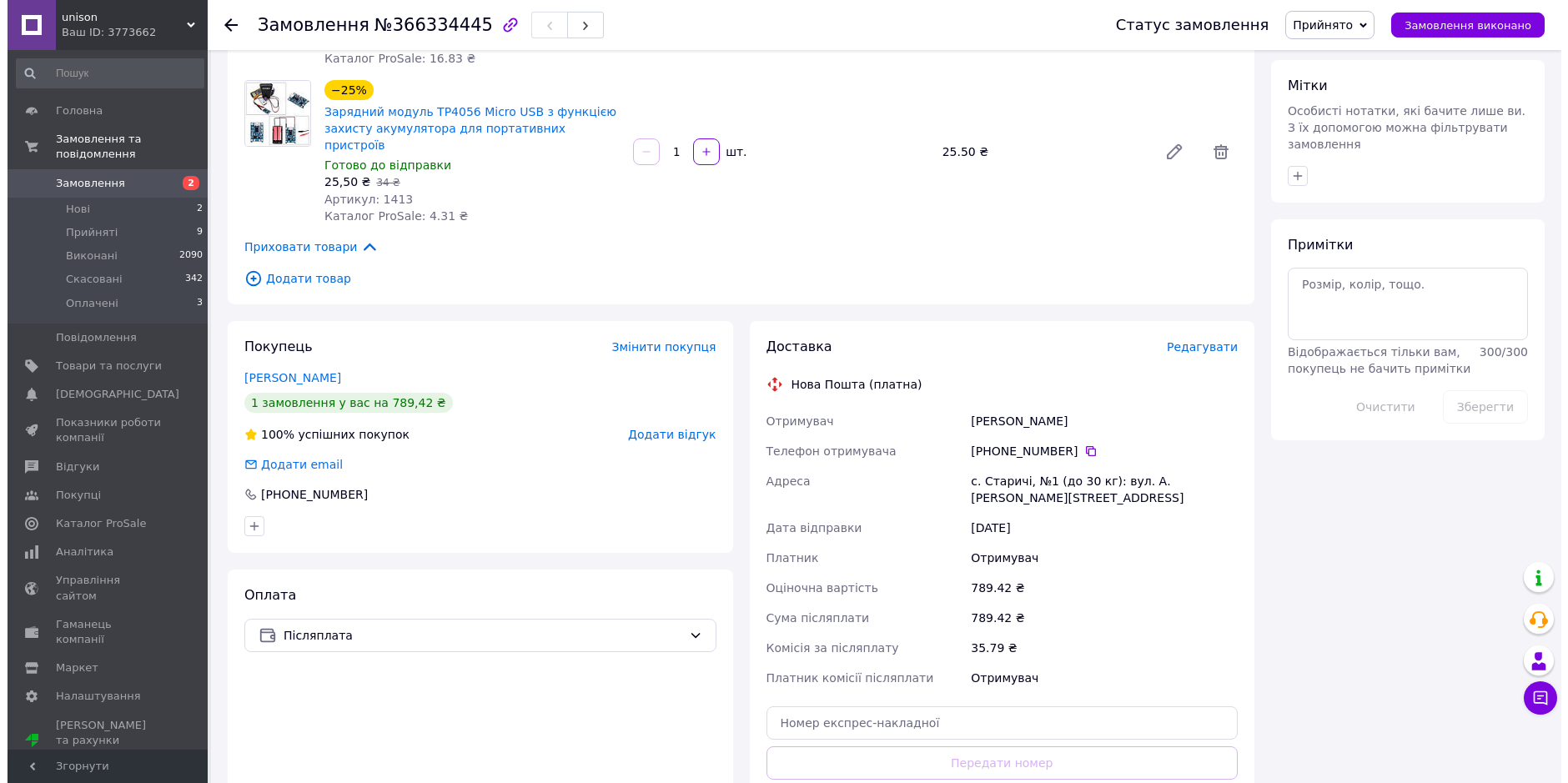
scroll to position [574, 0]
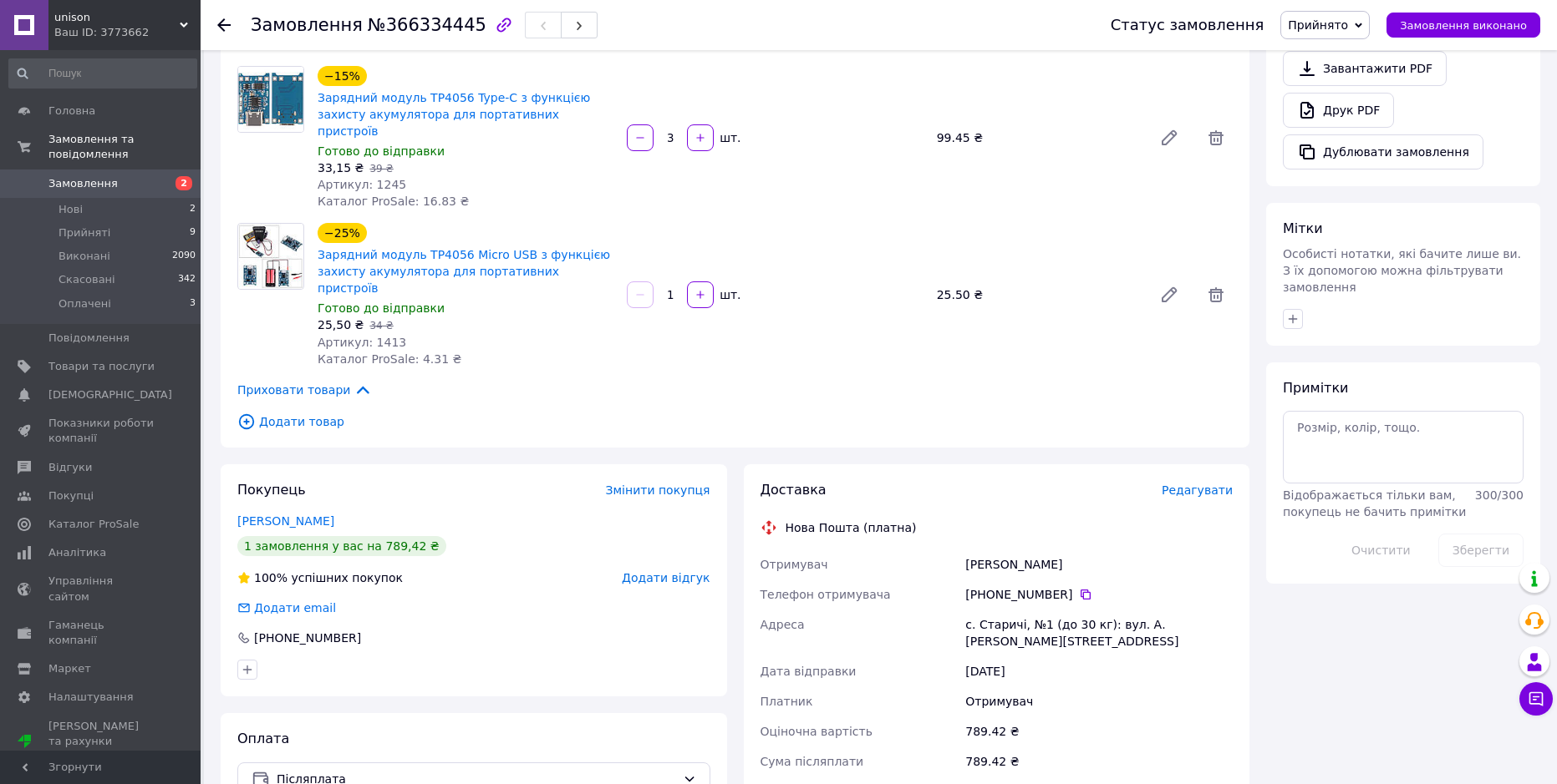
click at [1187, 483] on span "Редагувати" at bounding box center [1197, 490] width 71 height 13
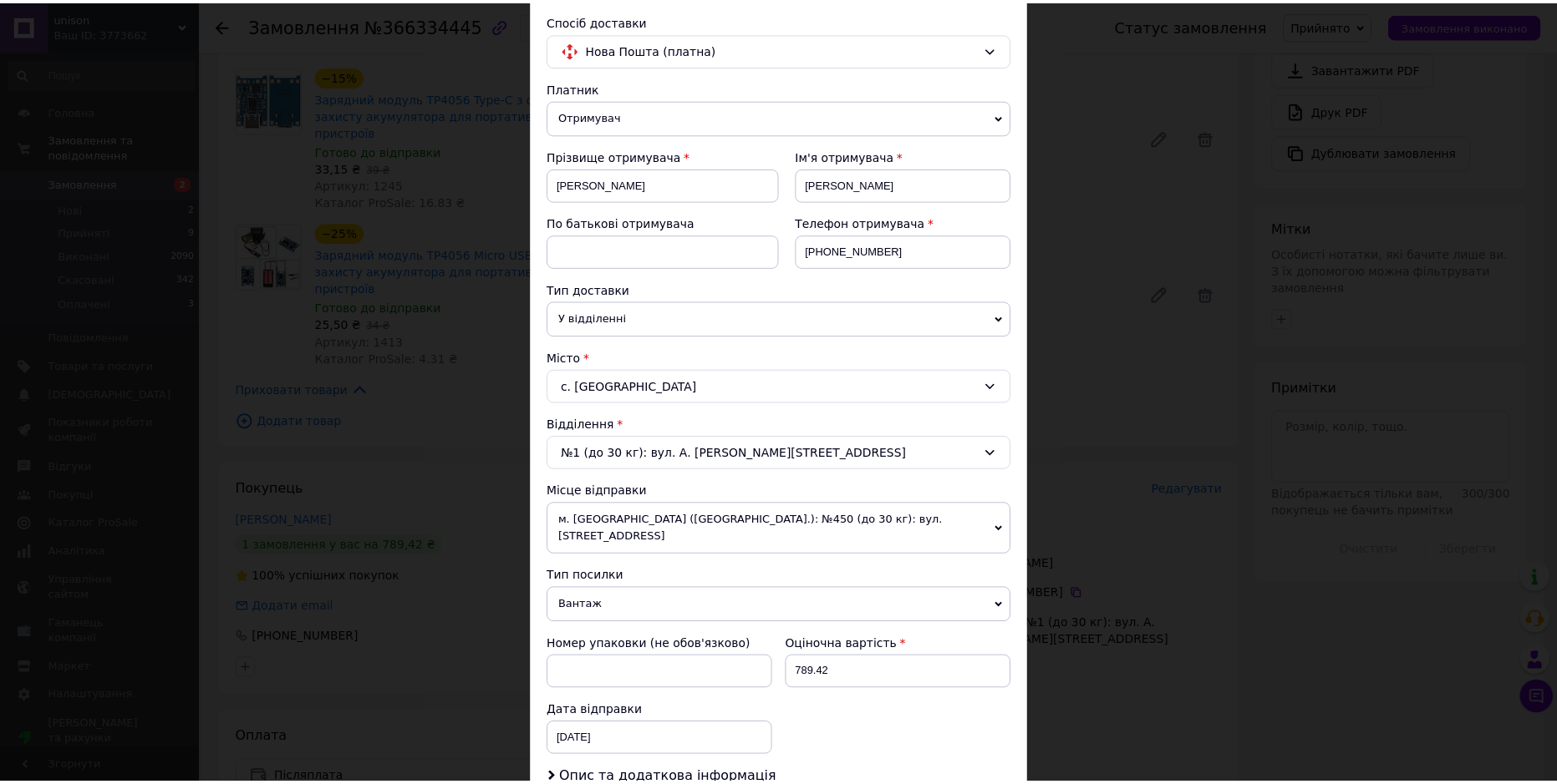
scroll to position [418, 0]
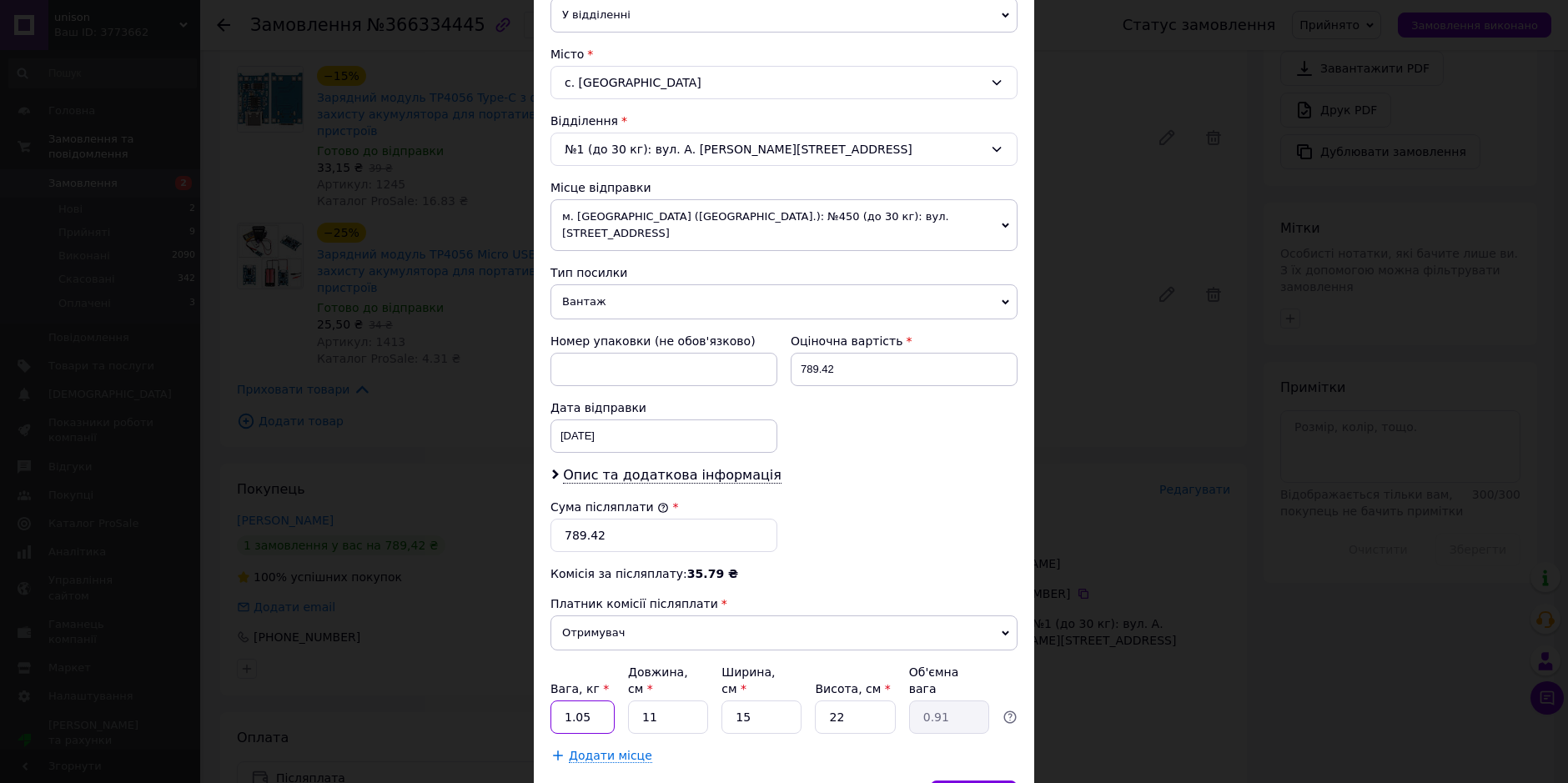
click at [601, 701] on input "1.05" at bounding box center [582, 718] width 65 height 34
type input "1"
click at [982, 780] on div "Зберегти" at bounding box center [973, 797] width 87 height 34
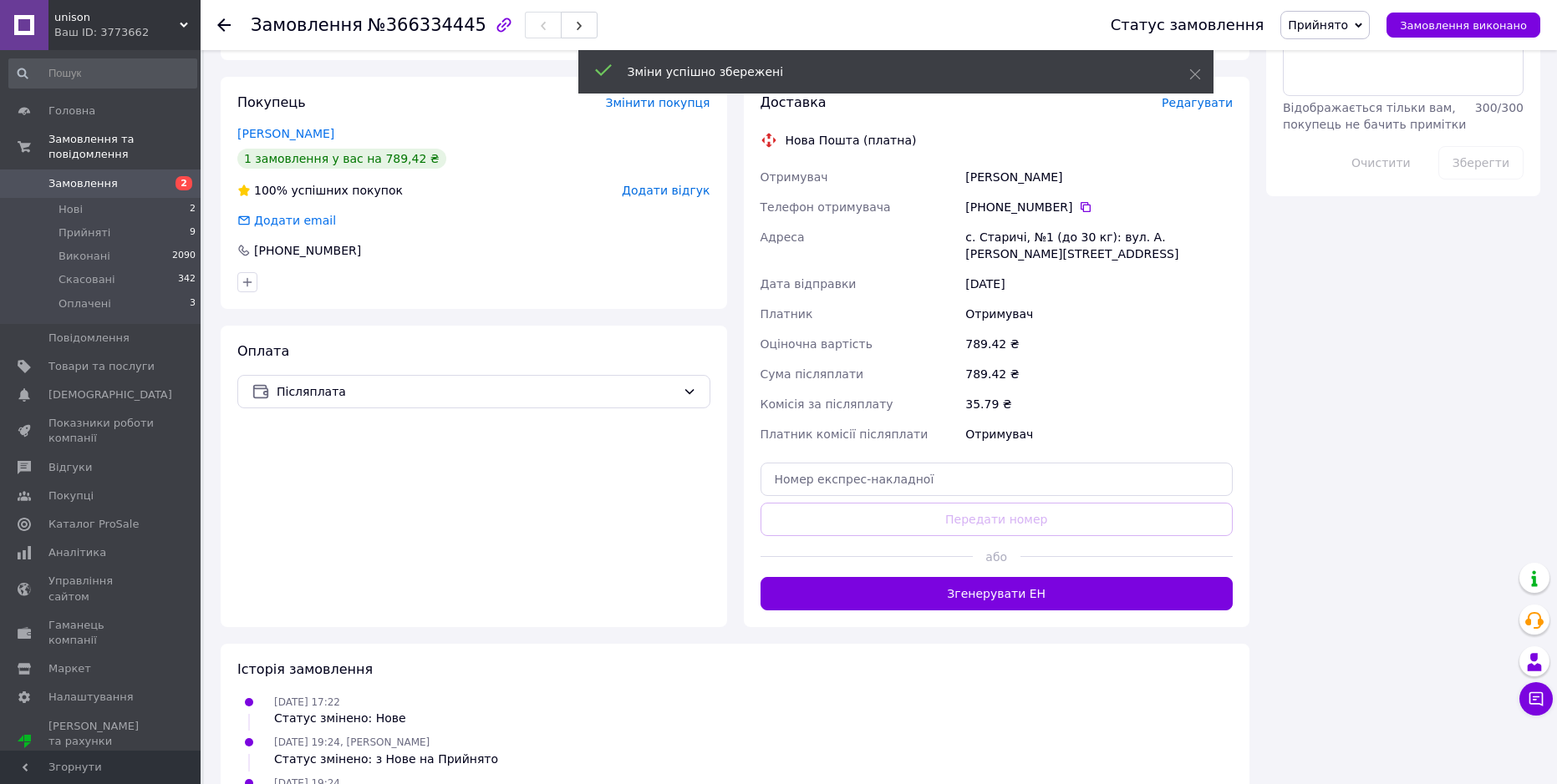
scroll to position [1039, 0]
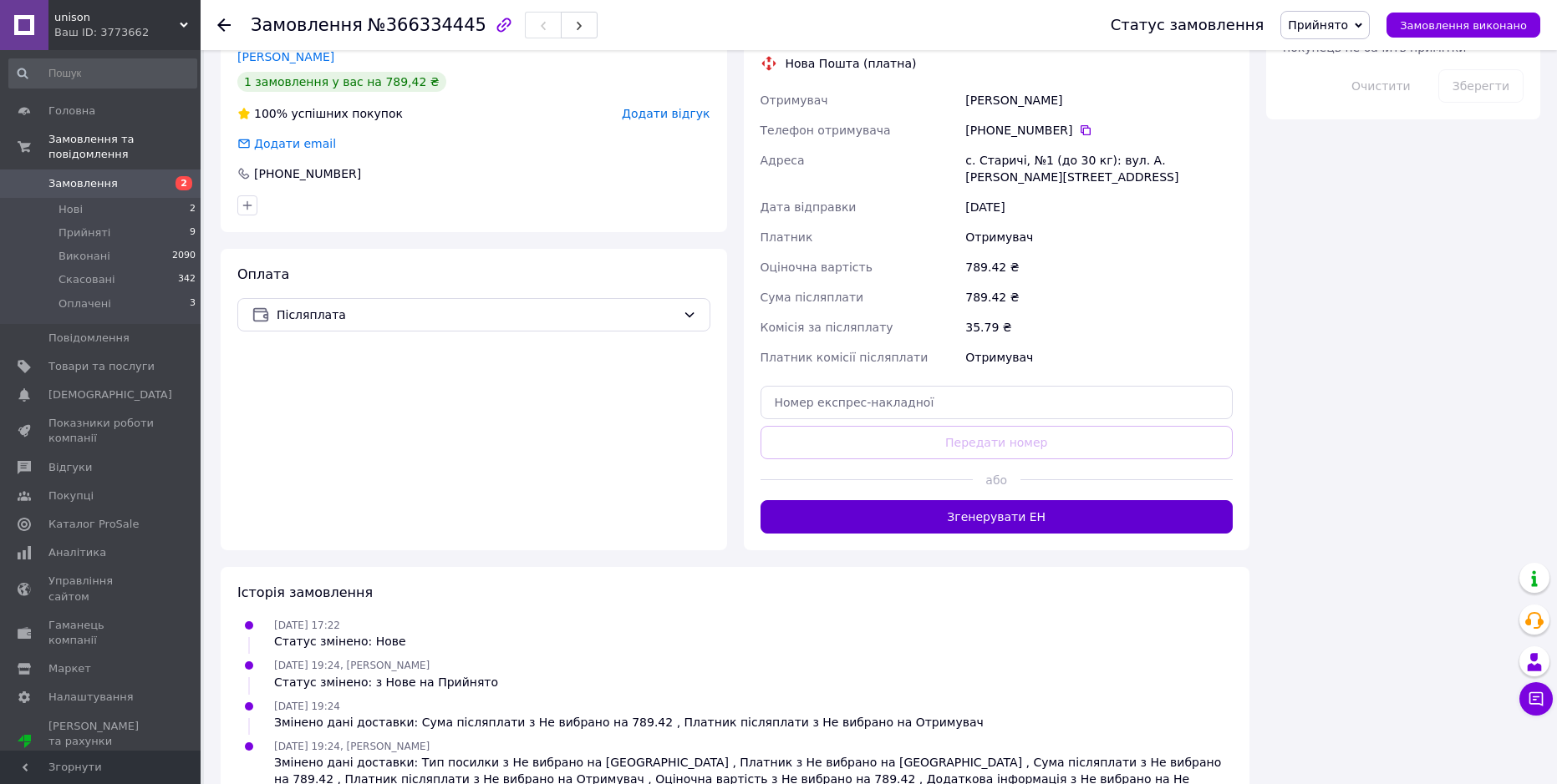
click at [1042, 500] on button "Згенерувати ЕН" at bounding box center [996, 517] width 473 height 34
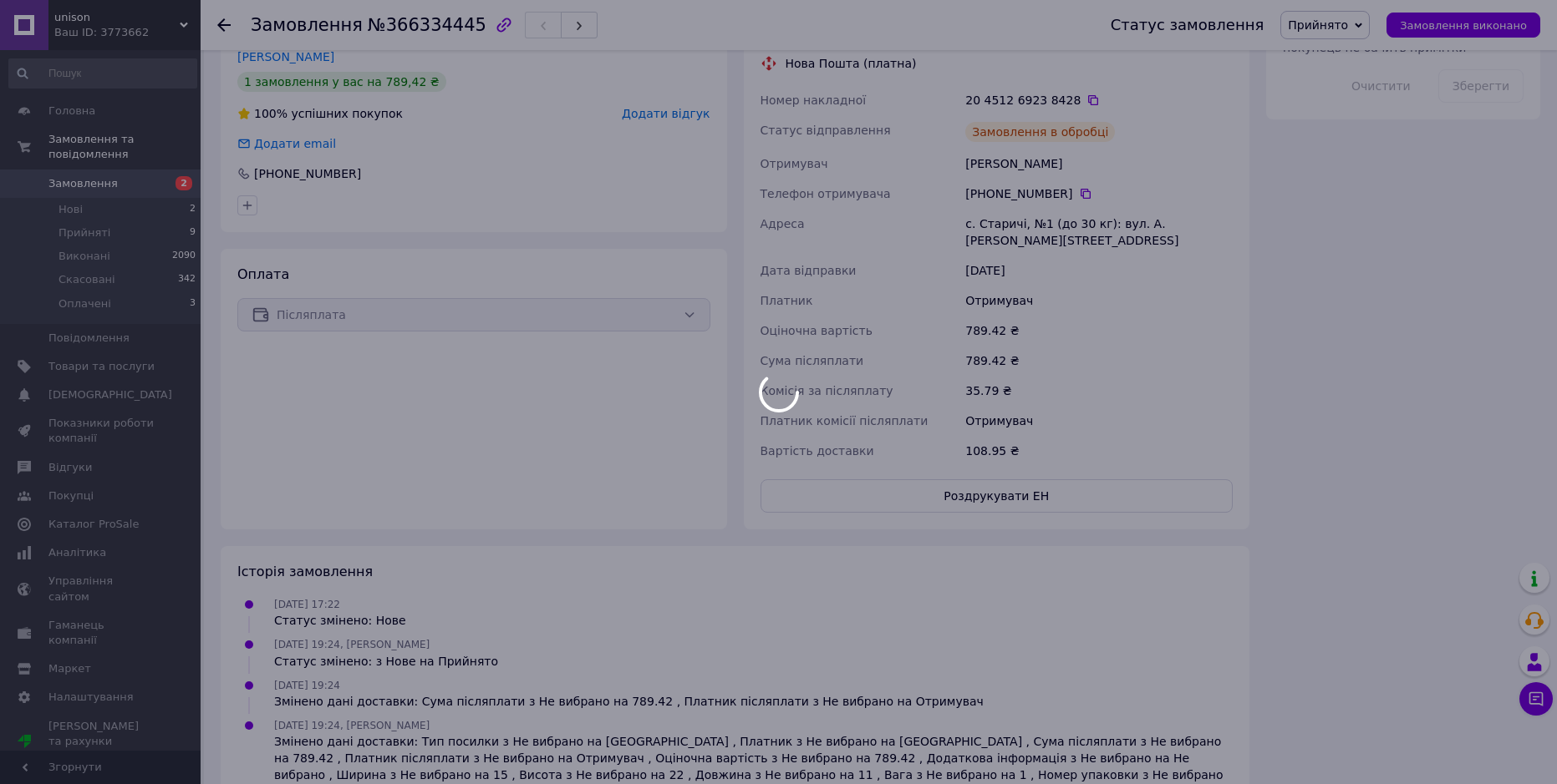
scroll to position [684, 0]
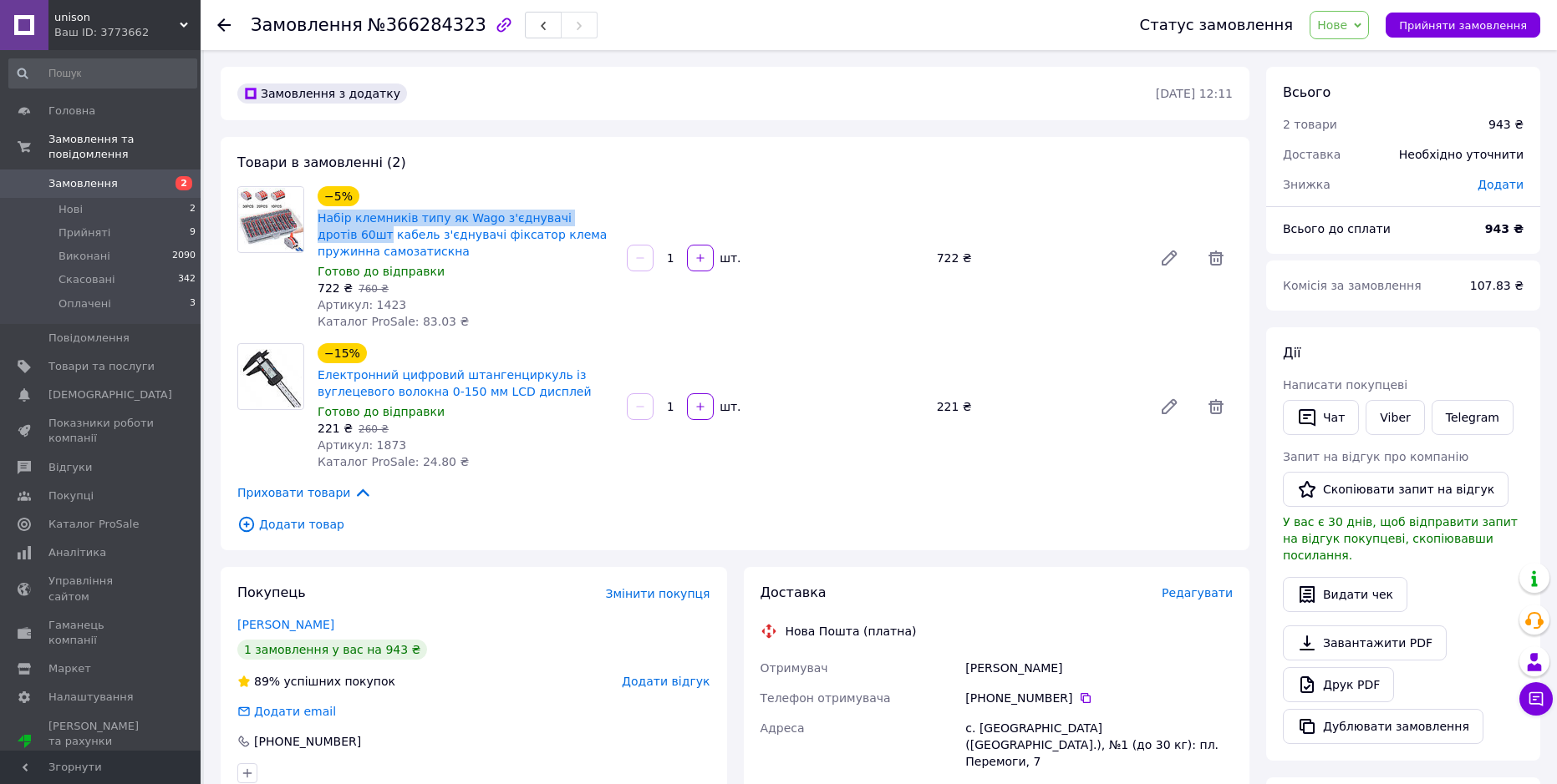
drag, startPoint x: 326, startPoint y: 223, endPoint x: 610, endPoint y: 207, distance: 284.5
click at [615, 208] on div "−5% Набір клемників типу як Wago з'єднувачі дротів 60шт кабель з'єднувачі фікса…" at bounding box center [466, 258] width 309 height 150
click at [1368, 20] on span "Нове" at bounding box center [1338, 25] width 60 height 29
click at [1346, 60] on li "Прийнято" at bounding box center [1348, 59] width 77 height 25
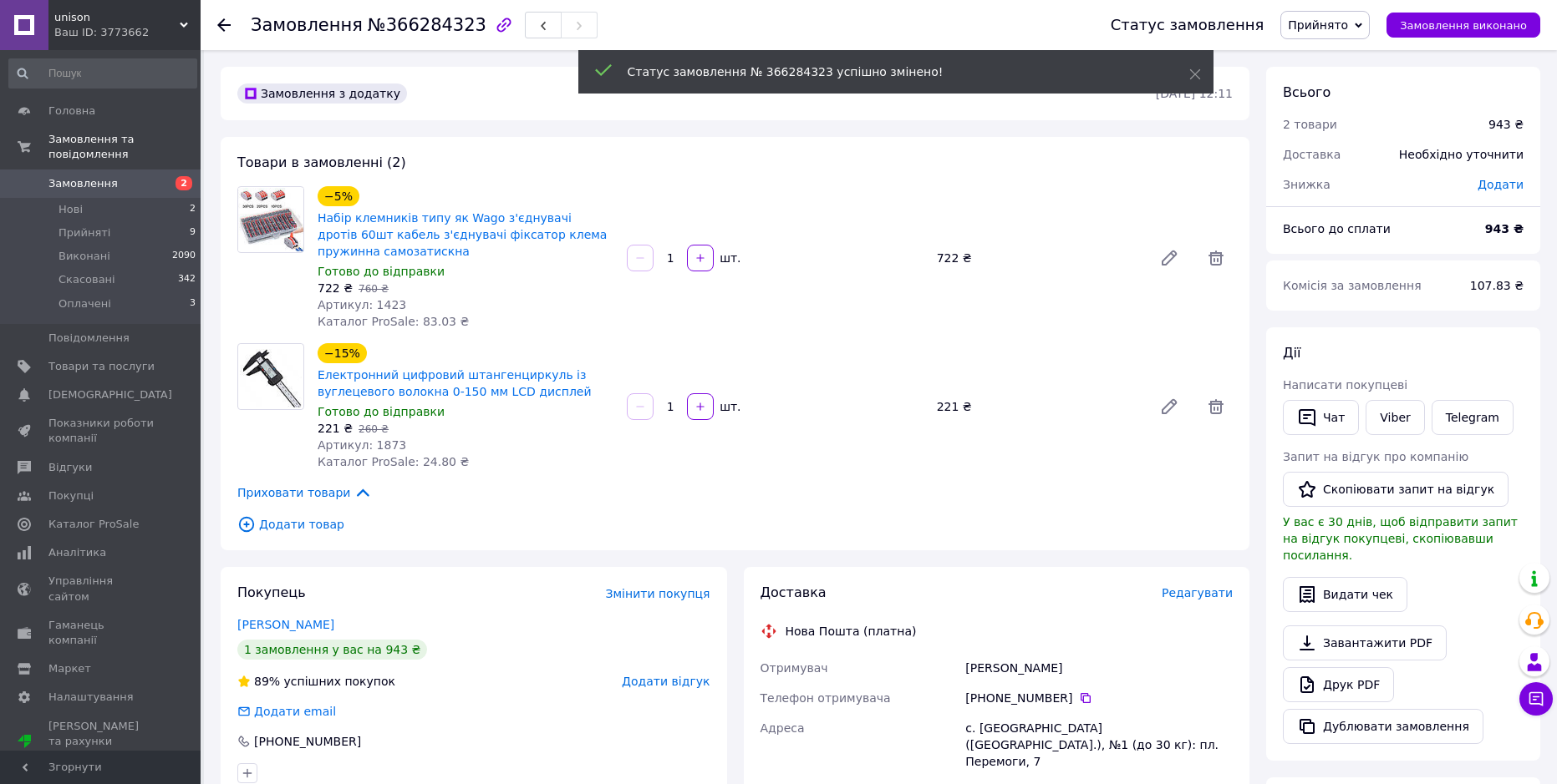
click at [1208, 587] on span "Редагувати" at bounding box center [1197, 593] width 71 height 13
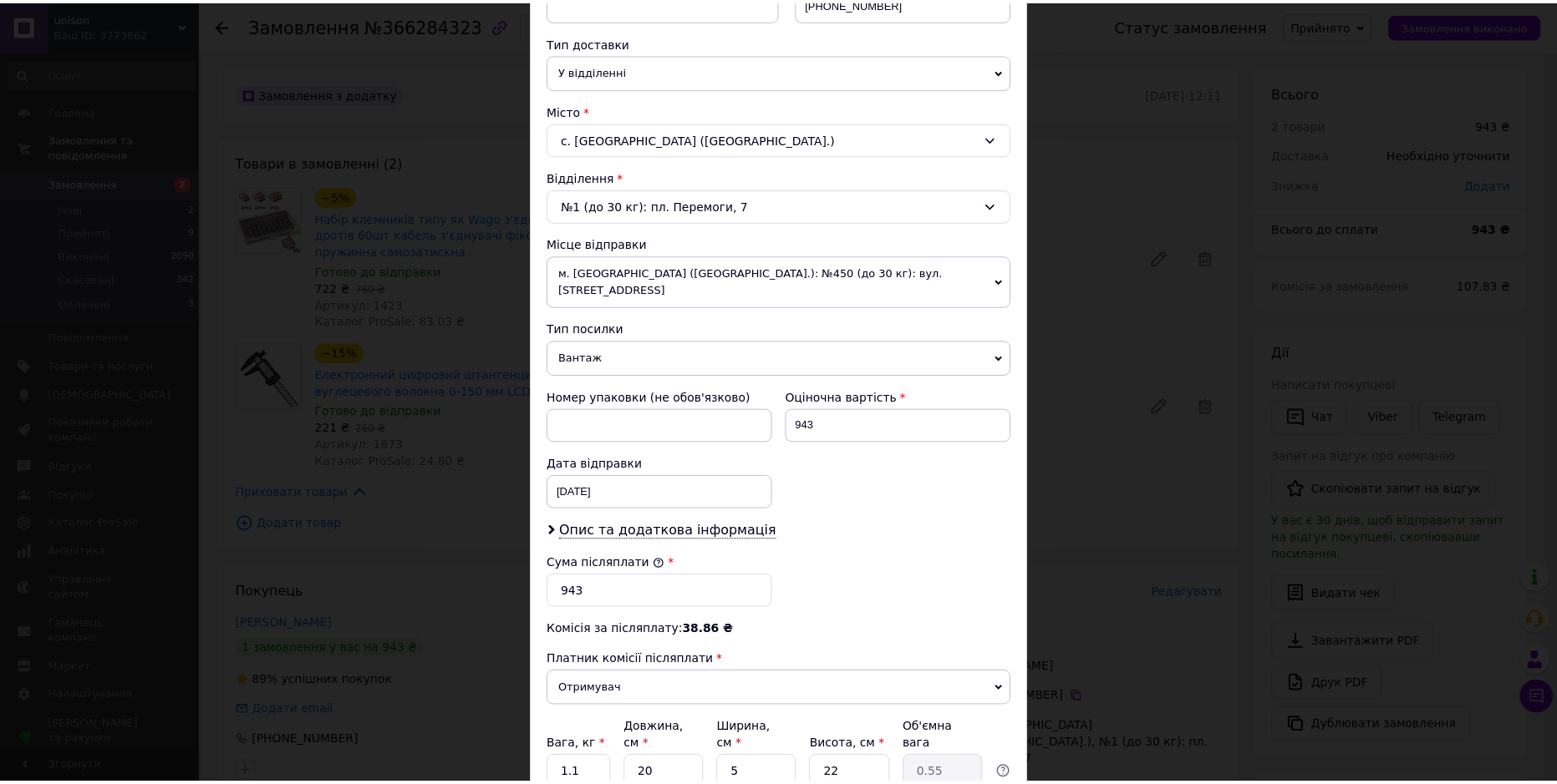
scroll to position [418, 0]
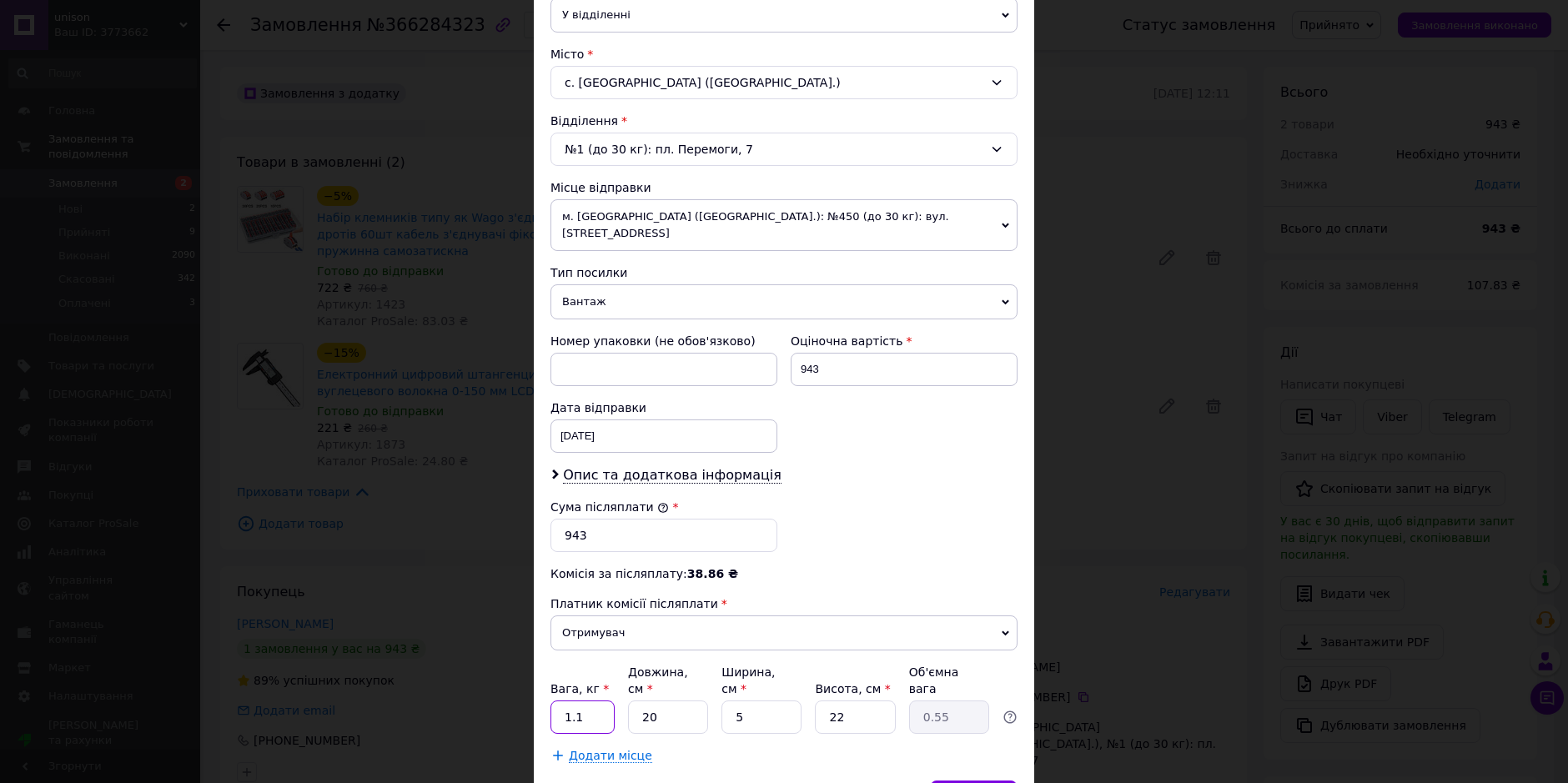
click at [570, 701] on input "1.1" at bounding box center [582, 718] width 65 height 34
click at [570, 701] on input "1.1" at bounding box center [582, 718] width 65 height 34
type input "0.5"
click at [803, 689] on div "Вага, кг * 0.5 Довжина, см * 20 Ширина, см * 5 Висота, см * 22 Об'ємна вага 0.55" at bounding box center [784, 698] width 467 height 70
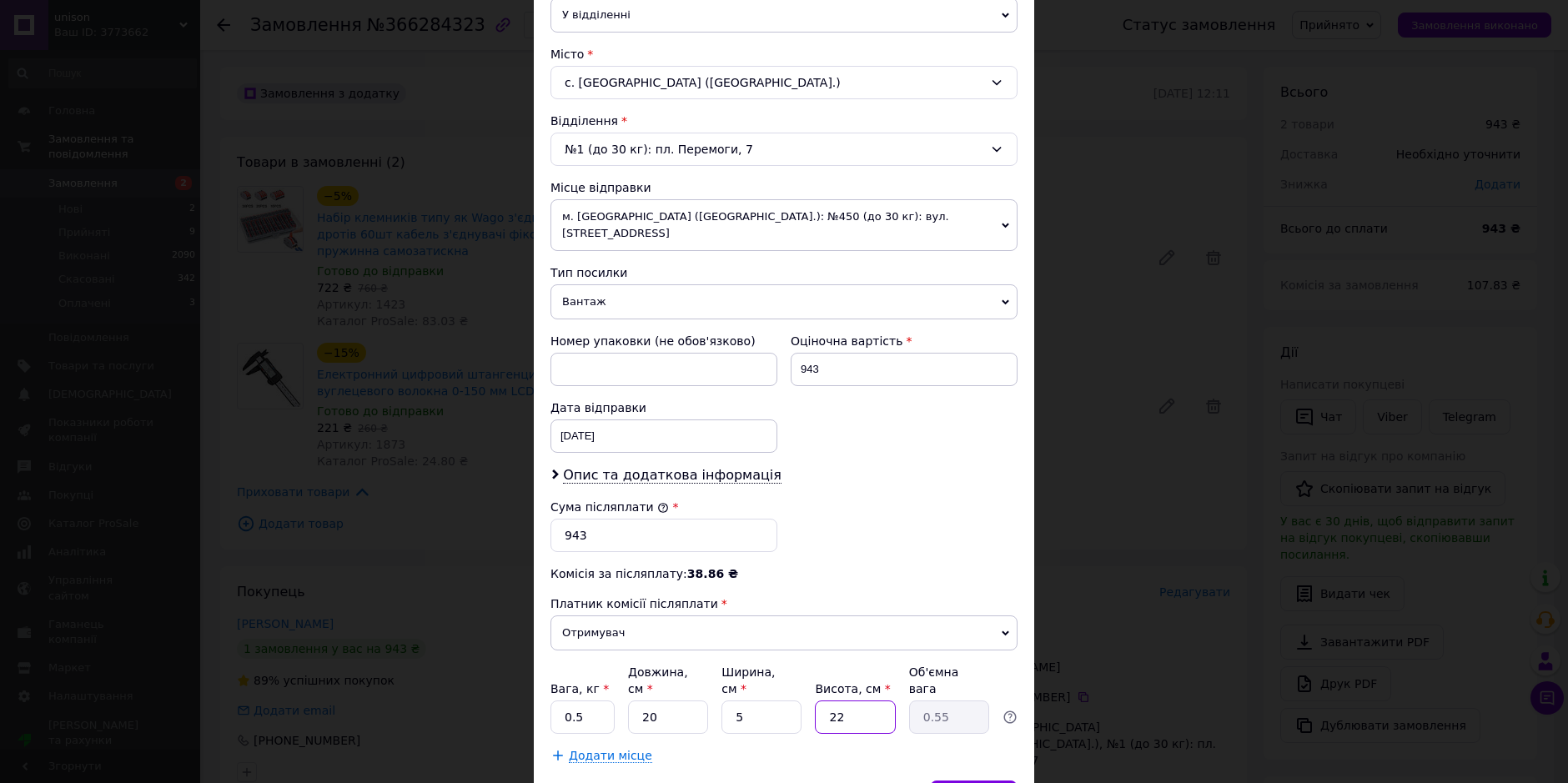
click at [889, 701] on input "22" at bounding box center [854, 718] width 80 height 34
type input "6"
type input "0.15"
click at [886, 701] on input "6" at bounding box center [854, 718] width 80 height 34
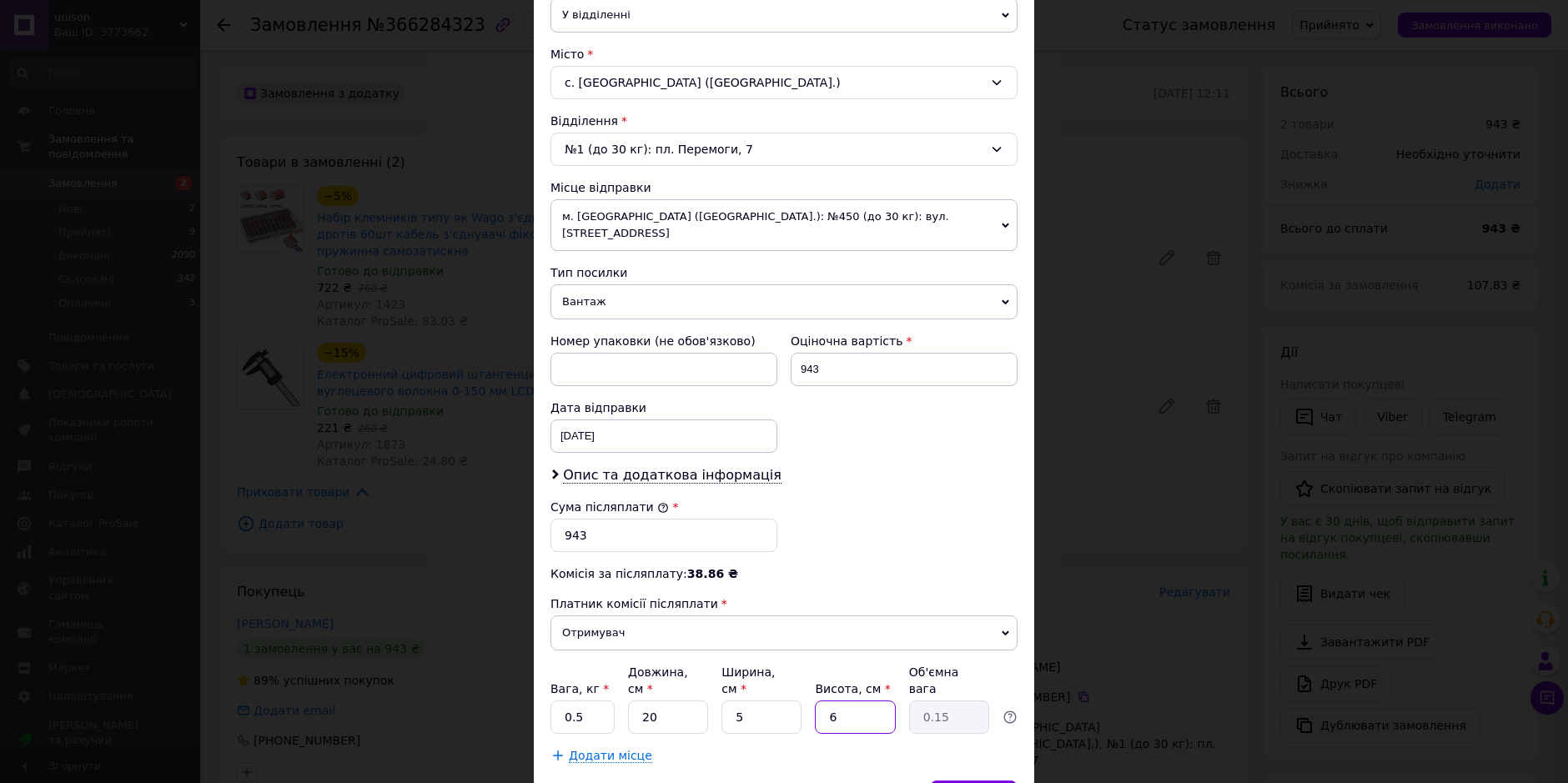
click at [882, 701] on input "6" at bounding box center [854, 718] width 80 height 34
type input "65"
type input "1.63"
click at [882, 701] on input "65" at bounding box center [854, 718] width 80 height 34
click at [867, 701] on input "65" at bounding box center [854, 718] width 80 height 34
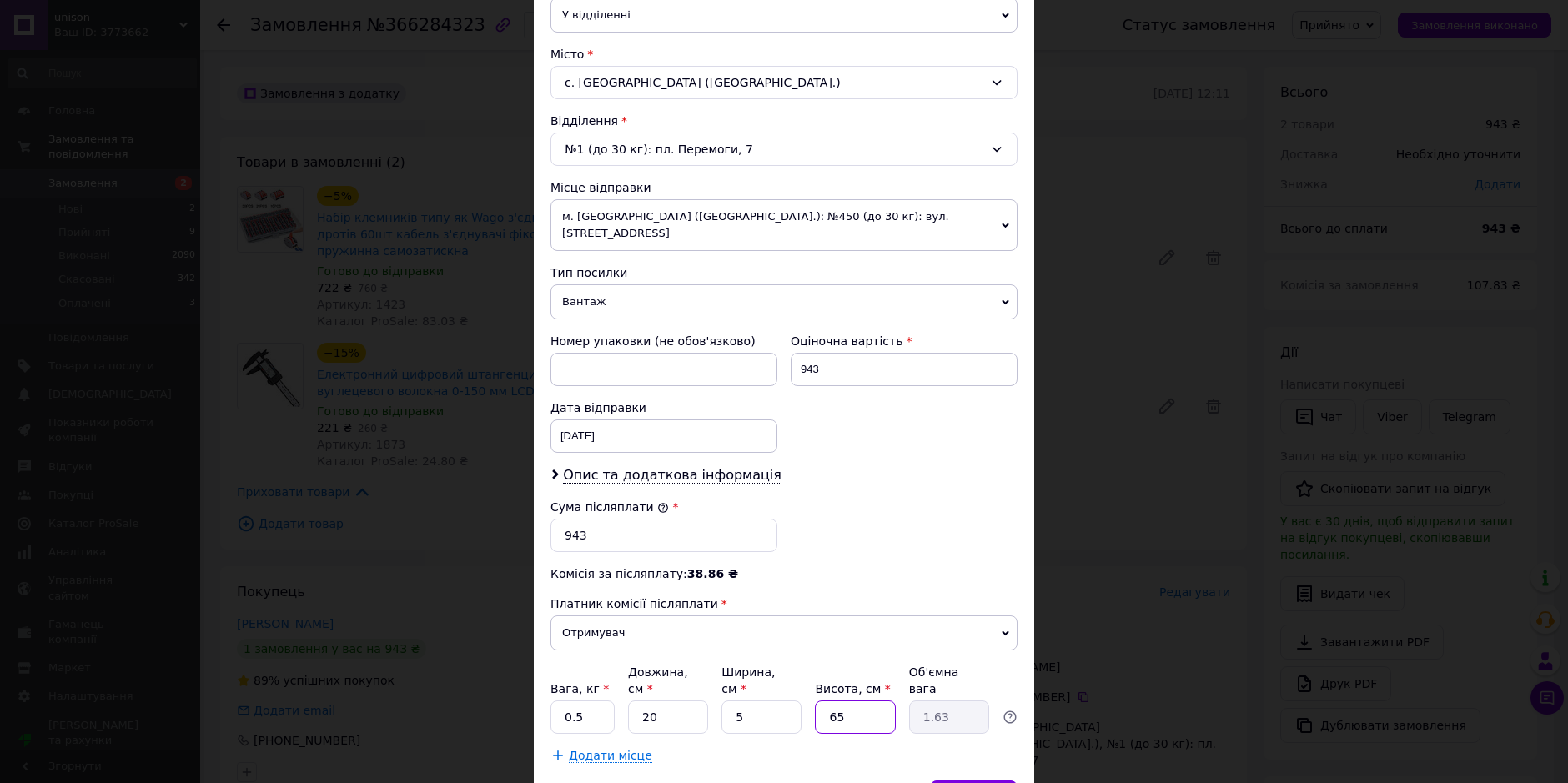
click at [867, 701] on input "65" at bounding box center [854, 718] width 80 height 34
type input "5"
type input "0.13"
type input "5"
click at [980, 782] on span "Зберегти" at bounding box center [973, 796] width 53 height 13
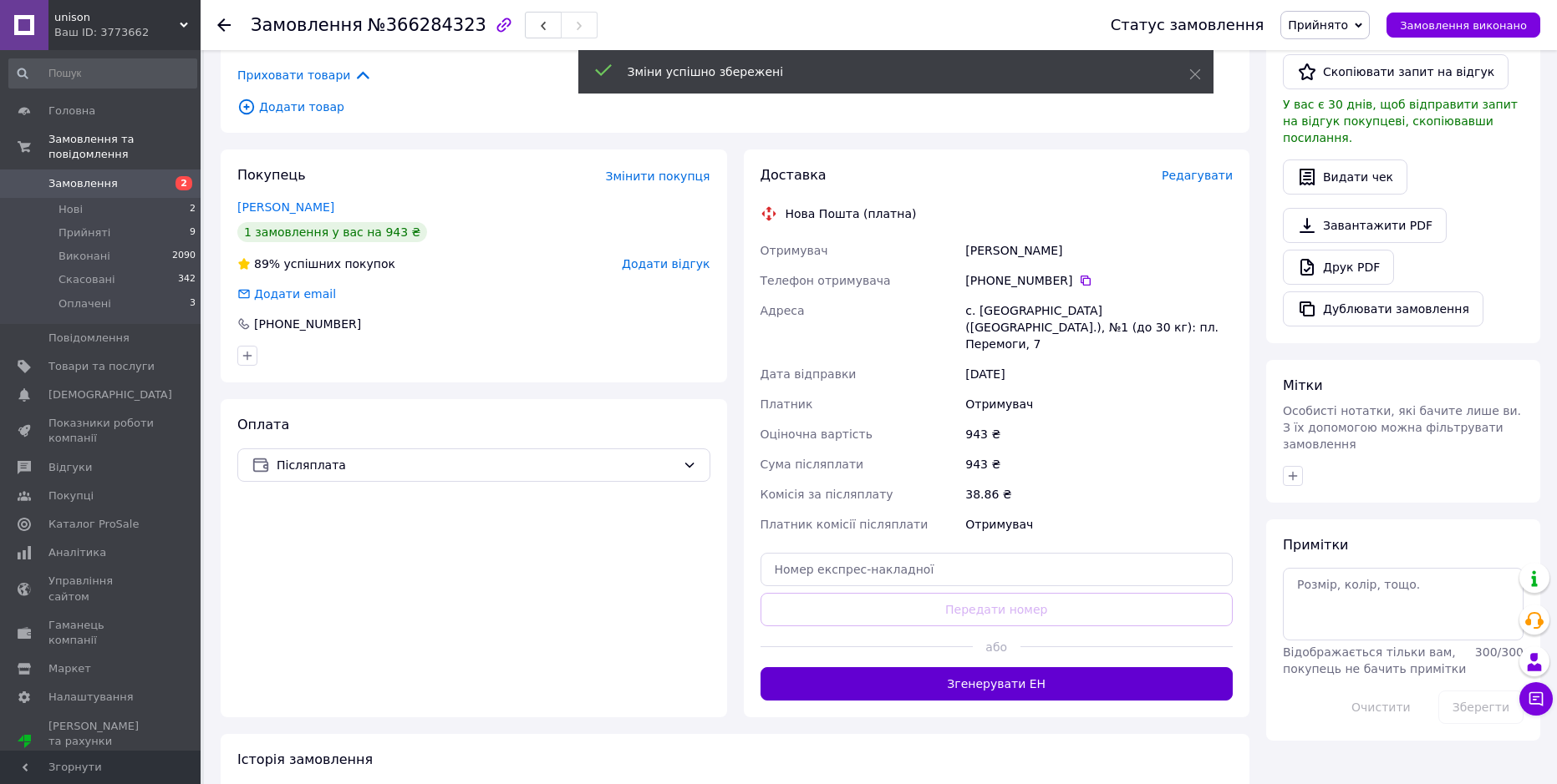
click at [1007, 667] on button "Згенерувати ЕН" at bounding box center [996, 684] width 473 height 34
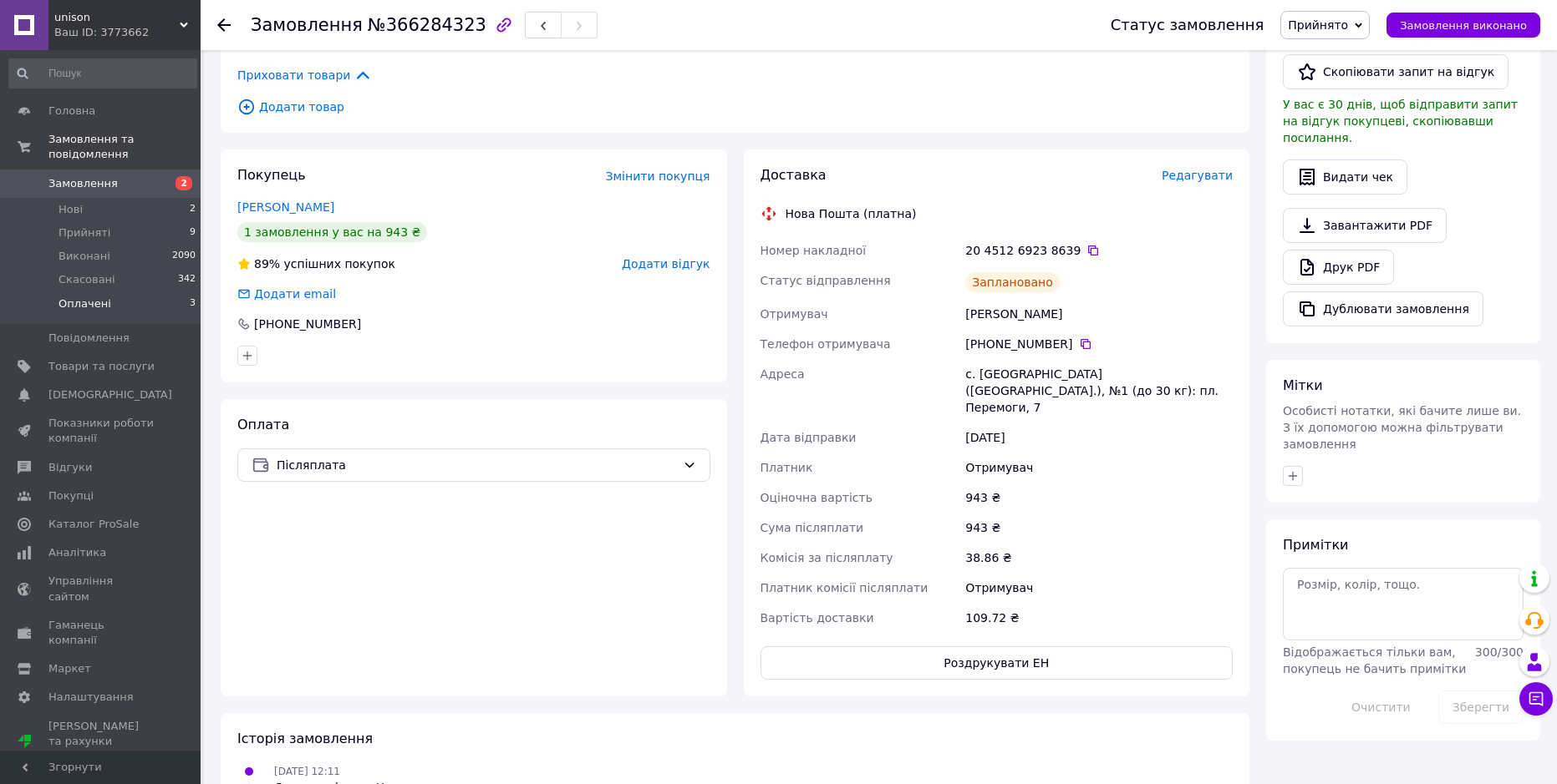
click at [136, 292] on li "Оплачені 3" at bounding box center [103, 308] width 205 height 32
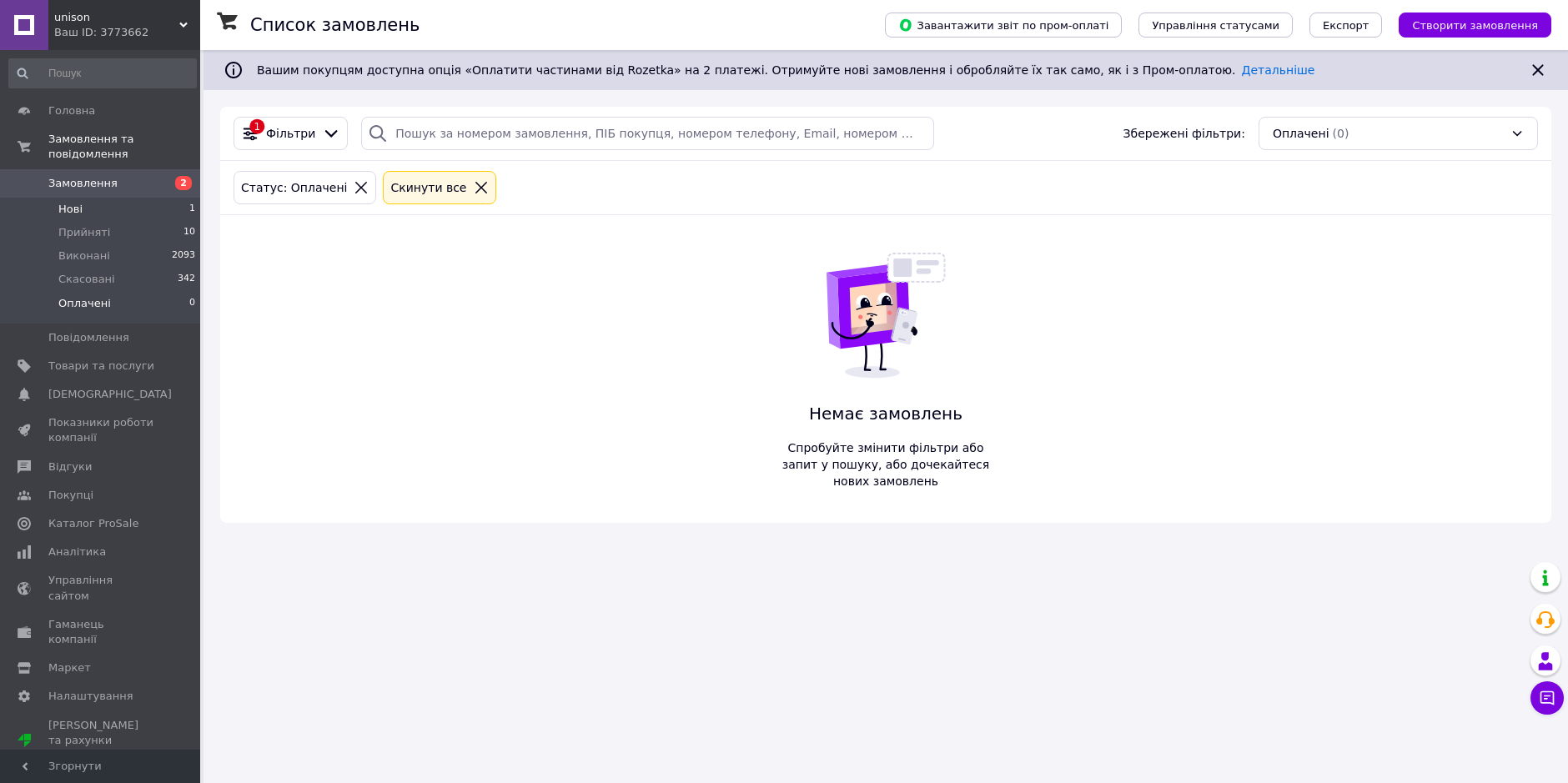
click at [156, 198] on li "Нові 1" at bounding box center [102, 210] width 205 height 23
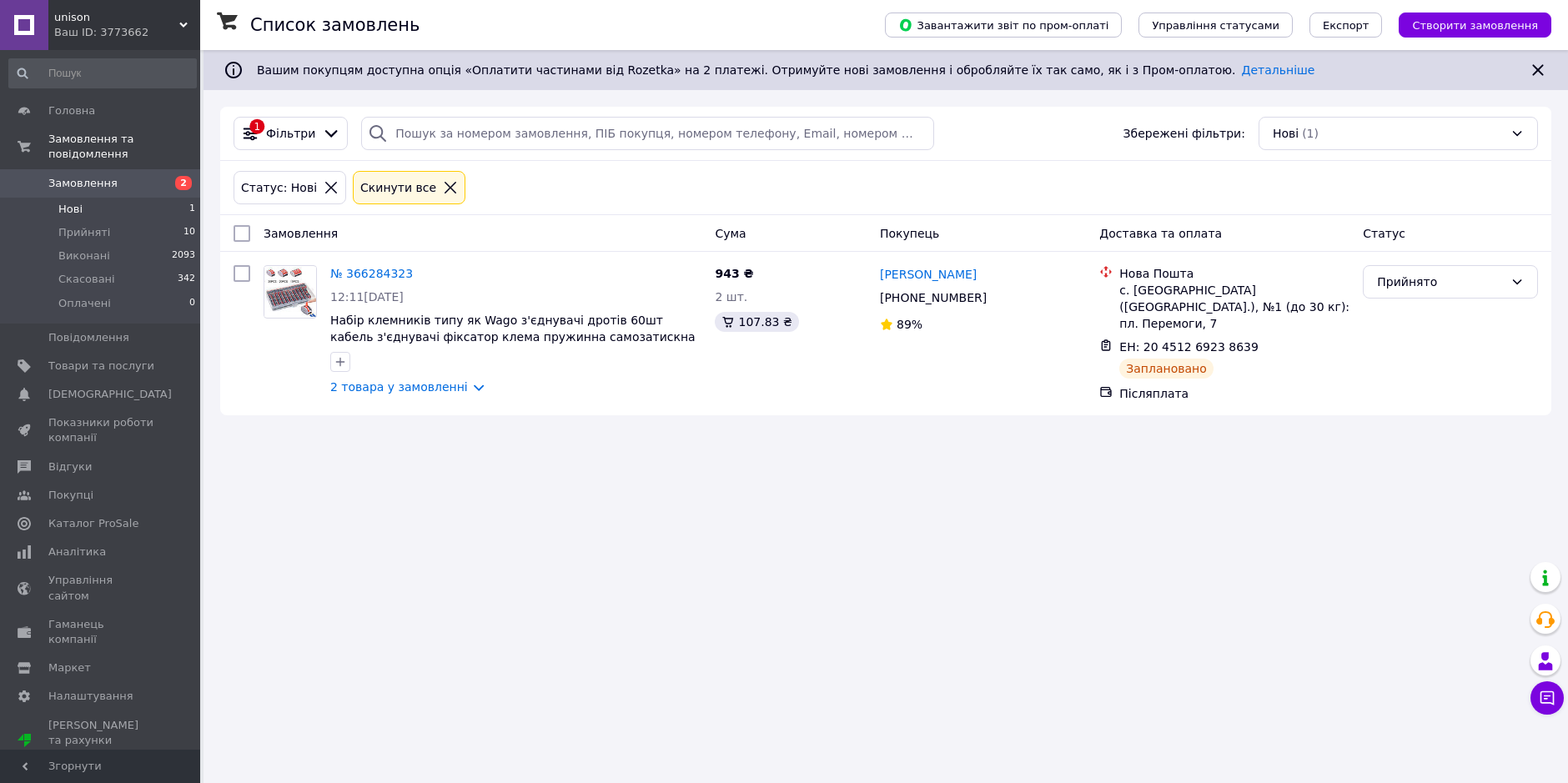
click at [148, 176] on span "Замовлення" at bounding box center [102, 184] width 106 height 15
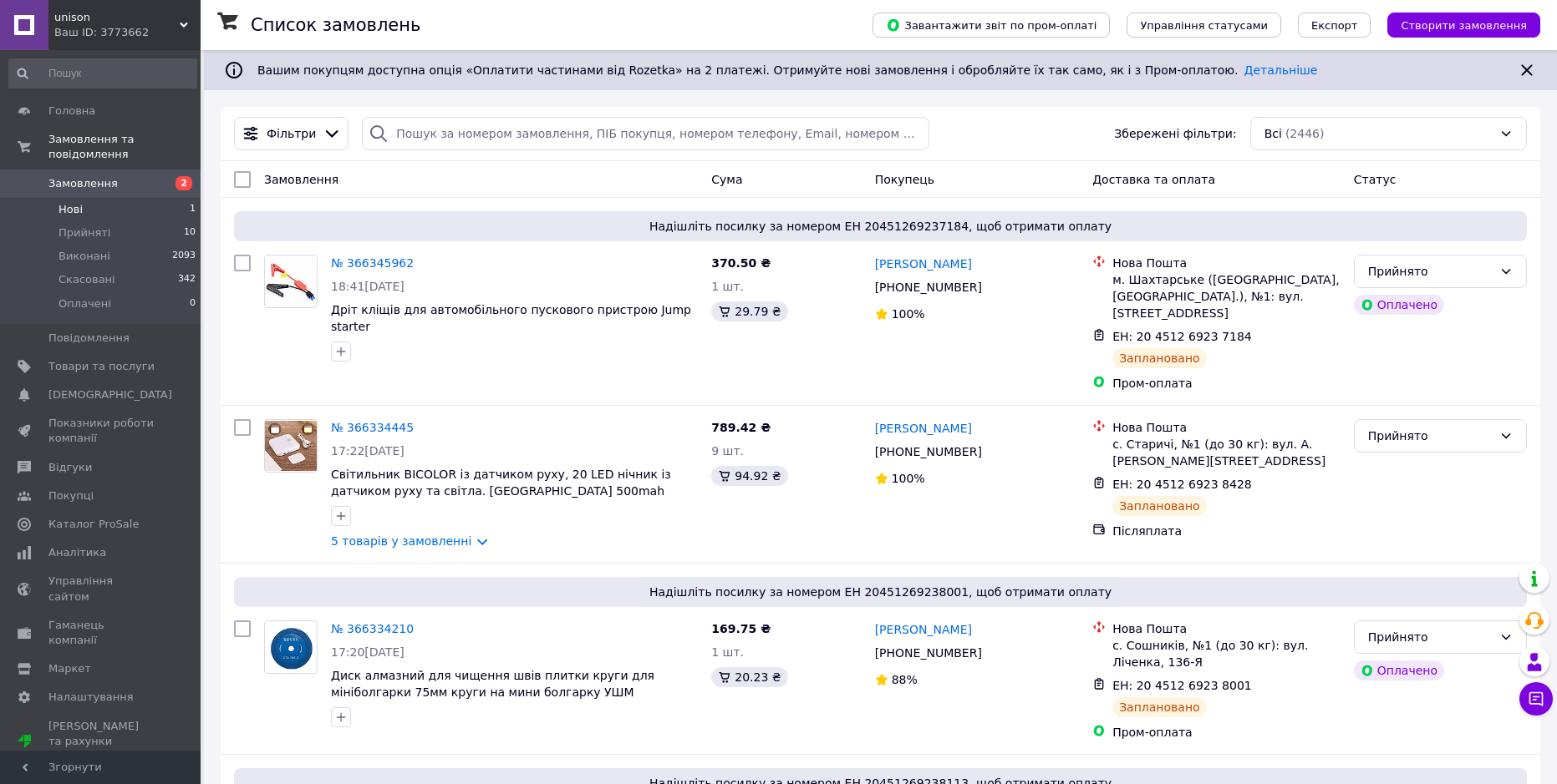
click at [156, 179] on link "Замовлення 2" at bounding box center [103, 184] width 205 height 29
click at [148, 203] on li "Нові 1" at bounding box center [103, 210] width 205 height 24
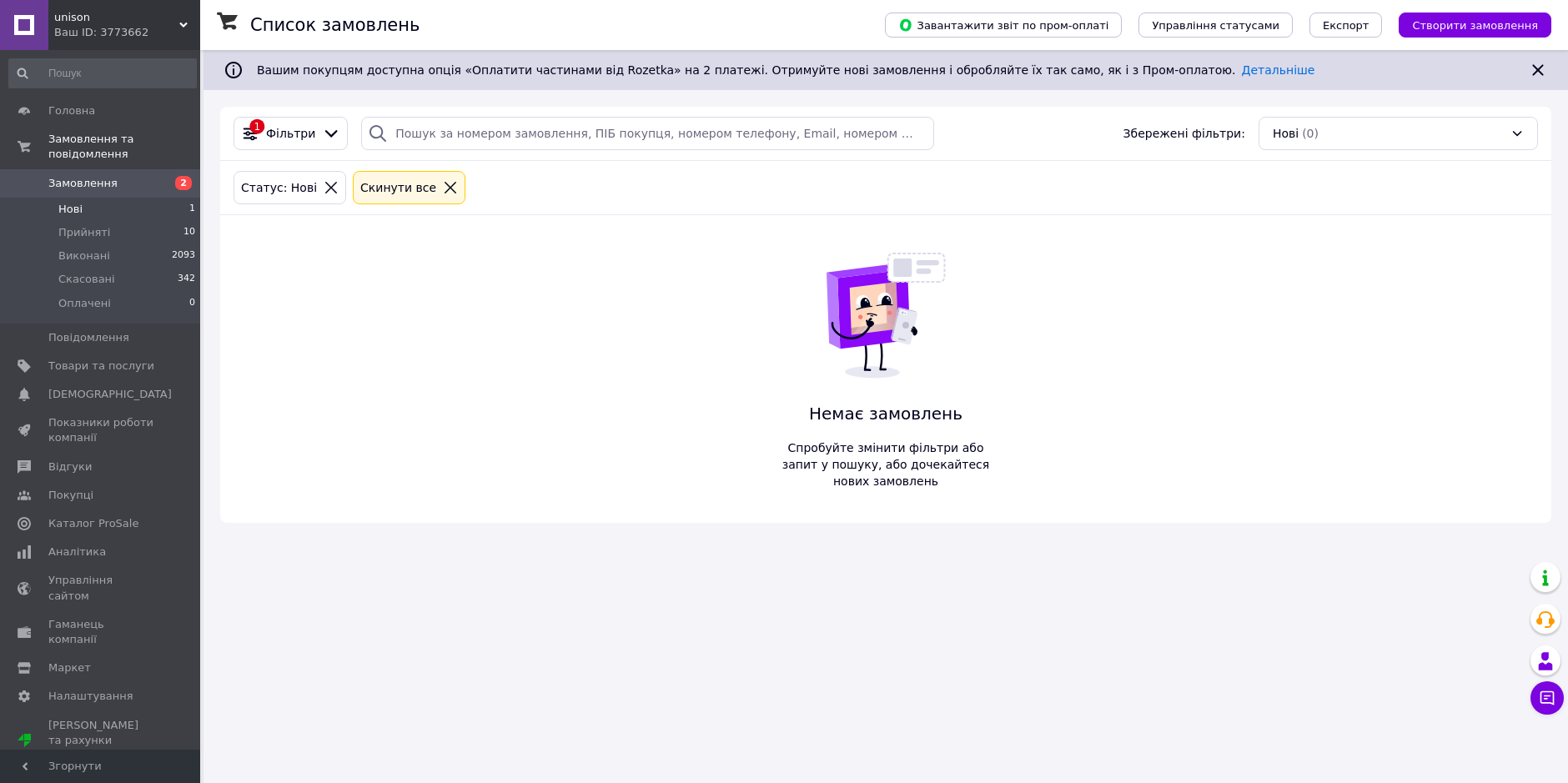
click at [148, 176] on span "Замовлення" at bounding box center [102, 184] width 106 height 15
